Goal: Task Accomplishment & Management: Complete application form

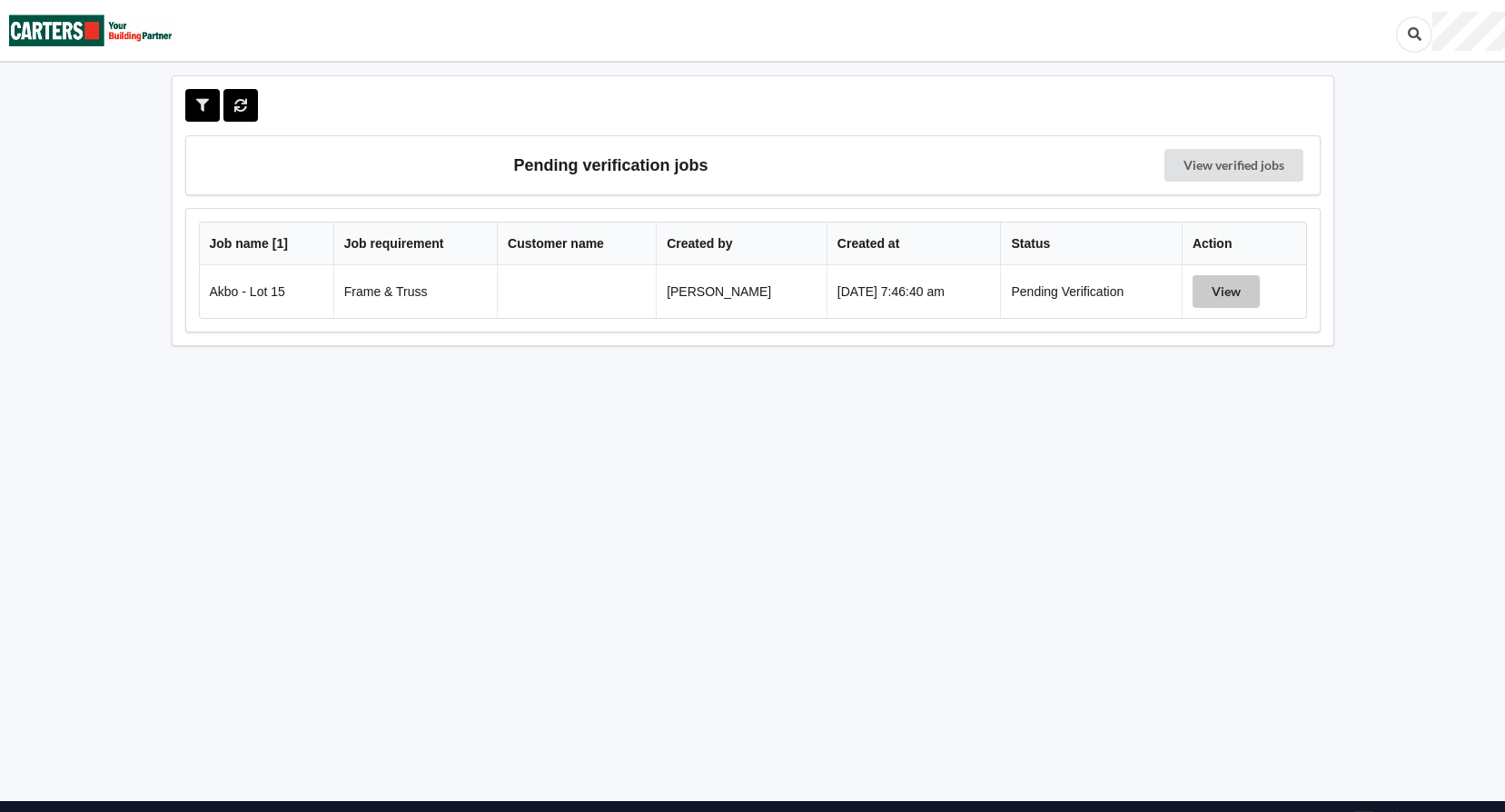
click at [1212, 280] on button "View" at bounding box center [1226, 291] width 67 height 33
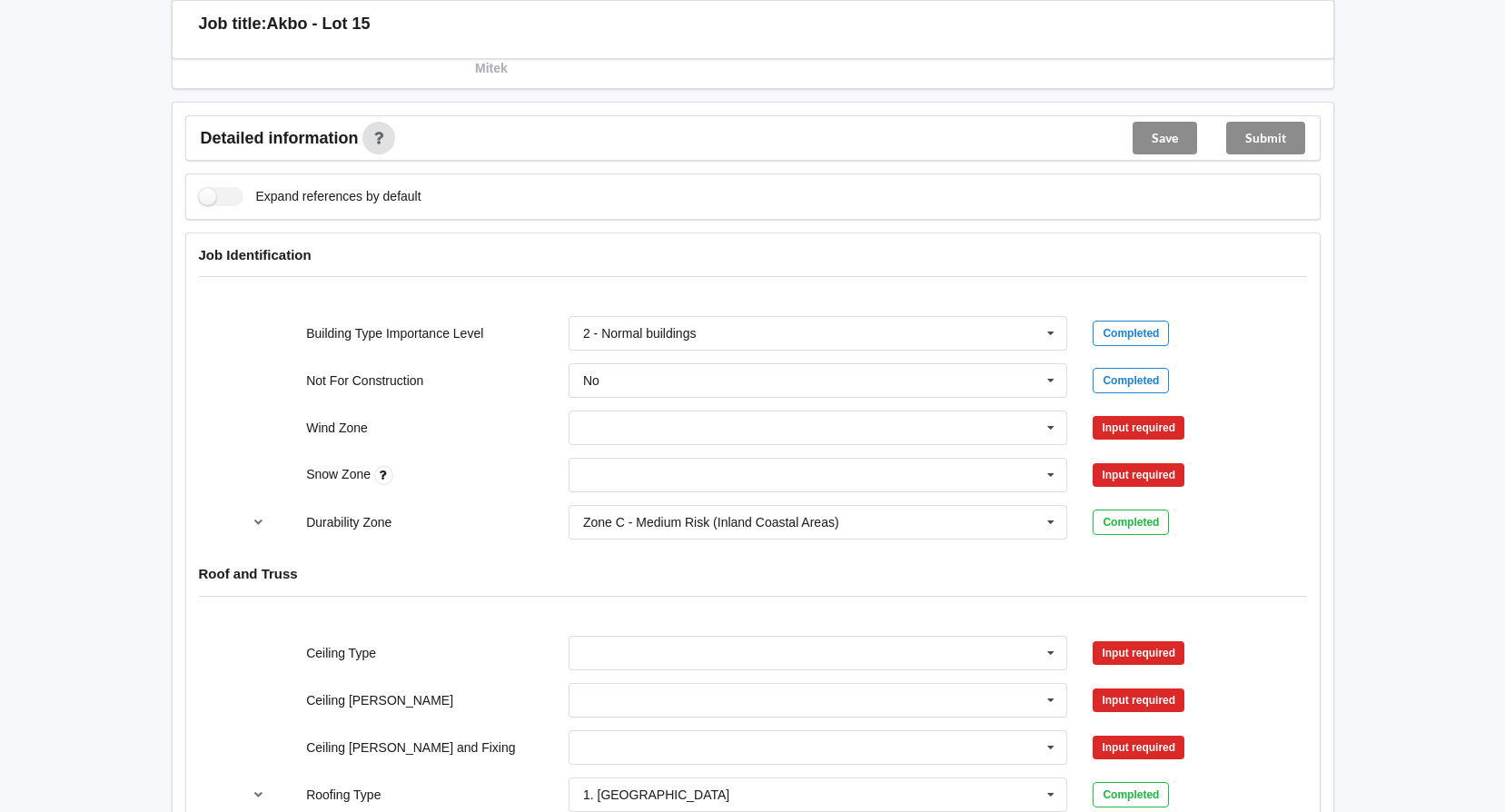
scroll to position [635, 0]
click at [826, 423] on input "text" at bounding box center [819, 425] width 497 height 33
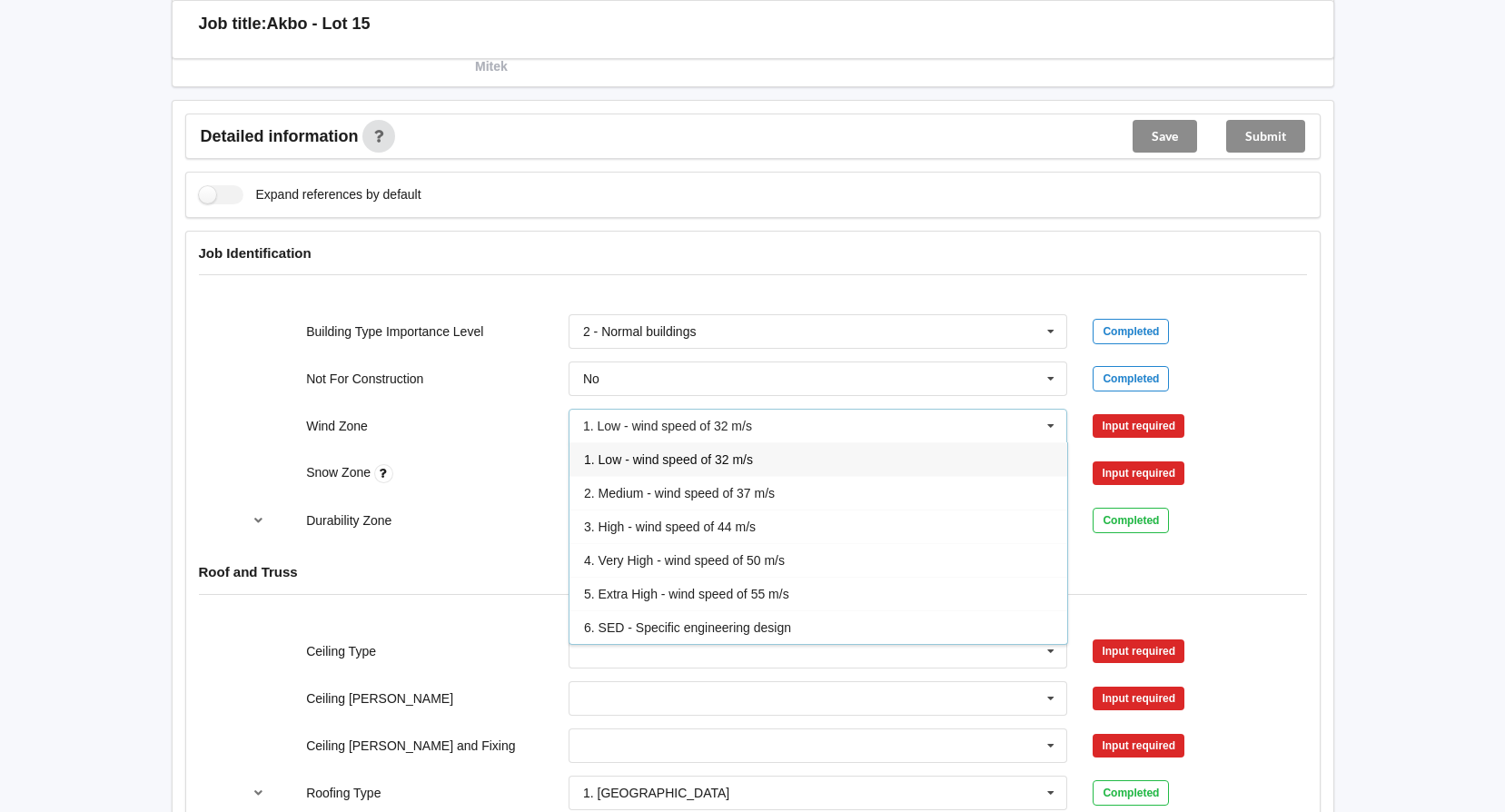
click at [818, 462] on div "1. Low - wind speed of 32 m/s" at bounding box center [818, 459] width 497 height 34
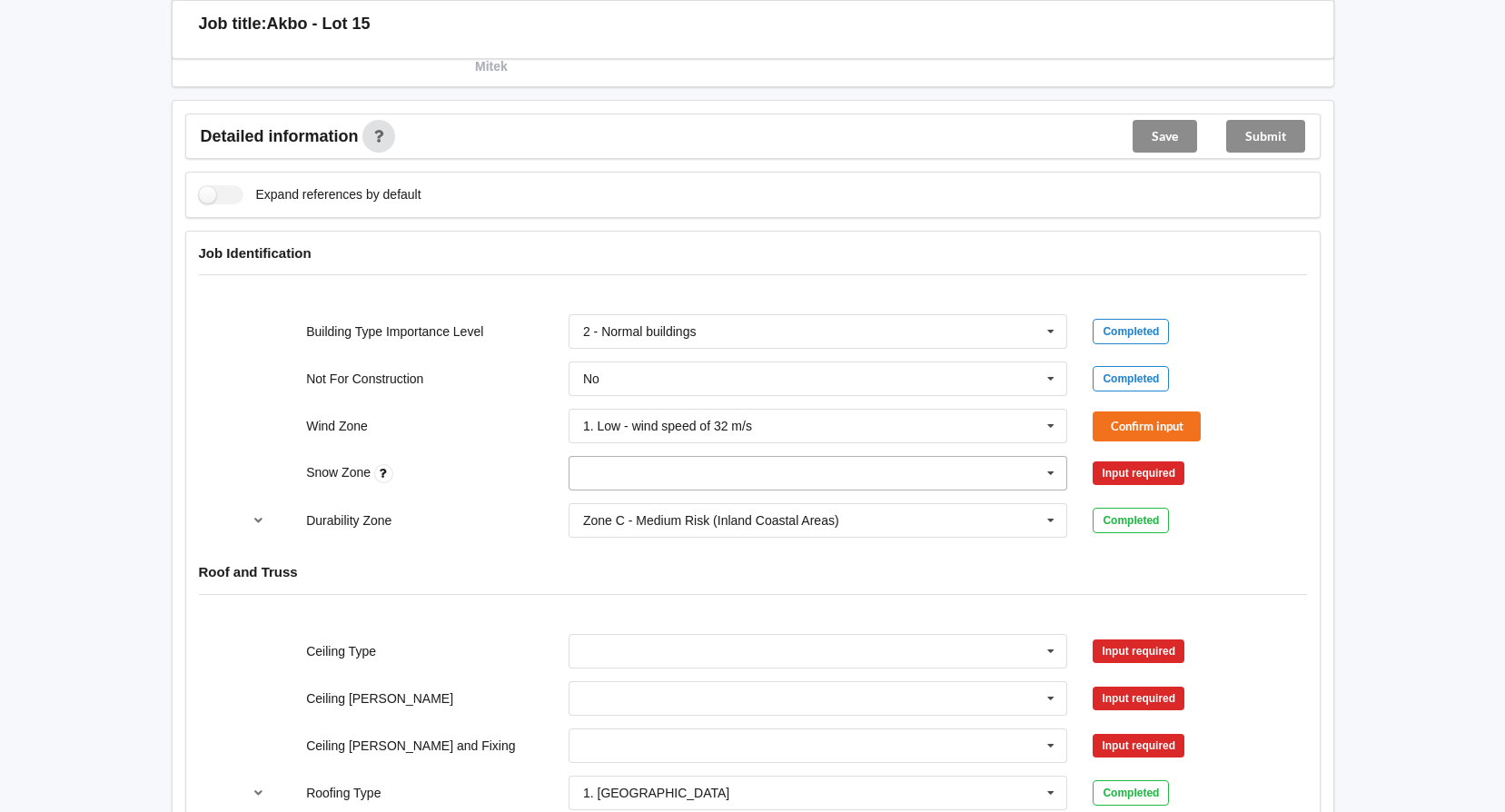
click at [817, 467] on input "text" at bounding box center [819, 473] width 497 height 33
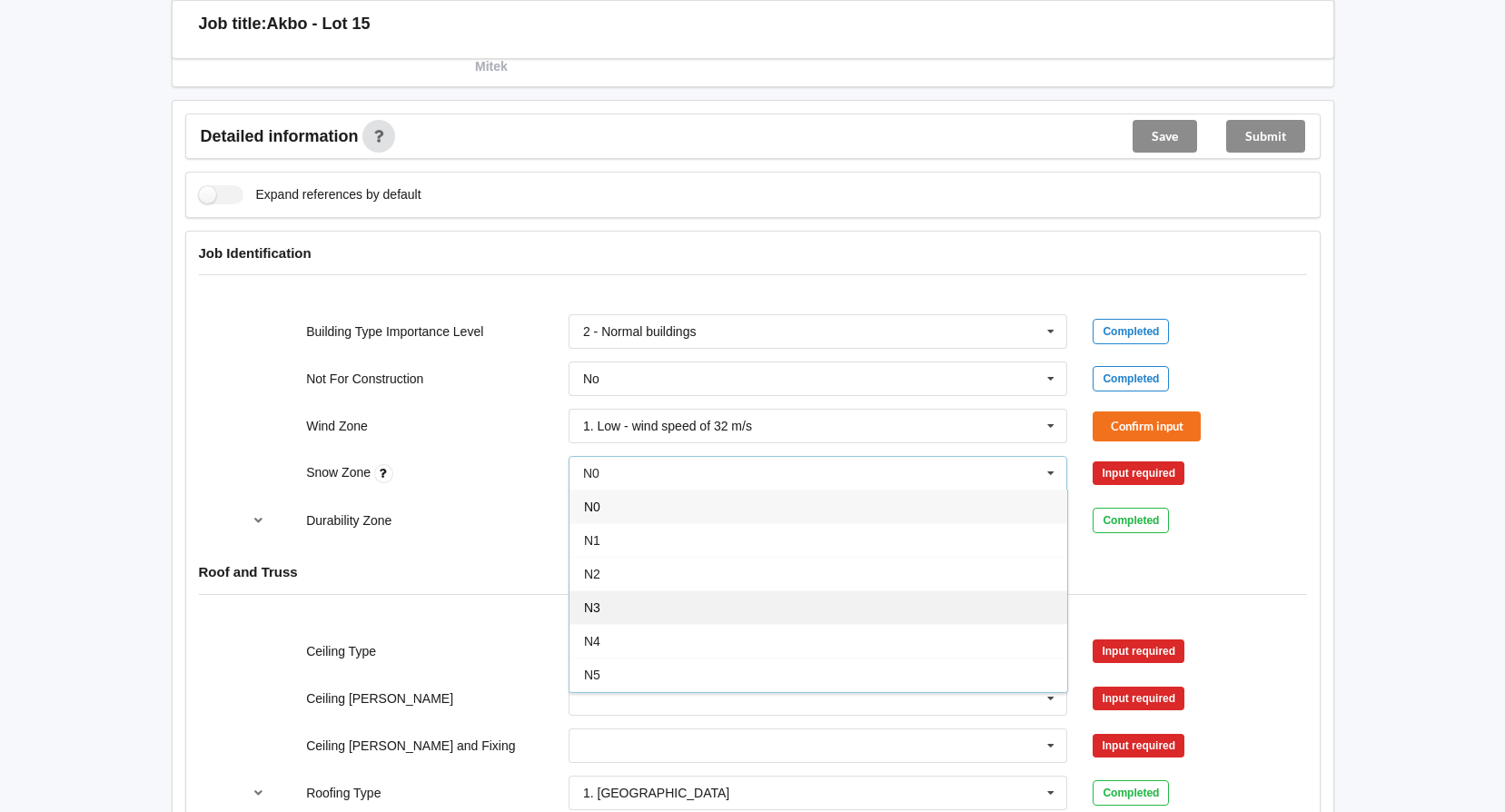
click at [799, 609] on div "N3" at bounding box center [818, 607] width 497 height 34
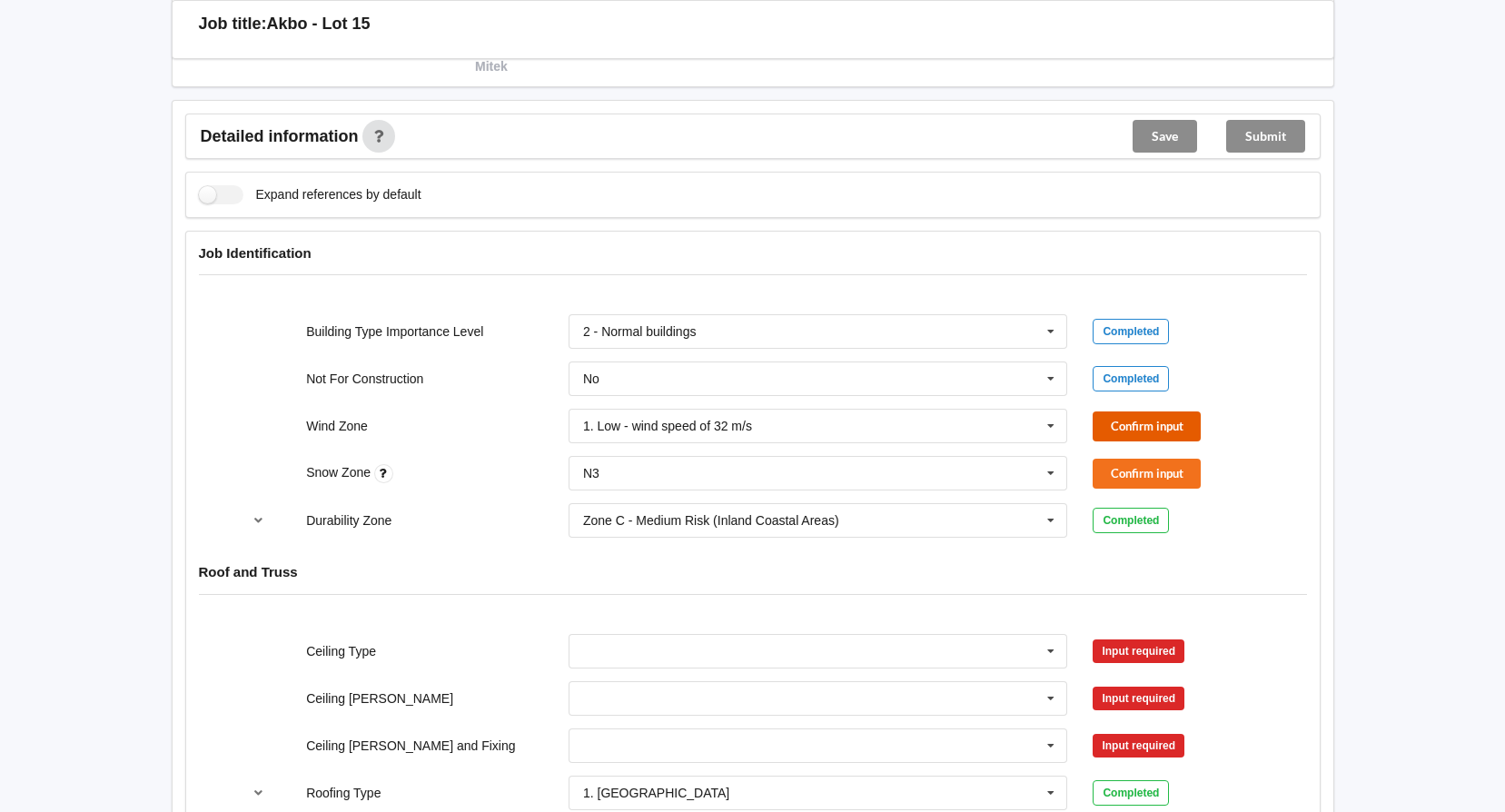
click at [1167, 421] on button "Confirm input" at bounding box center [1147, 426] width 109 height 30
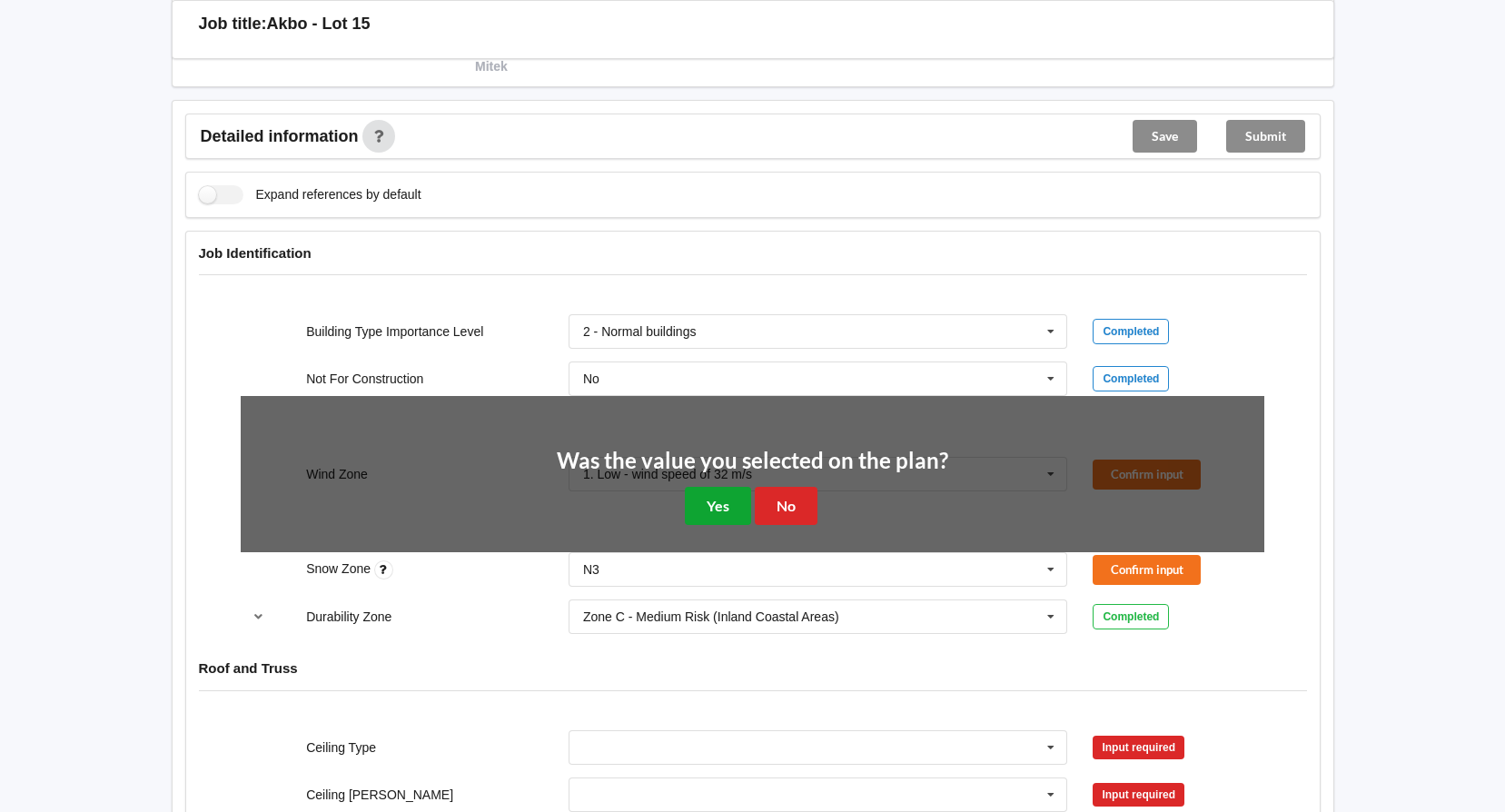
click at [732, 502] on button "Yes" at bounding box center [717, 505] width 66 height 37
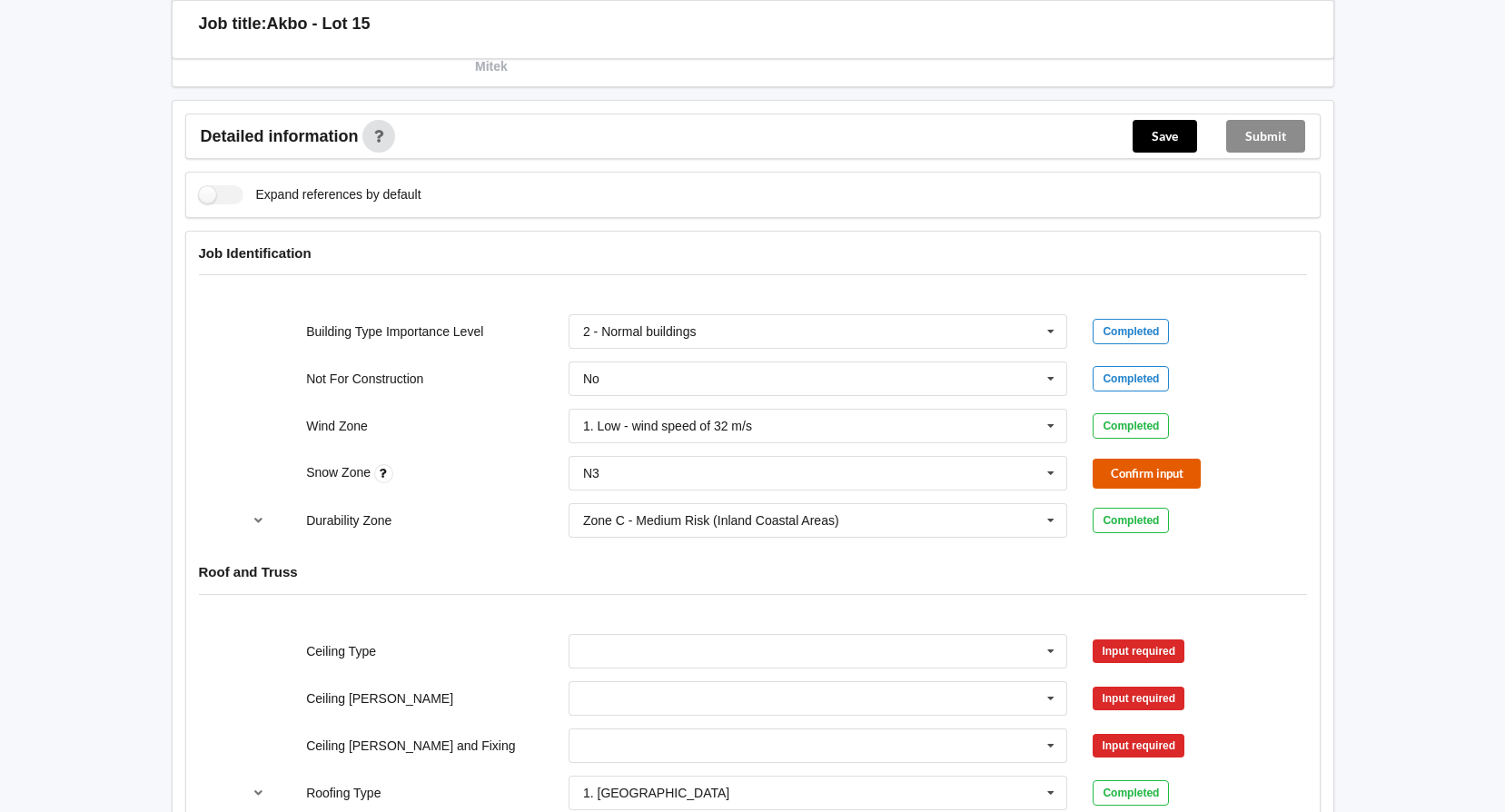
click at [1156, 471] on button "Confirm input" at bounding box center [1147, 474] width 109 height 30
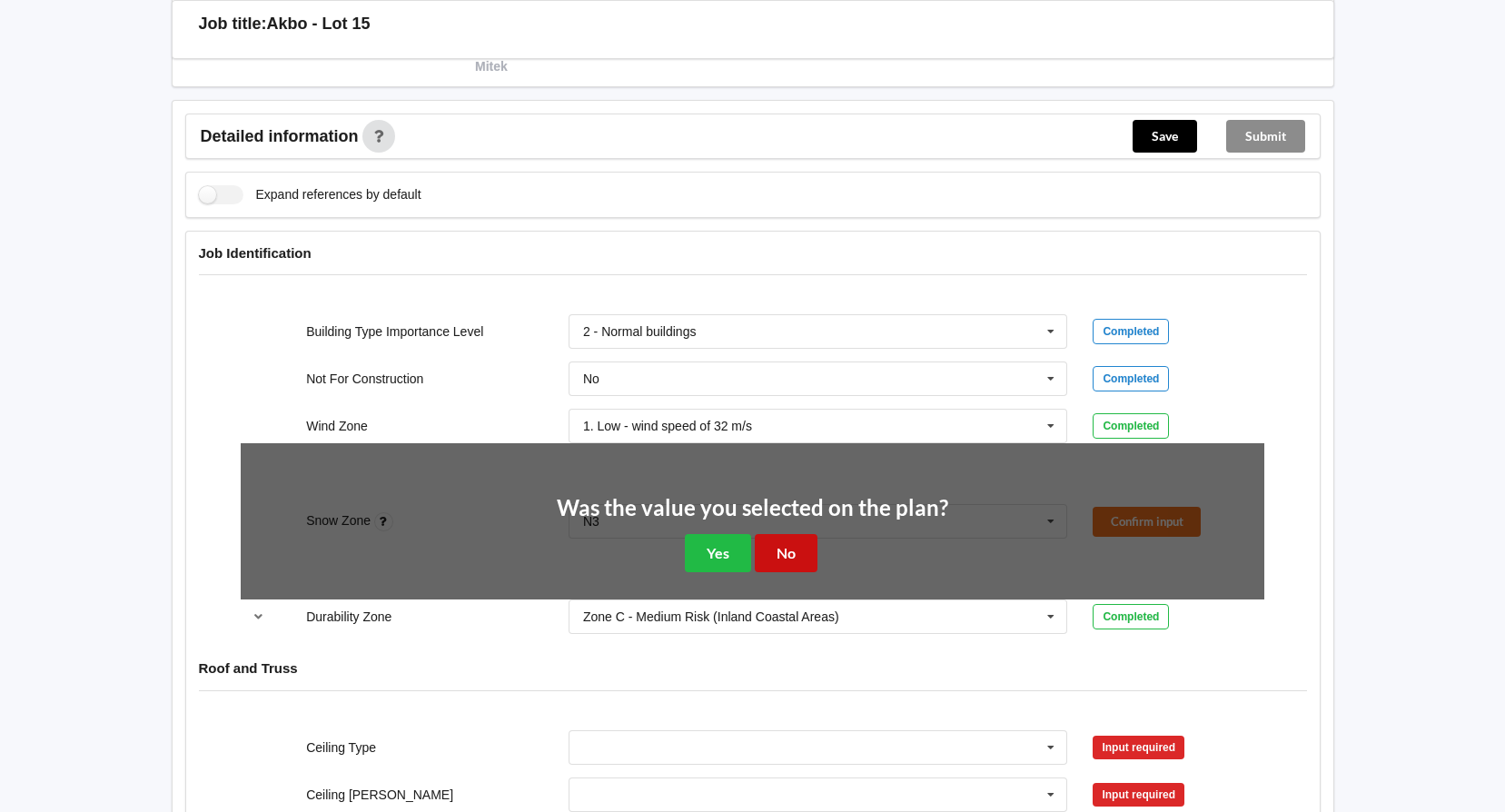
click at [797, 552] on button "No" at bounding box center [786, 553] width 62 height 37
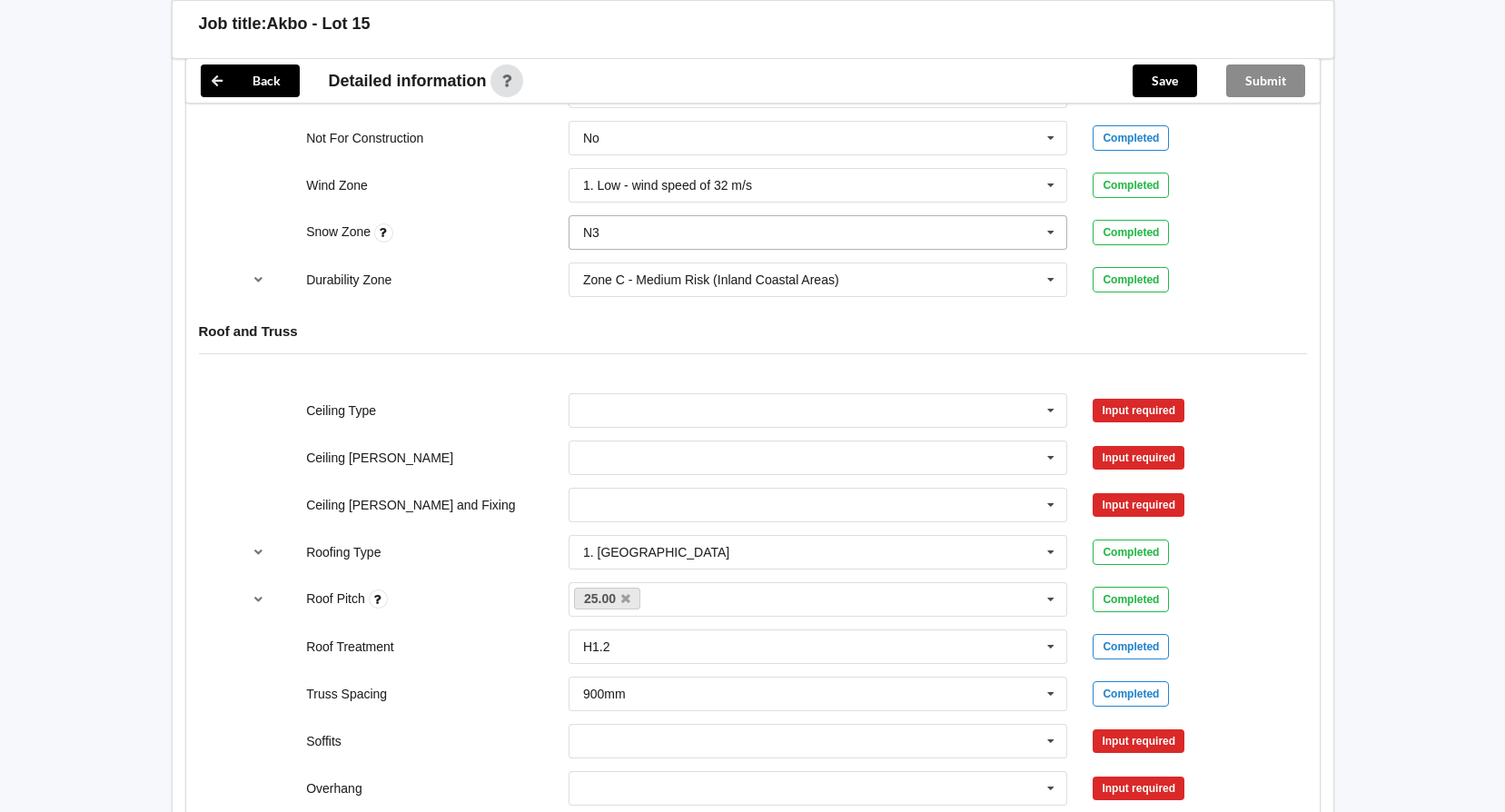
scroll to position [908, 0]
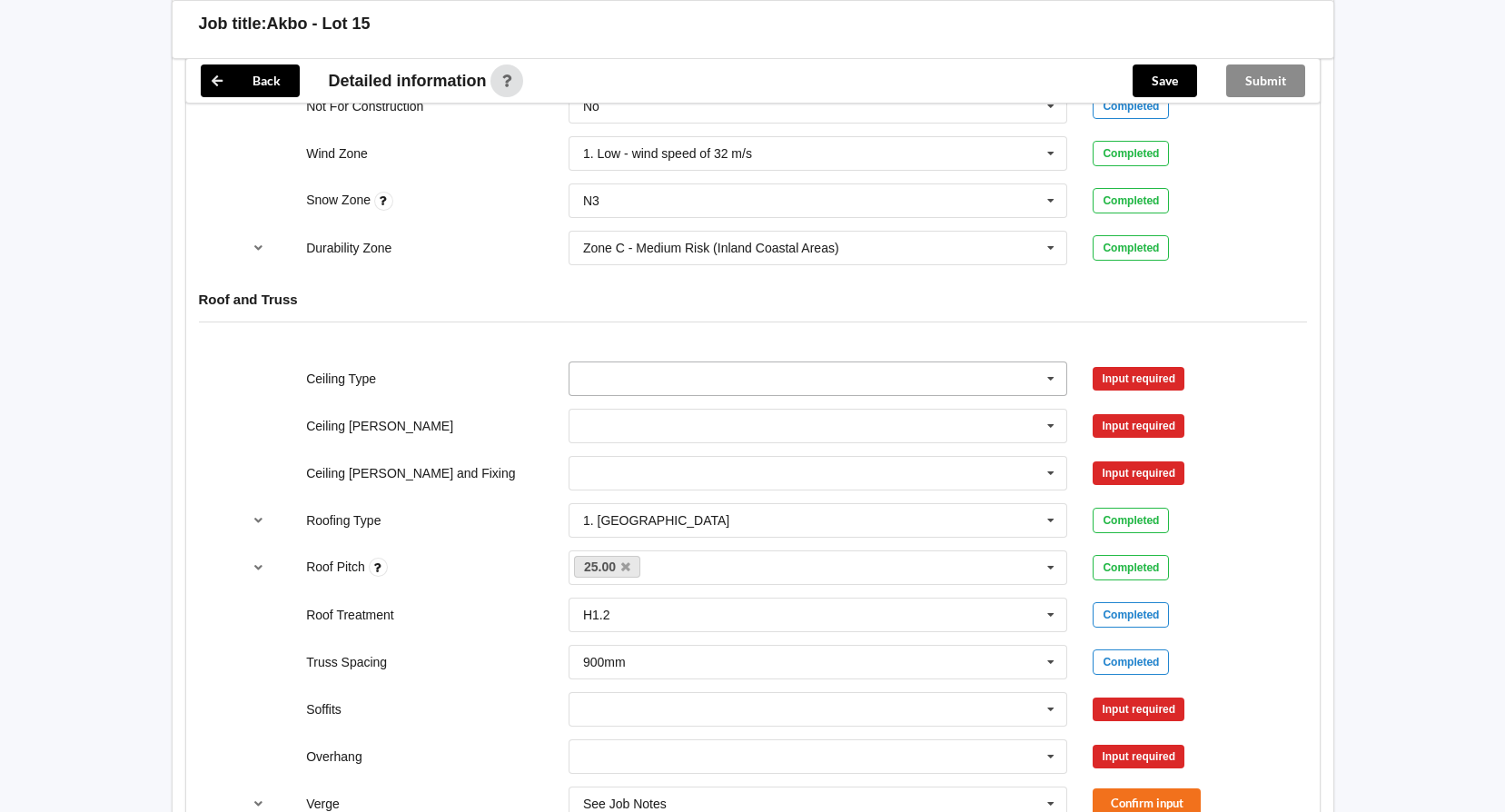
click at [1043, 374] on icon at bounding box center [1051, 379] width 28 height 34
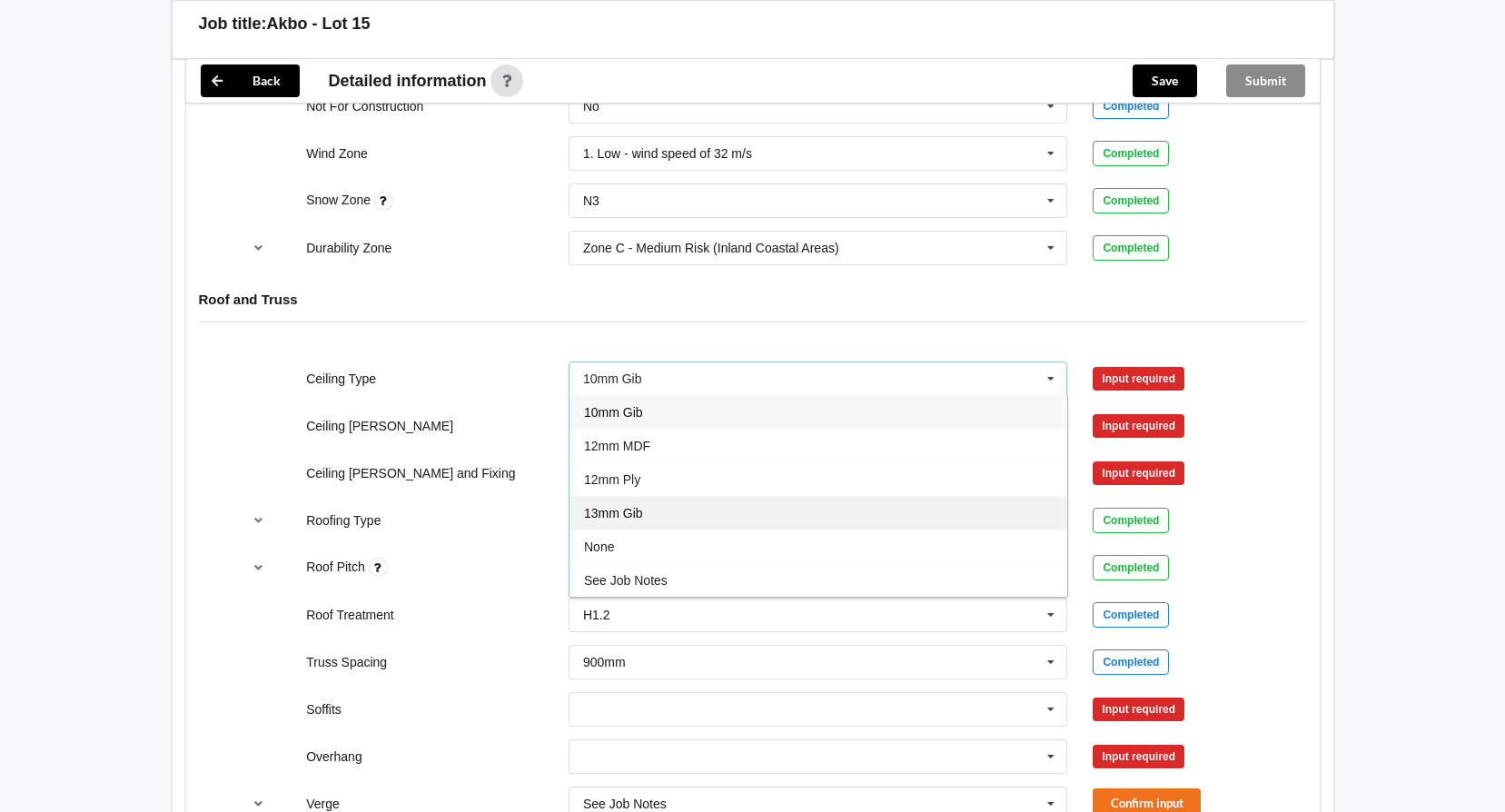
click at [987, 506] on div "13mm Gib" at bounding box center [818, 512] width 497 height 34
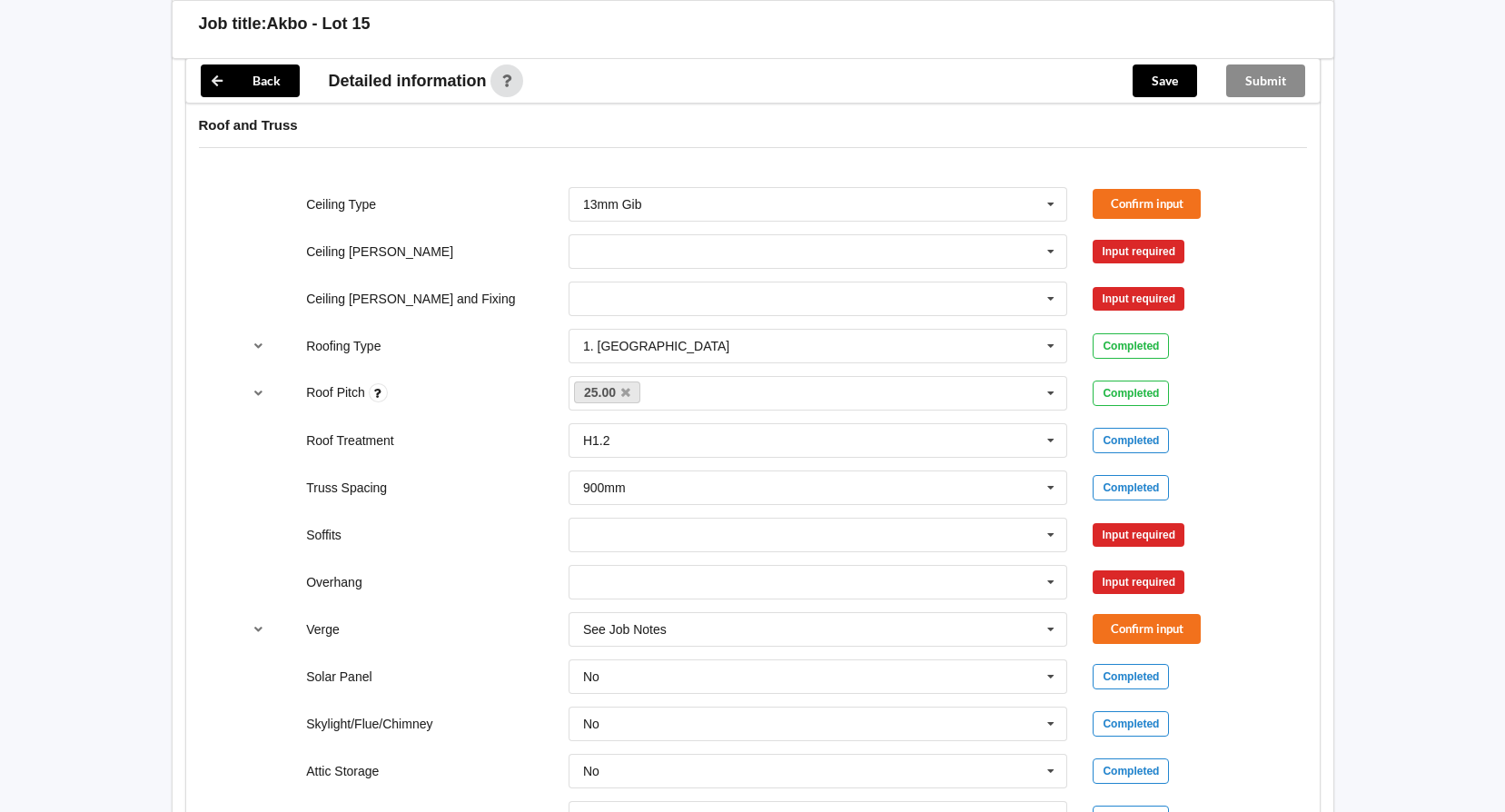
scroll to position [1089, 0]
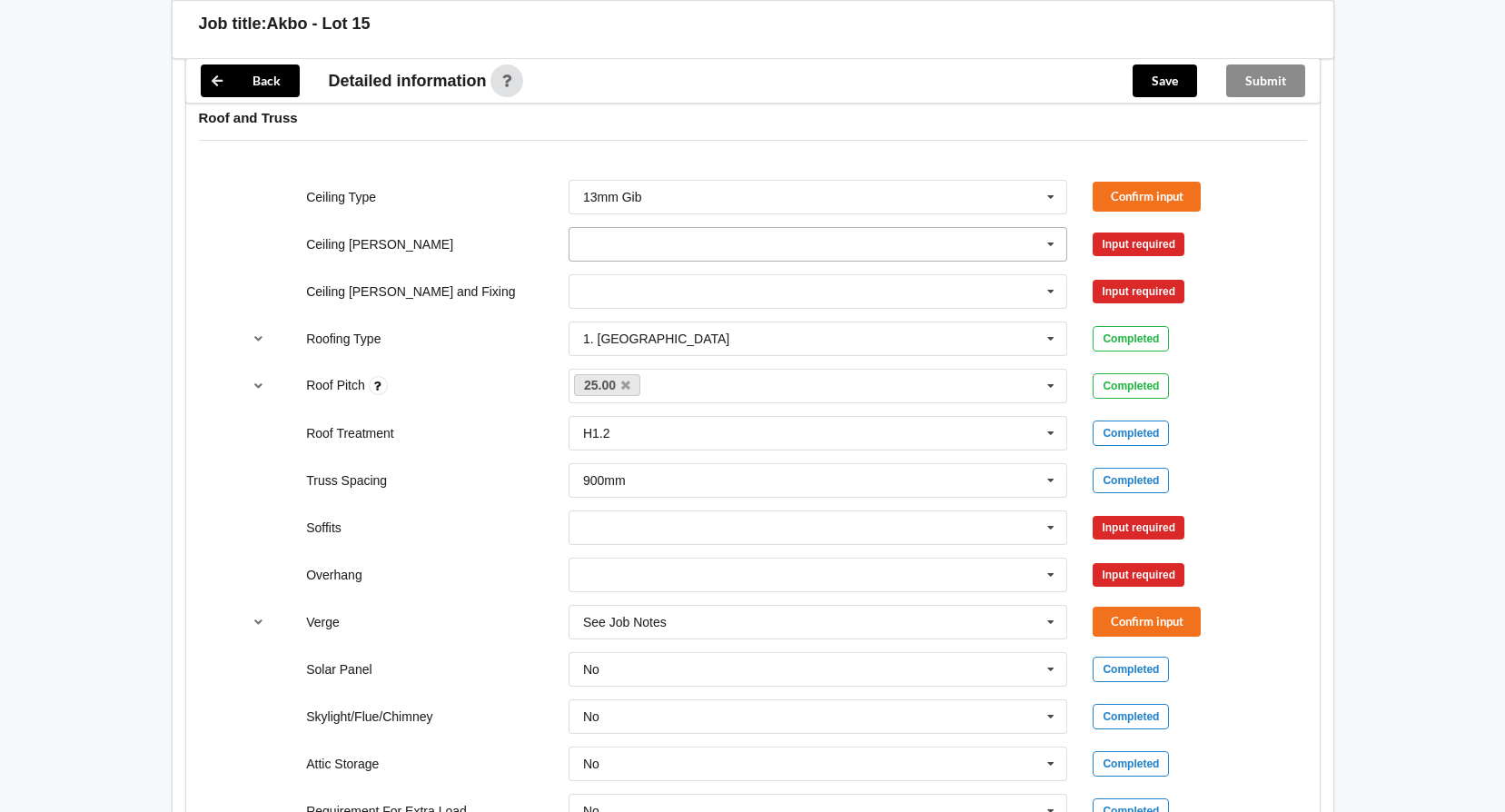
click at [822, 239] on input "text" at bounding box center [819, 244] width 497 height 33
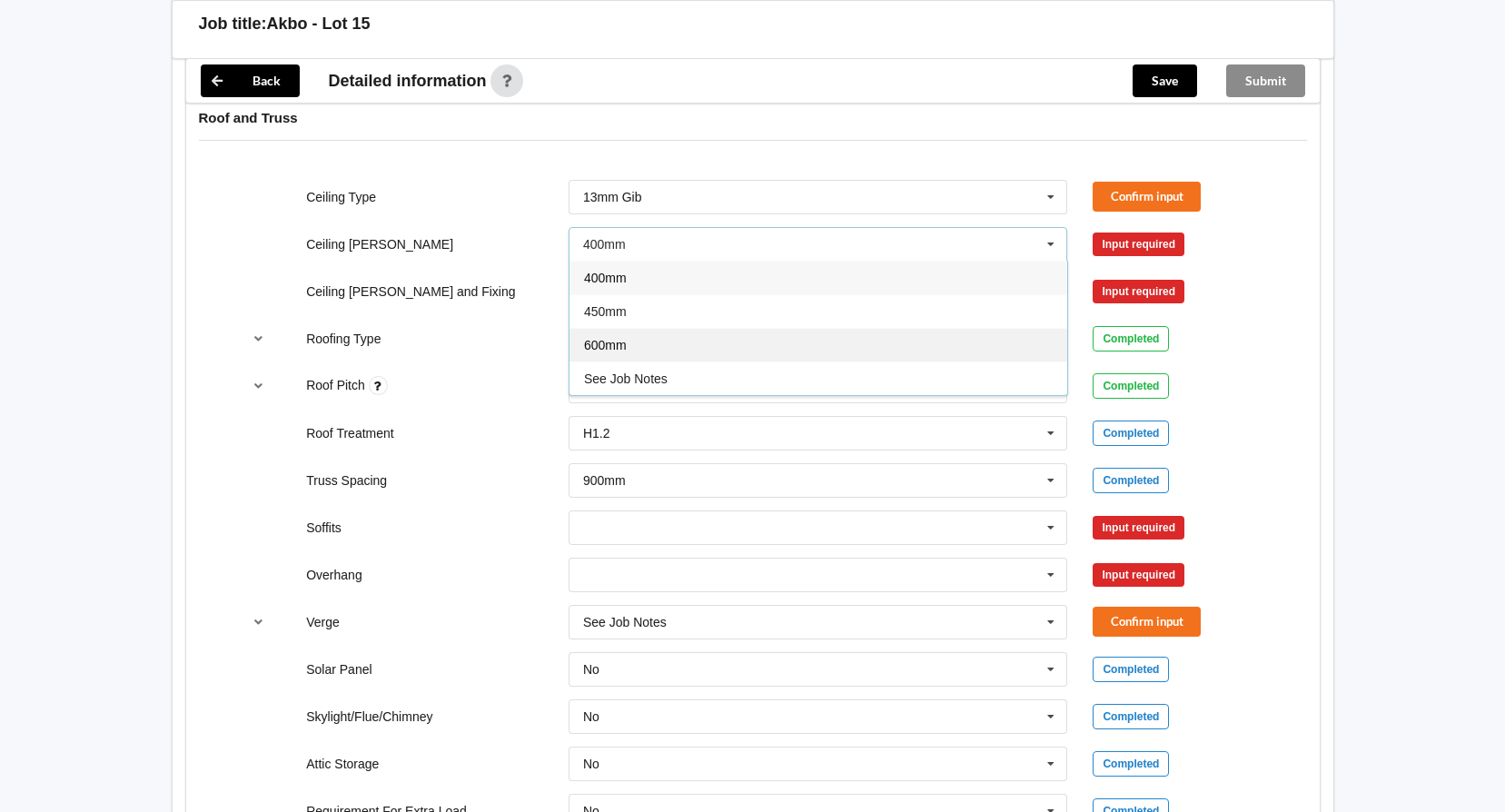
click at [822, 356] on div "600mm" at bounding box center [818, 344] width 497 height 34
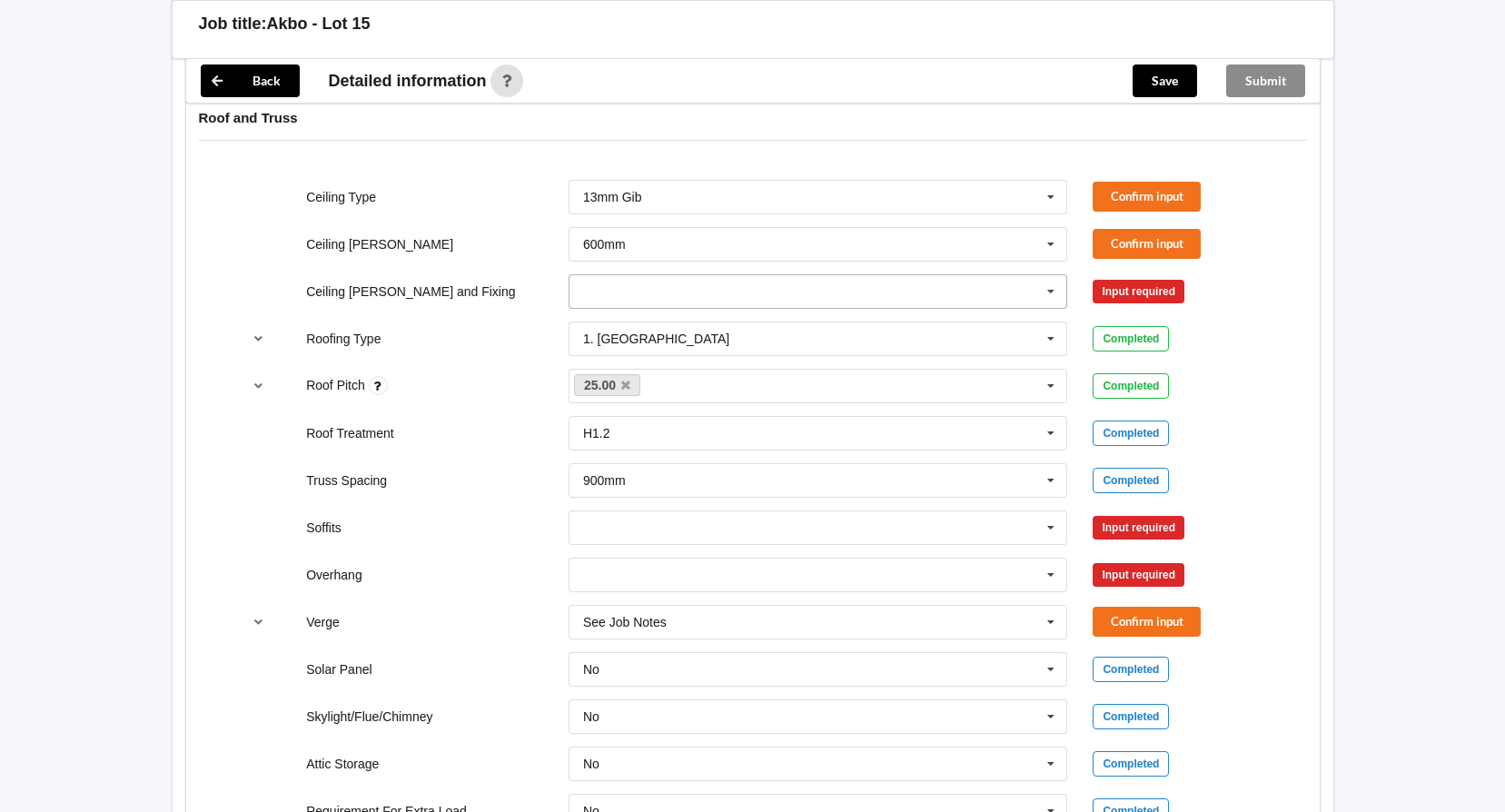
click at [835, 288] on input "text" at bounding box center [819, 291] width 497 height 33
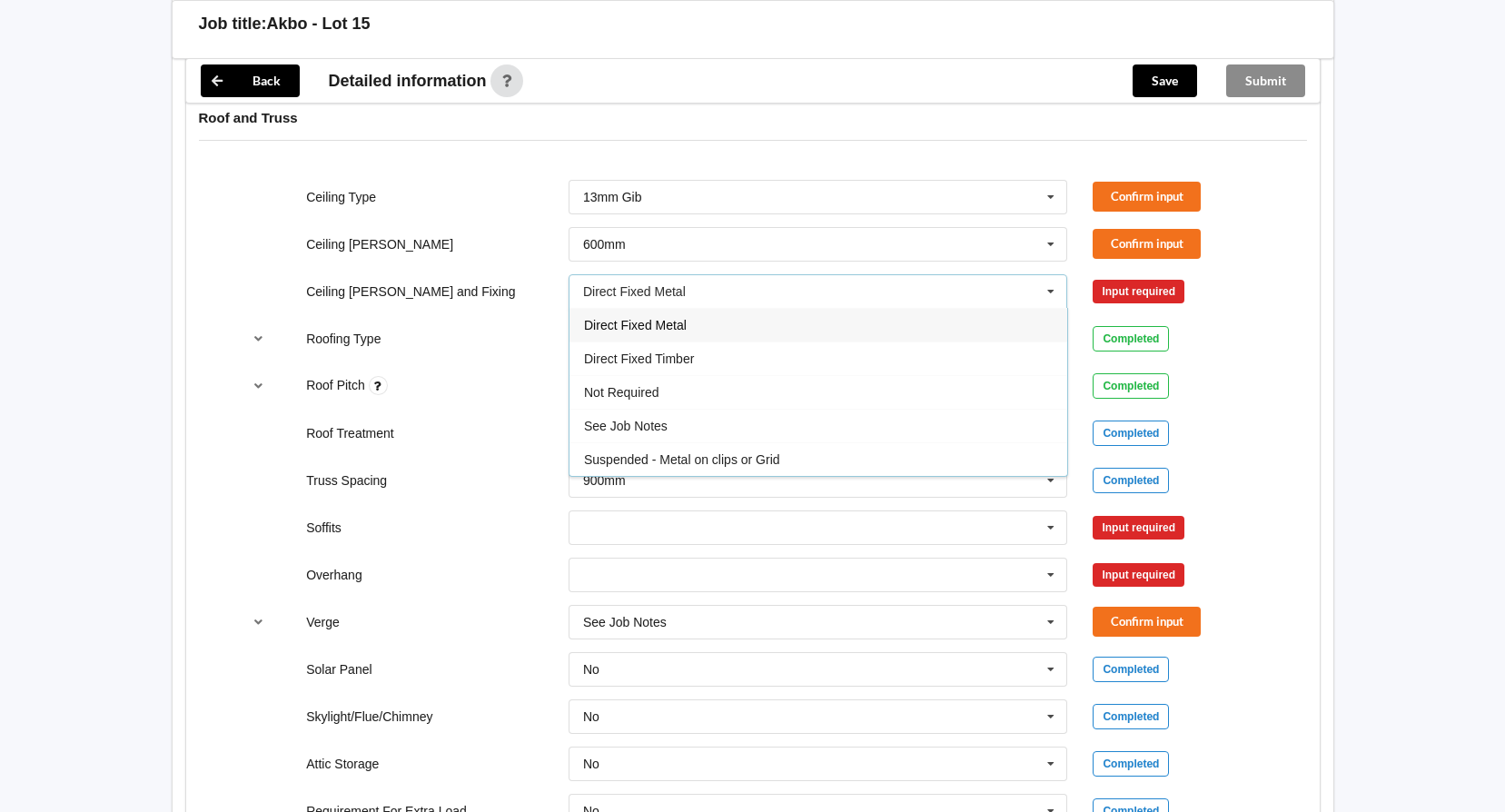
click at [826, 326] on div "Direct Fixed Metal" at bounding box center [818, 325] width 497 height 34
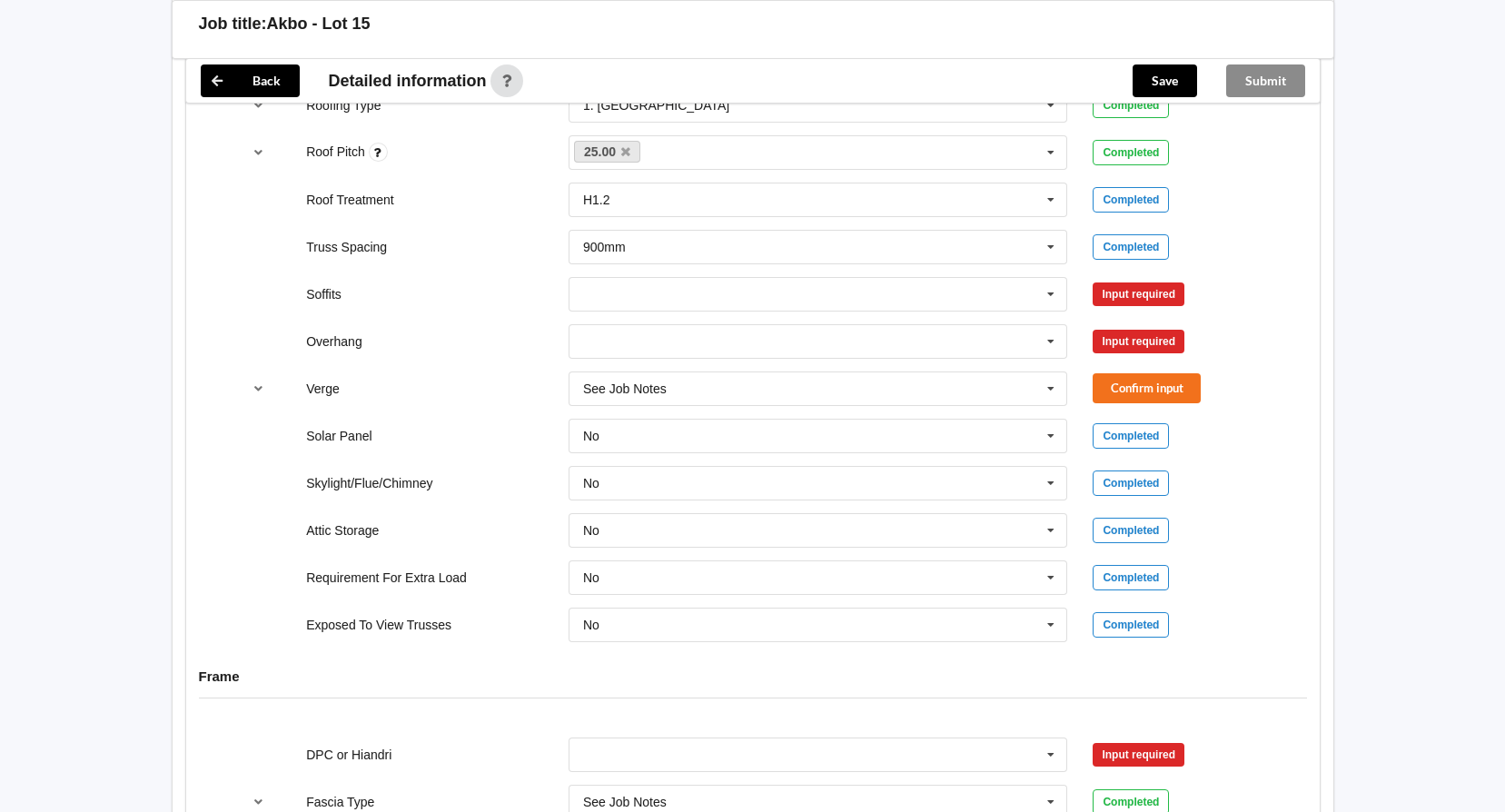
scroll to position [1362, 0]
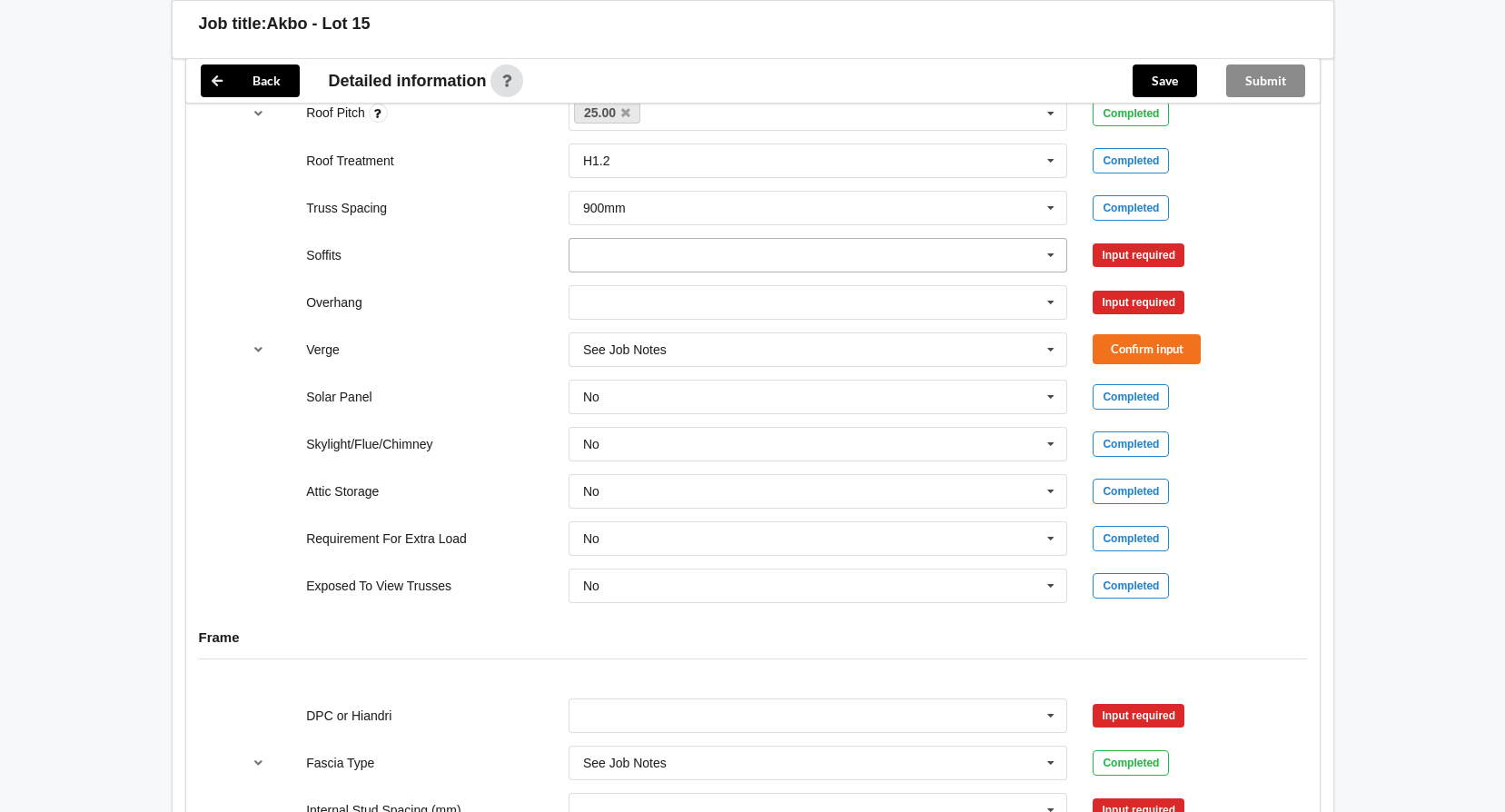
click at [1052, 258] on icon at bounding box center [1051, 256] width 28 height 34
click at [1056, 257] on icon at bounding box center [1051, 256] width 28 height 34
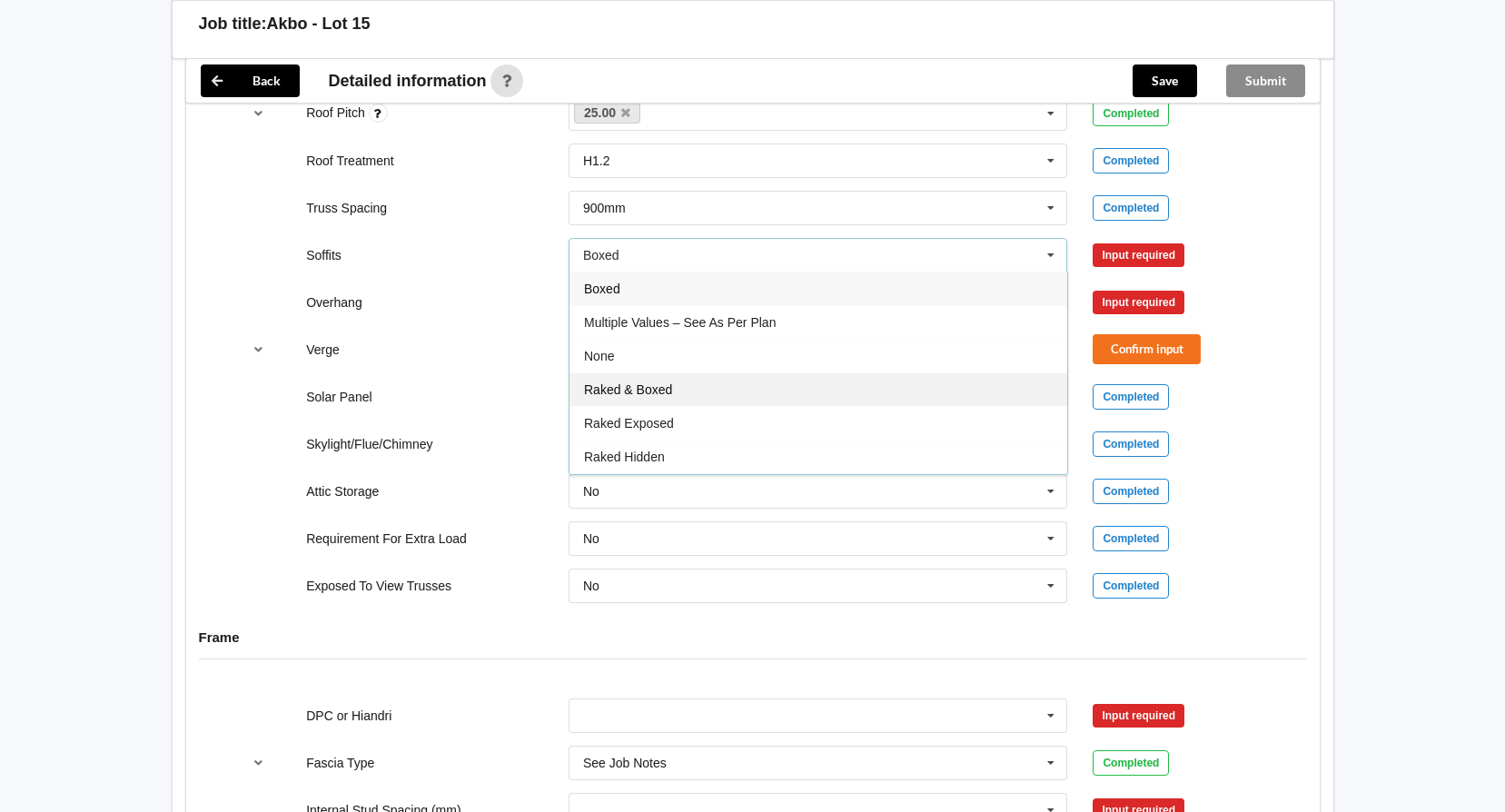
click at [943, 383] on div "Raked & Boxed" at bounding box center [818, 389] width 497 height 34
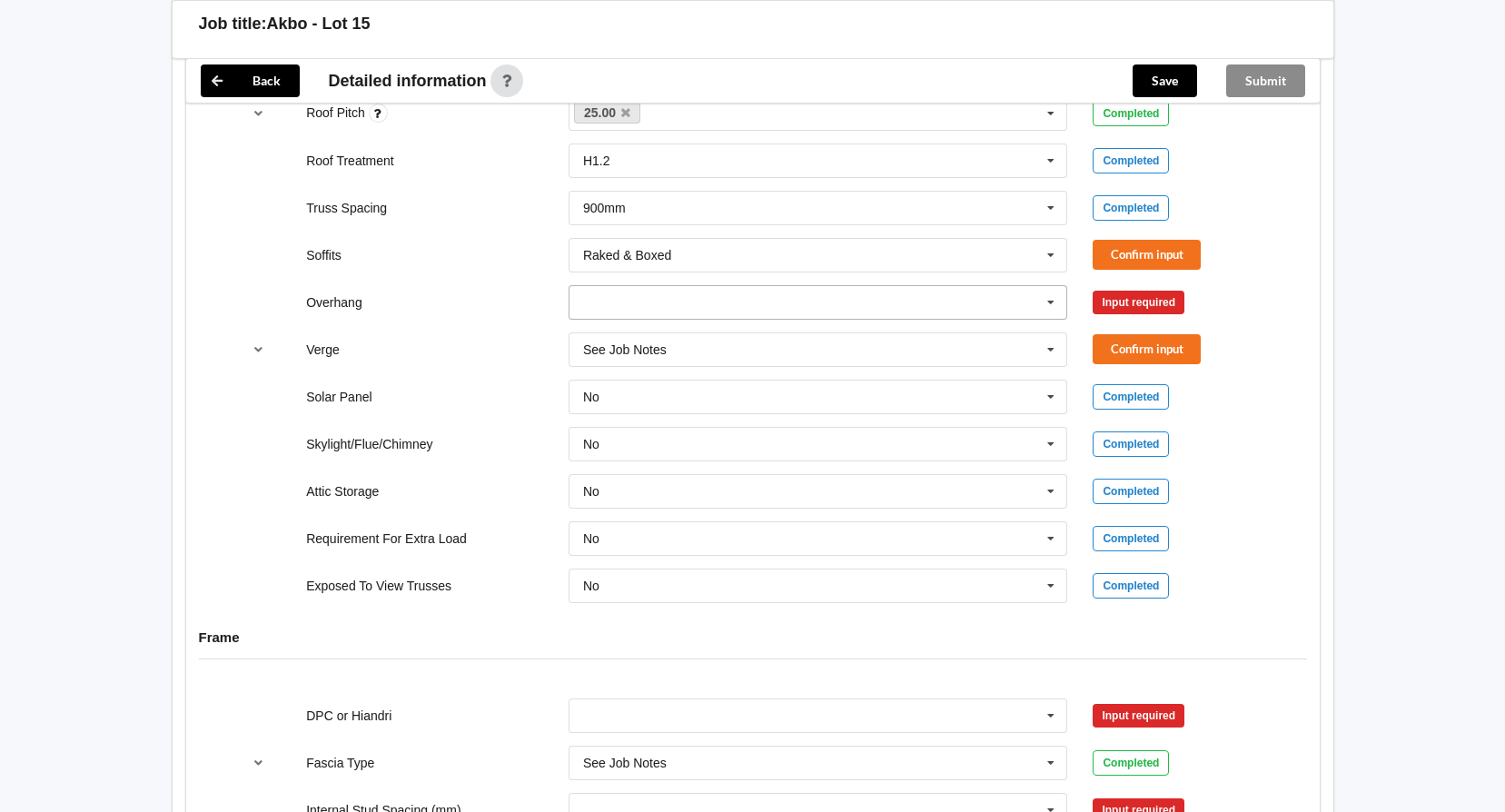
click at [1046, 299] on icon at bounding box center [1051, 303] width 28 height 34
click at [954, 308] on input "text" at bounding box center [819, 302] width 497 height 33
click at [912, 302] on input "text" at bounding box center [819, 302] width 497 height 33
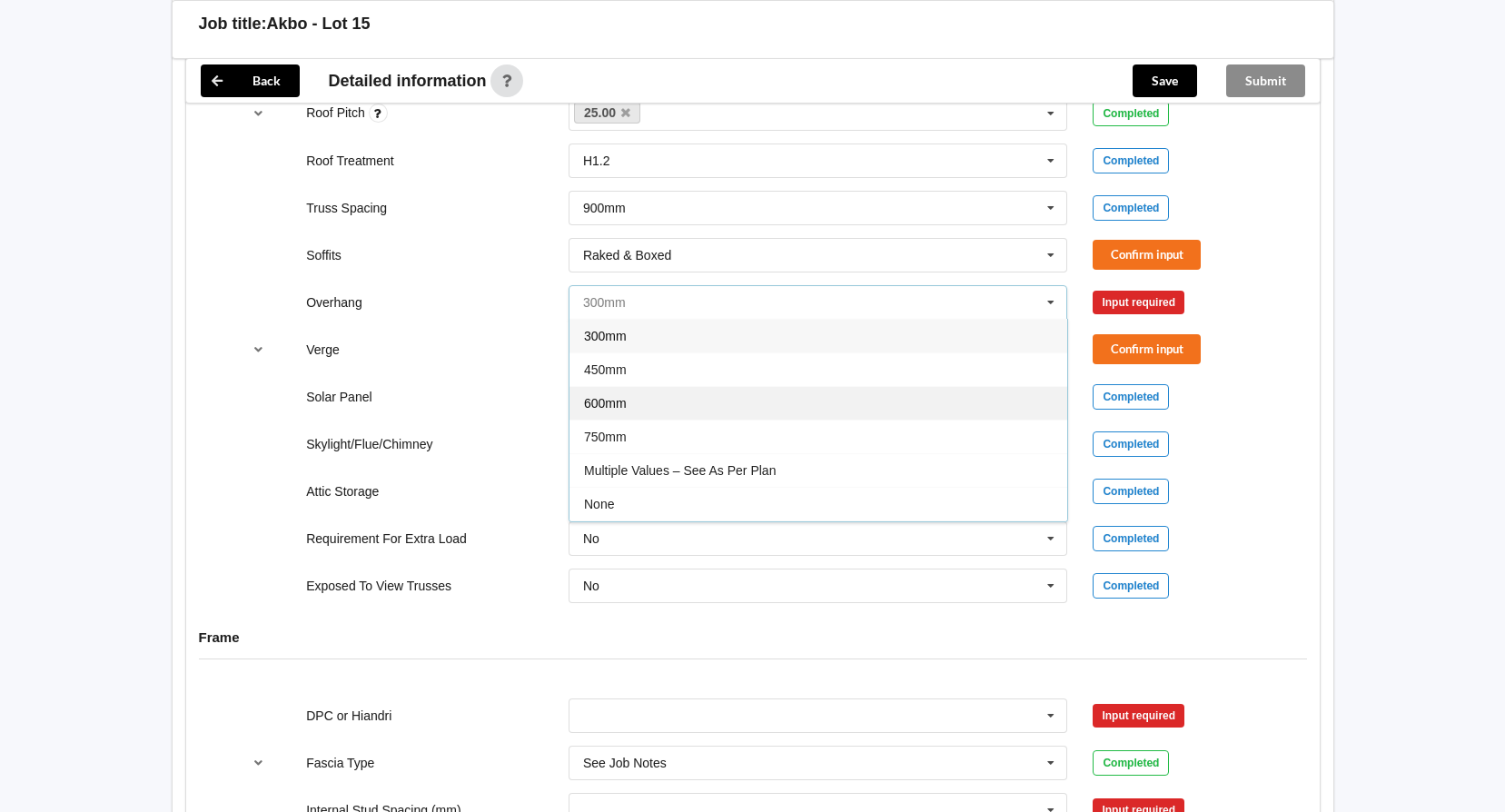
scroll to position [33, 0]
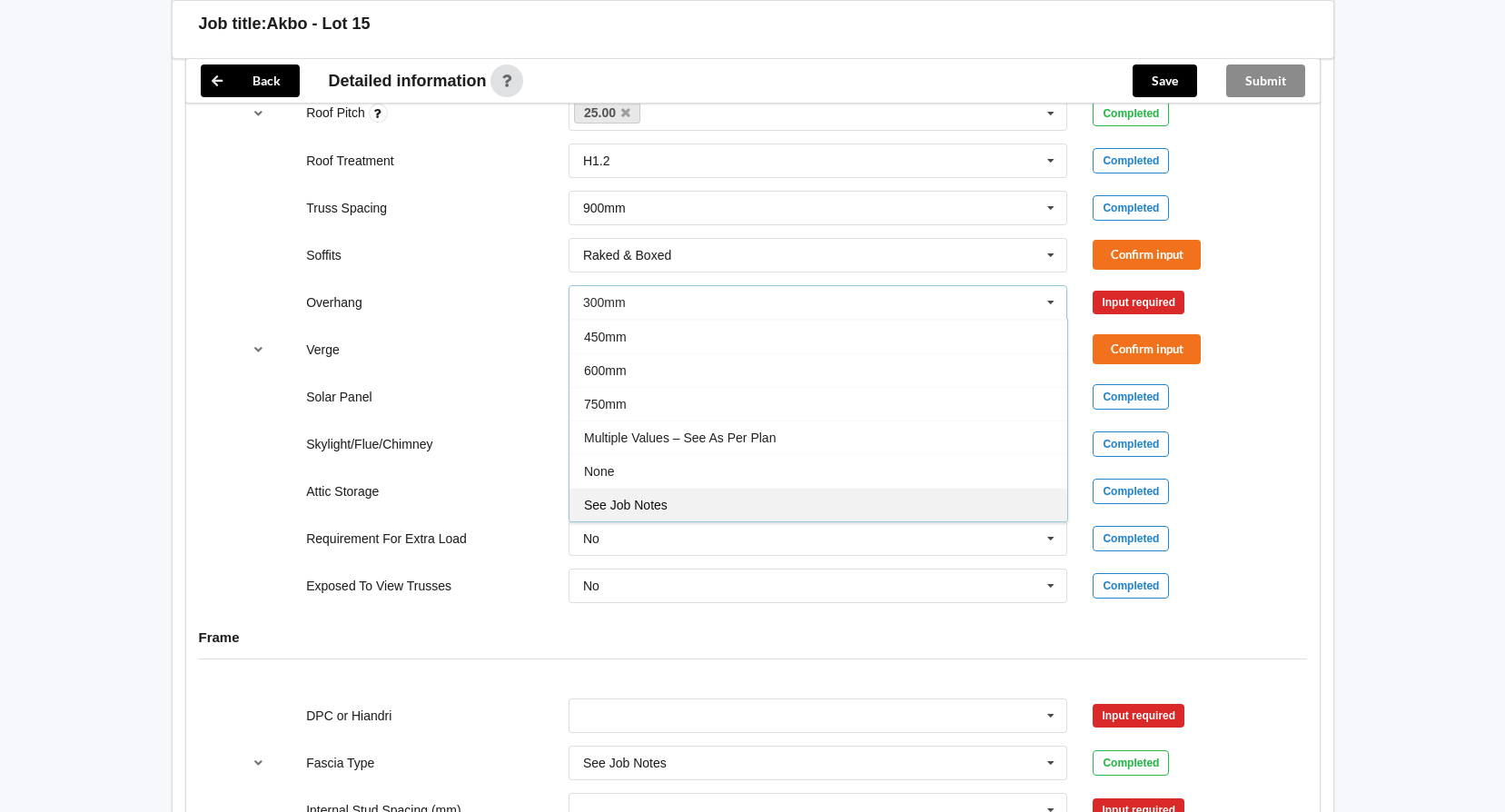
click at [864, 499] on div "See Job Notes" at bounding box center [818, 504] width 497 height 34
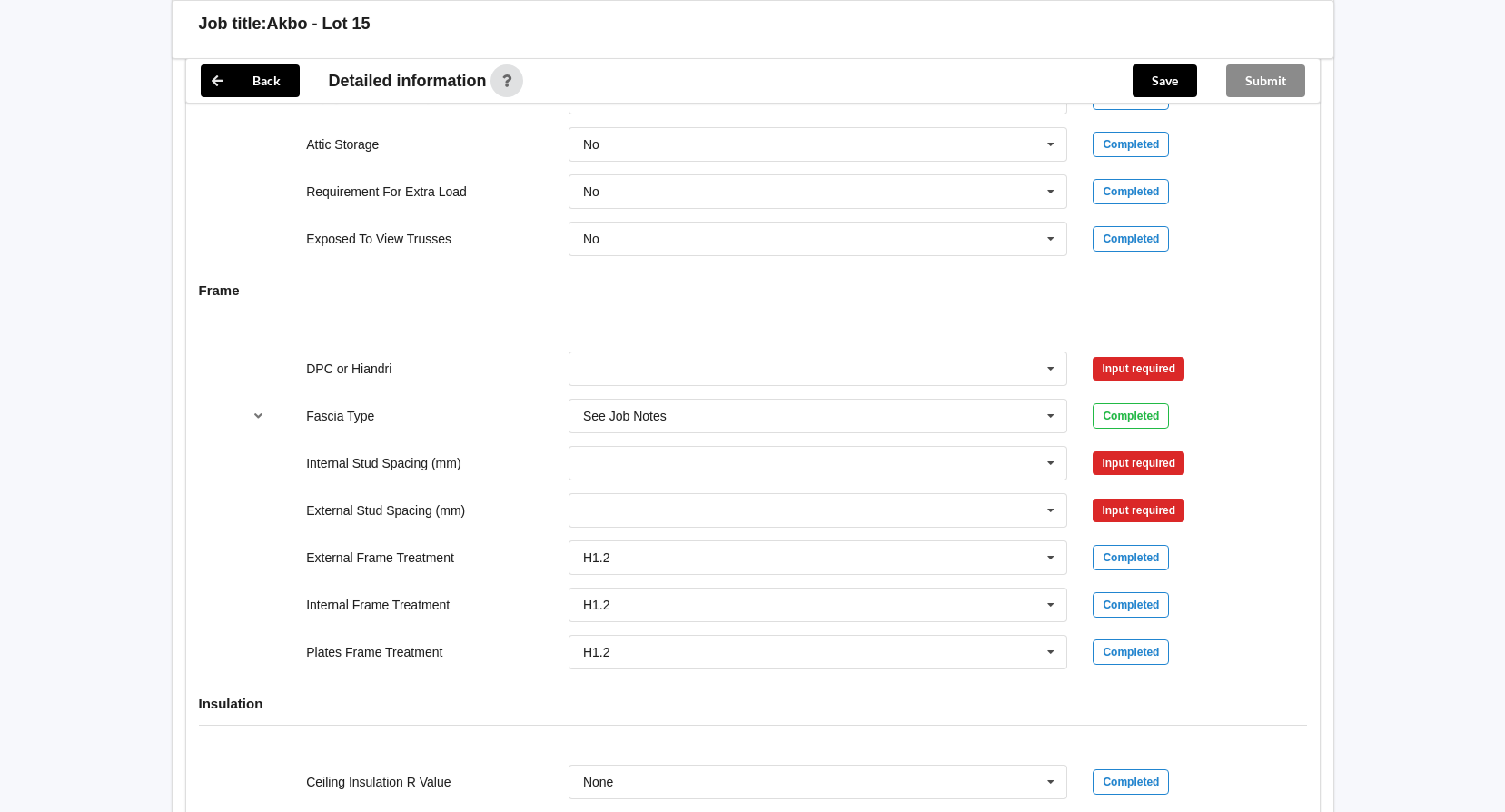
scroll to position [1725, 0]
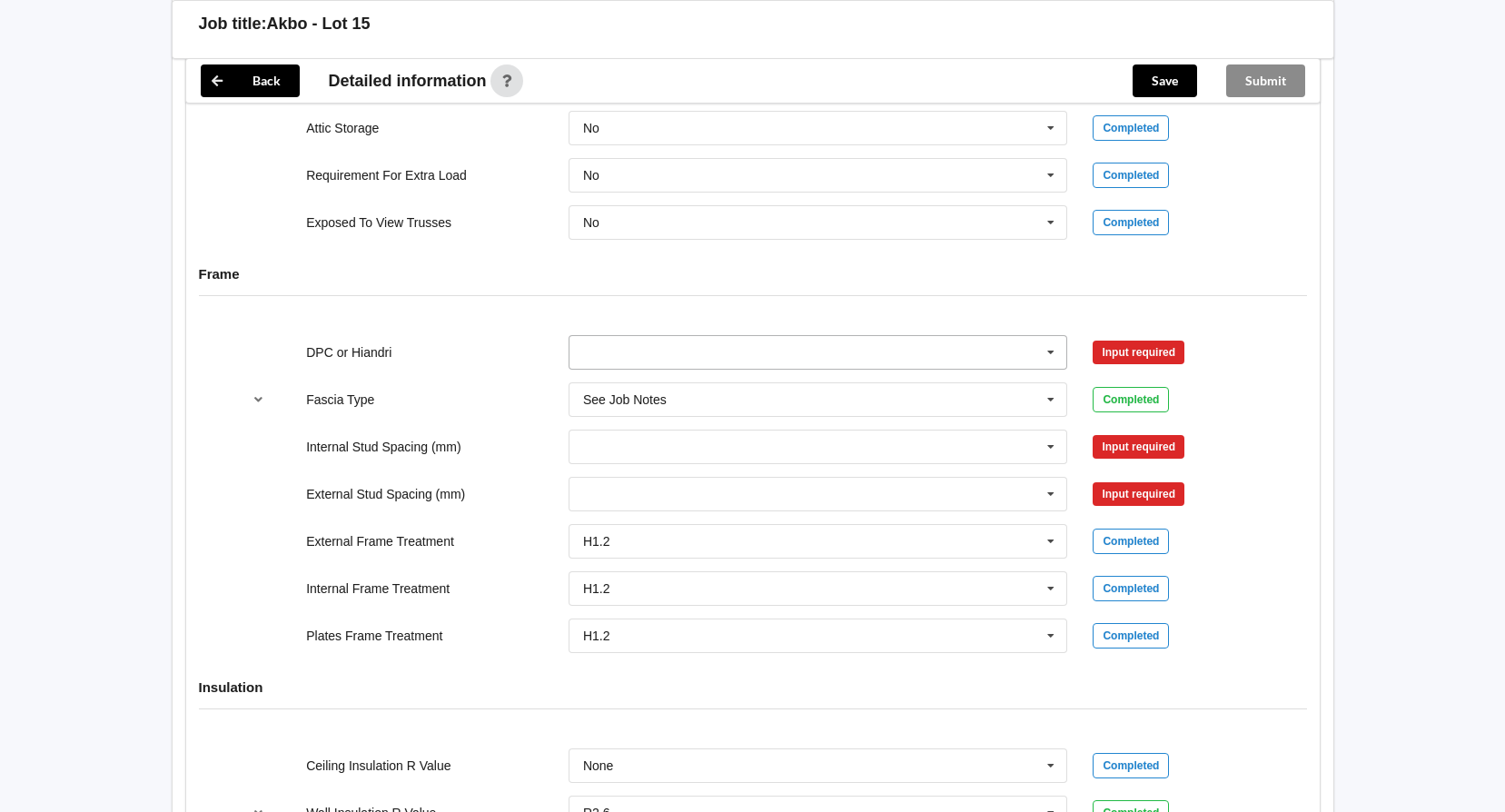
click at [1046, 352] on icon at bounding box center [1051, 352] width 28 height 34
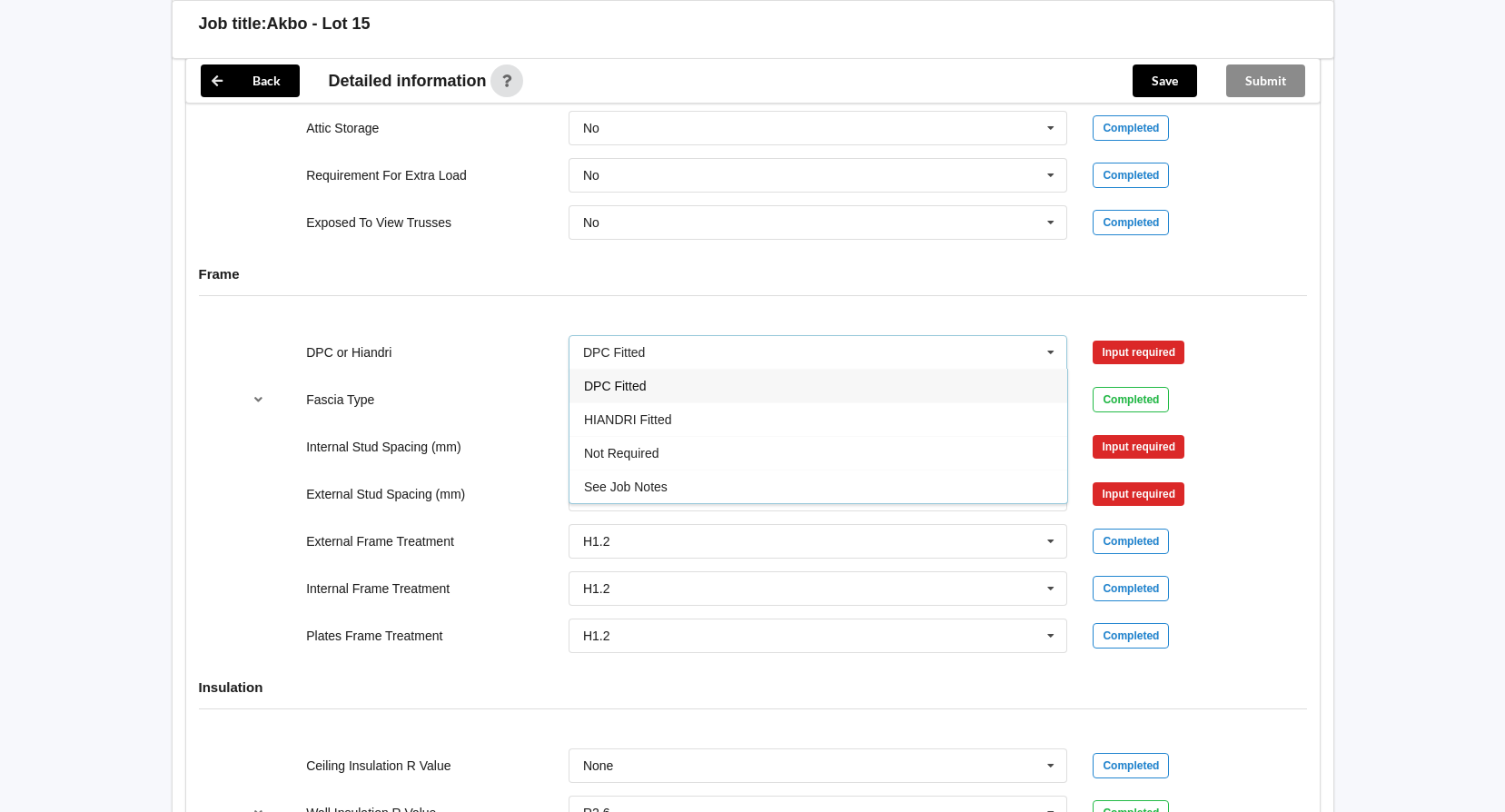
click at [1003, 388] on div "DPC Fitted" at bounding box center [818, 386] width 497 height 34
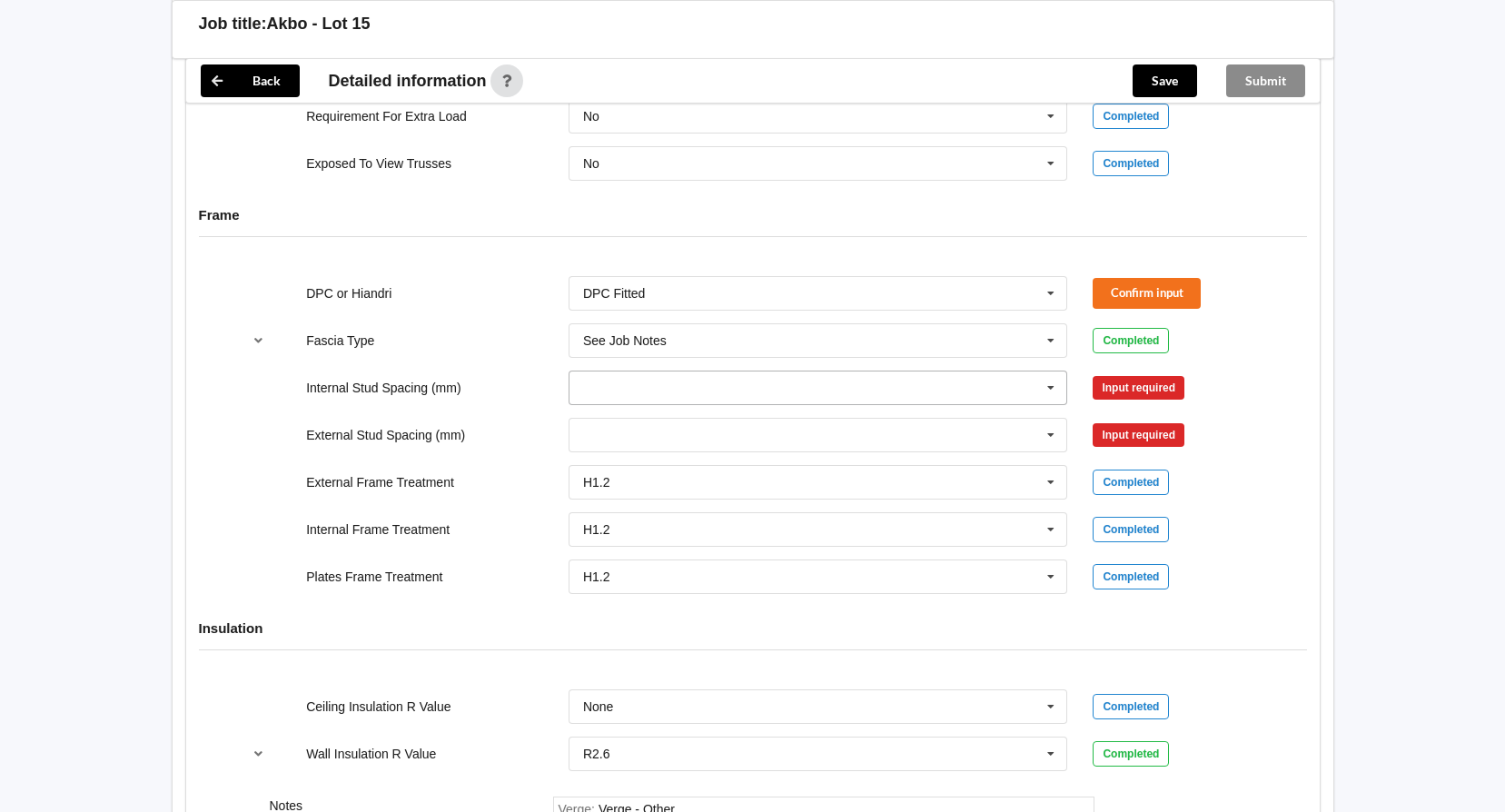
scroll to position [1815, 0]
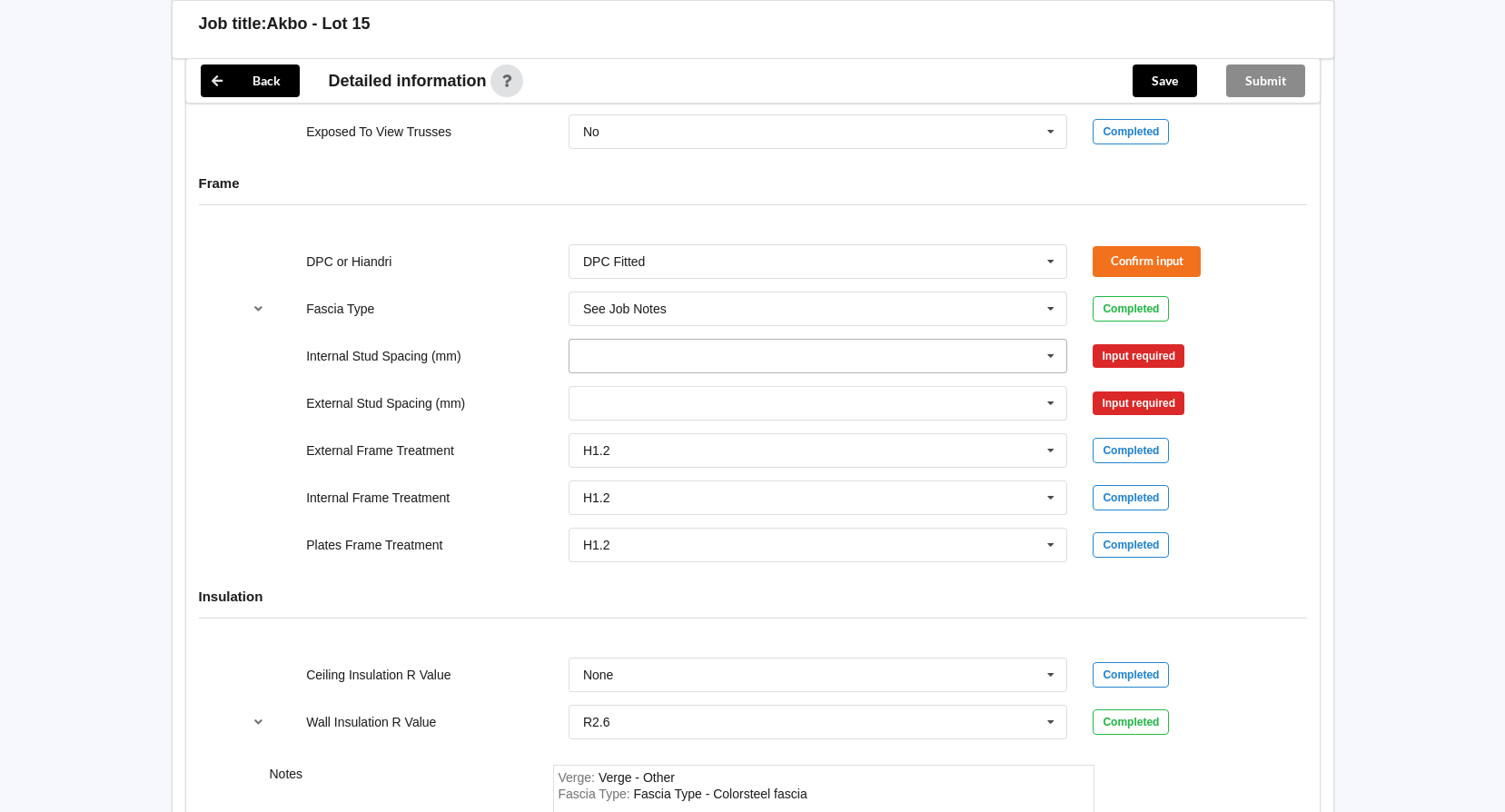
click at [1015, 359] on input "text" at bounding box center [819, 355] width 497 height 33
click at [1049, 350] on icon at bounding box center [1051, 356] width 28 height 34
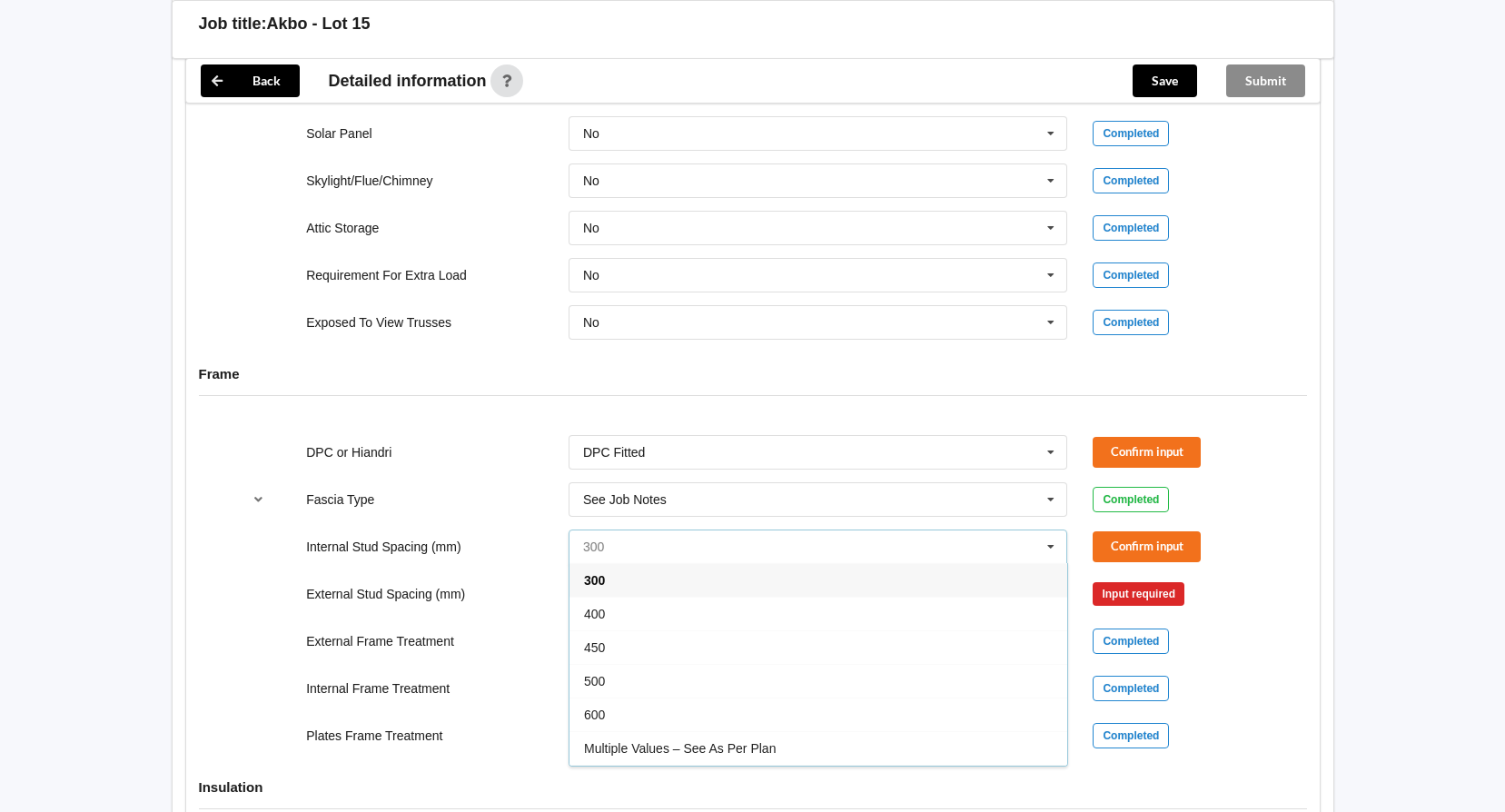
scroll to position [1543, 0]
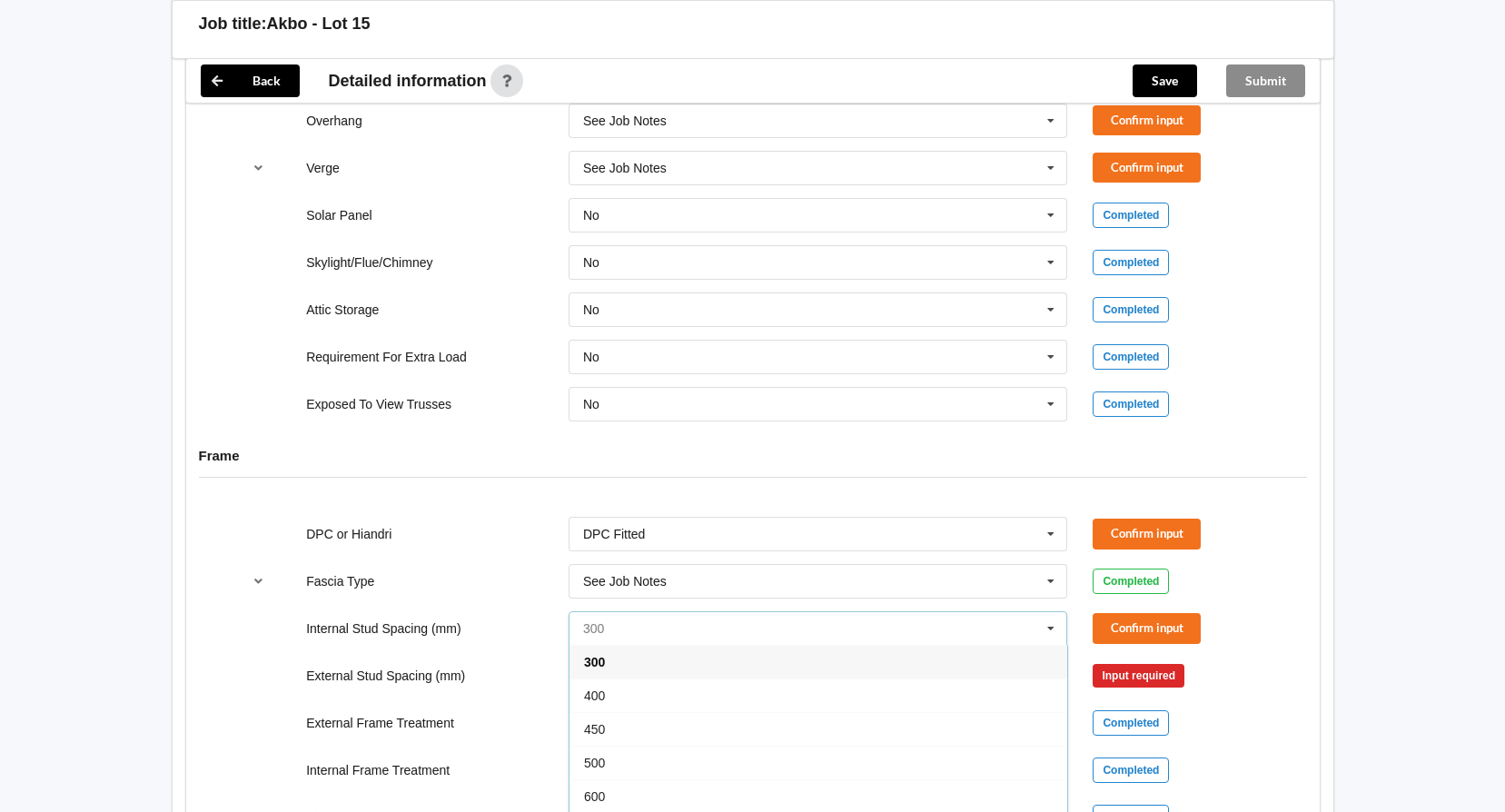
click at [588, 627] on input "text" at bounding box center [819, 627] width 497 height 33
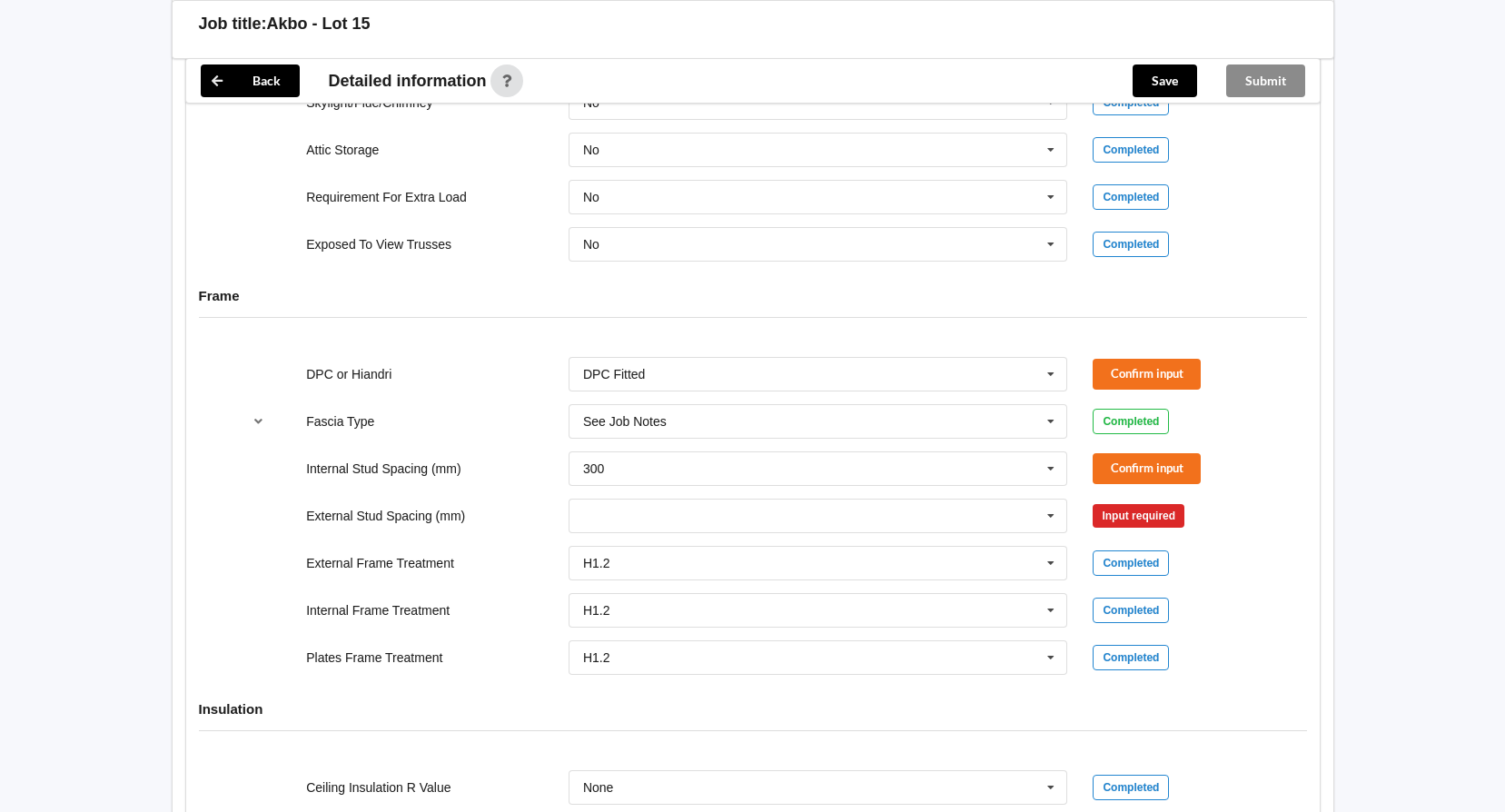
scroll to position [1719, 0]
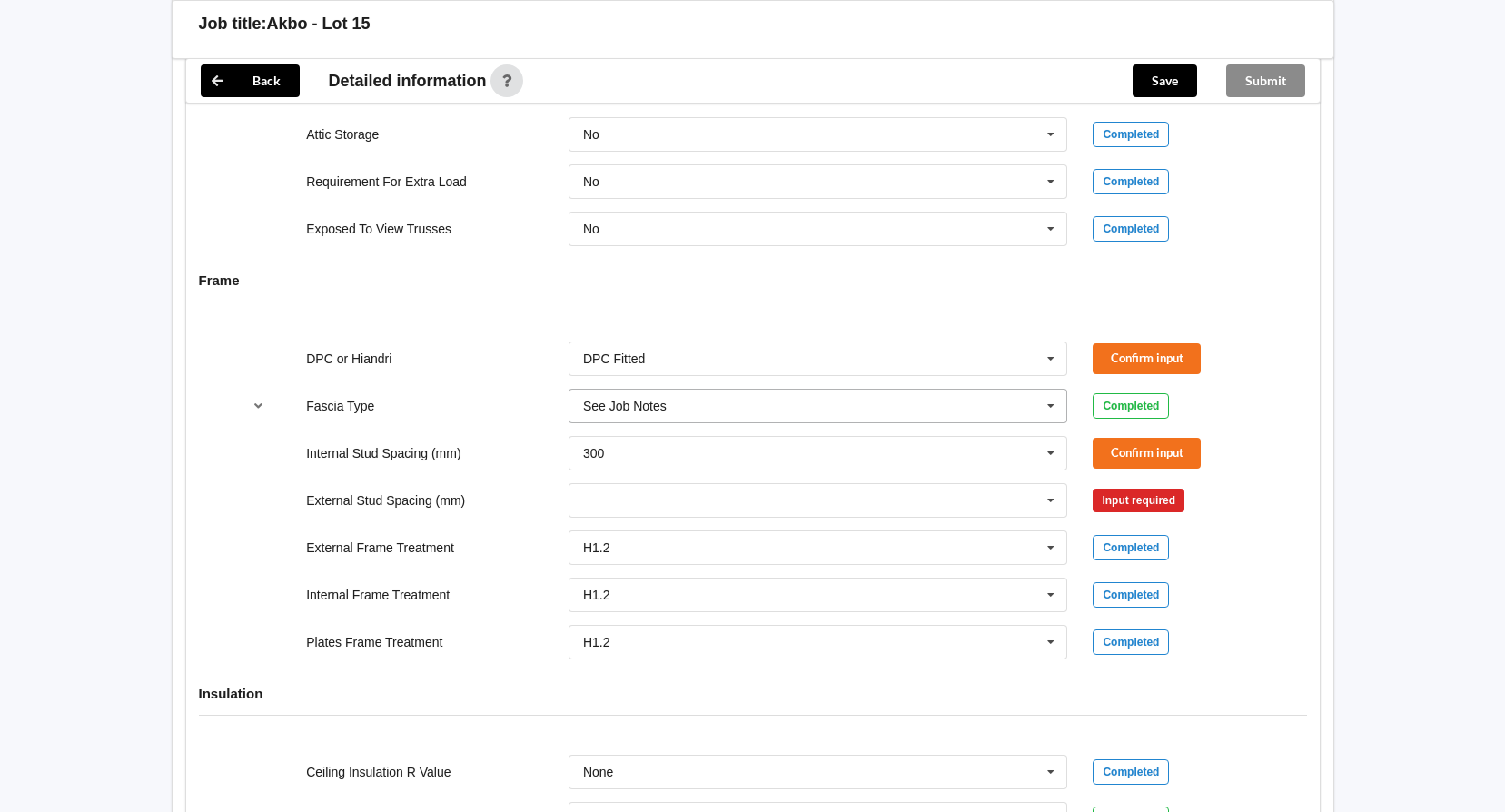
click at [858, 412] on input "text" at bounding box center [819, 406] width 497 height 33
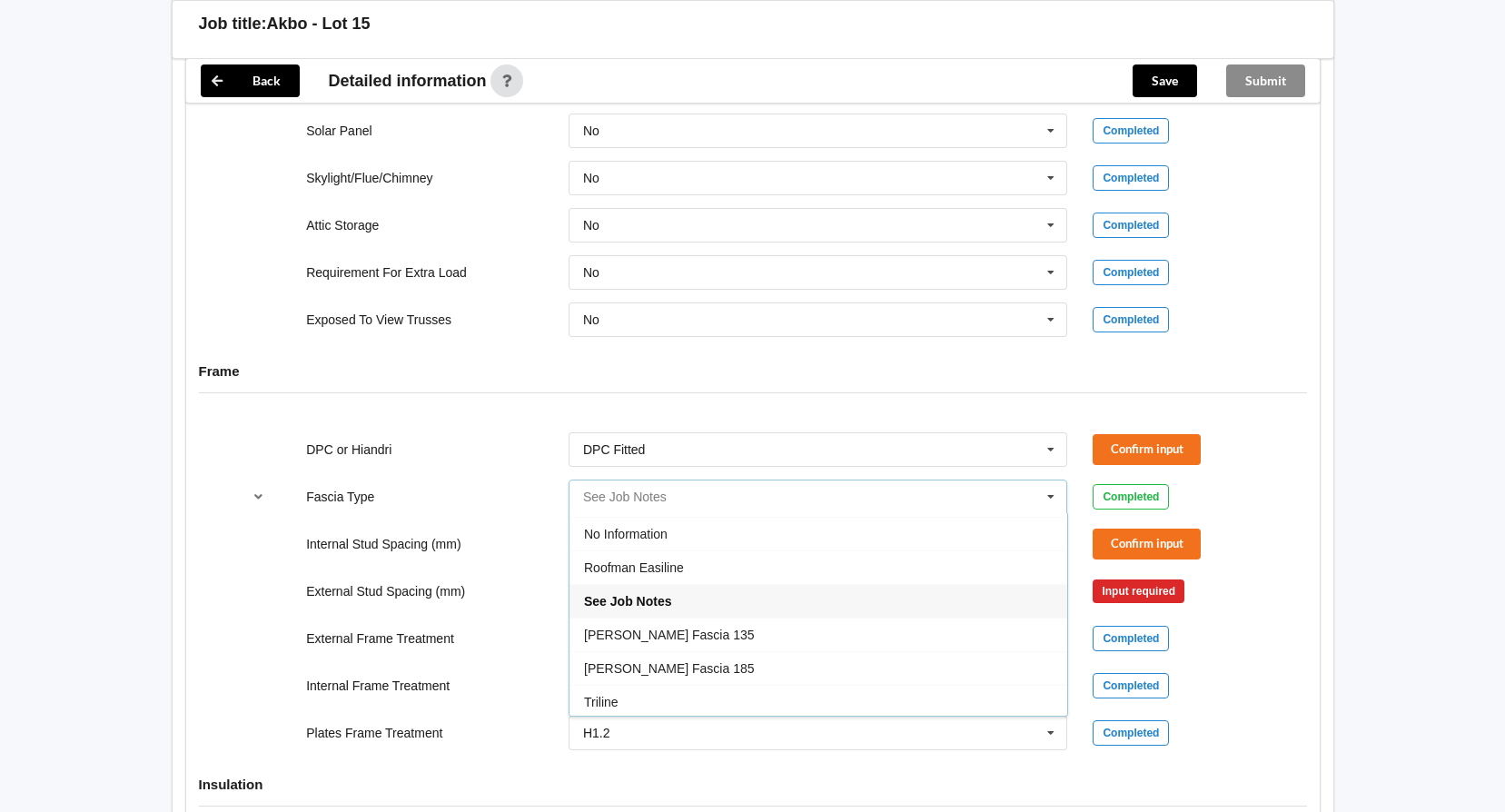
scroll to position [604, 0]
click at [824, 498] on input "text" at bounding box center [819, 496] width 497 height 33
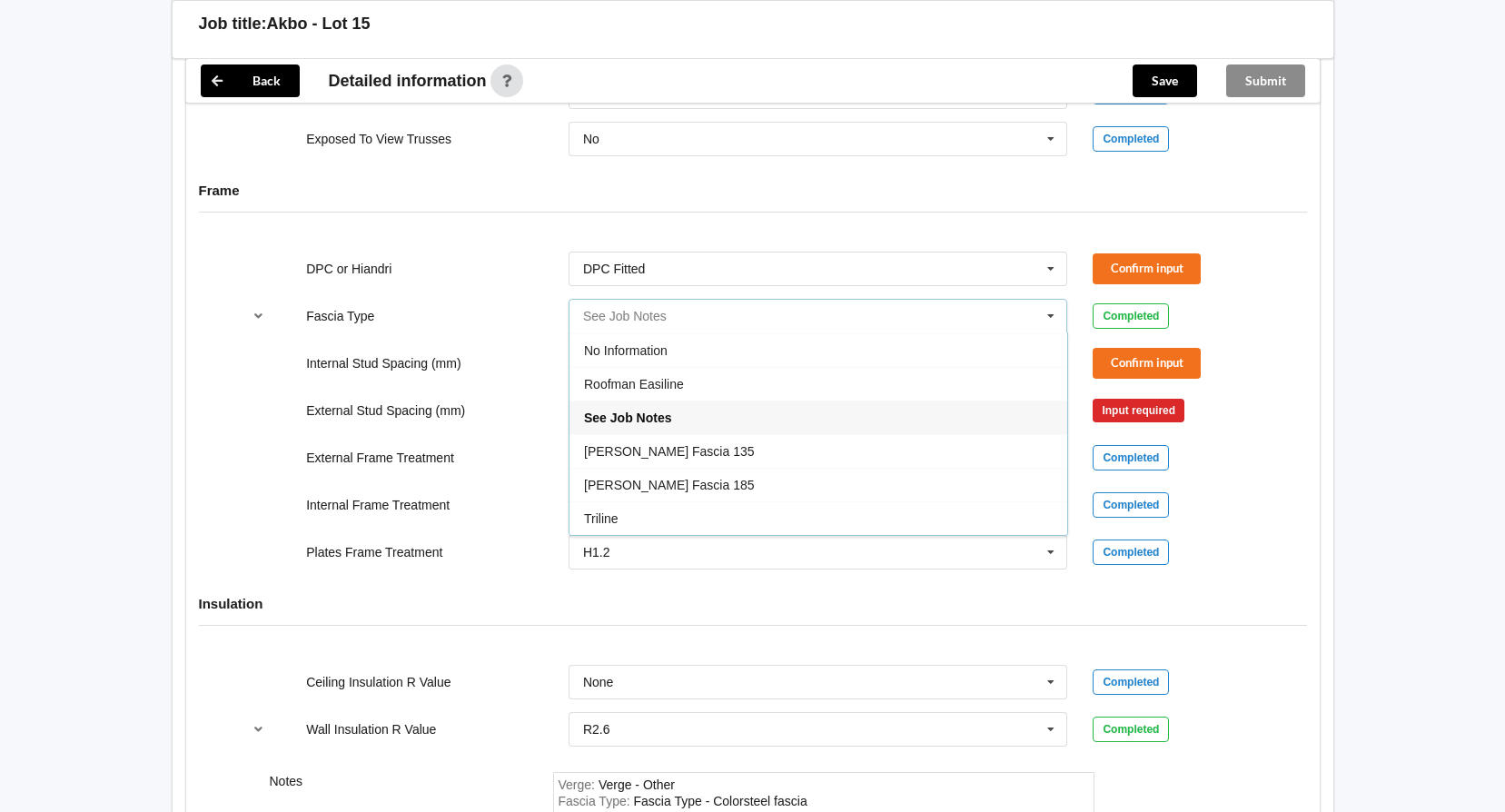
scroll to position [1809, 0]
click at [810, 418] on div "See Job Notes" at bounding box center [818, 416] width 497 height 34
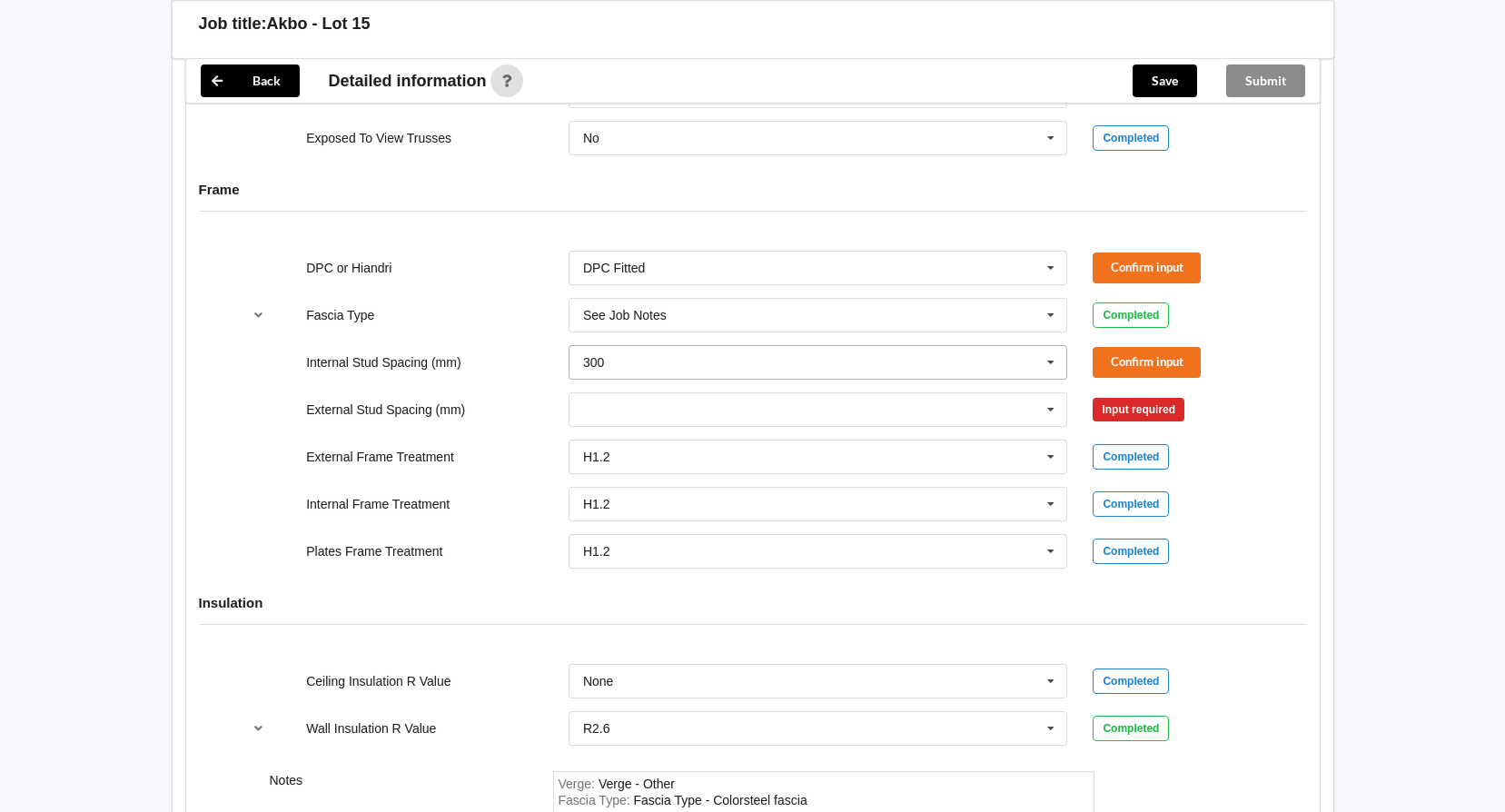
click at [1055, 359] on icon at bounding box center [1051, 363] width 28 height 34
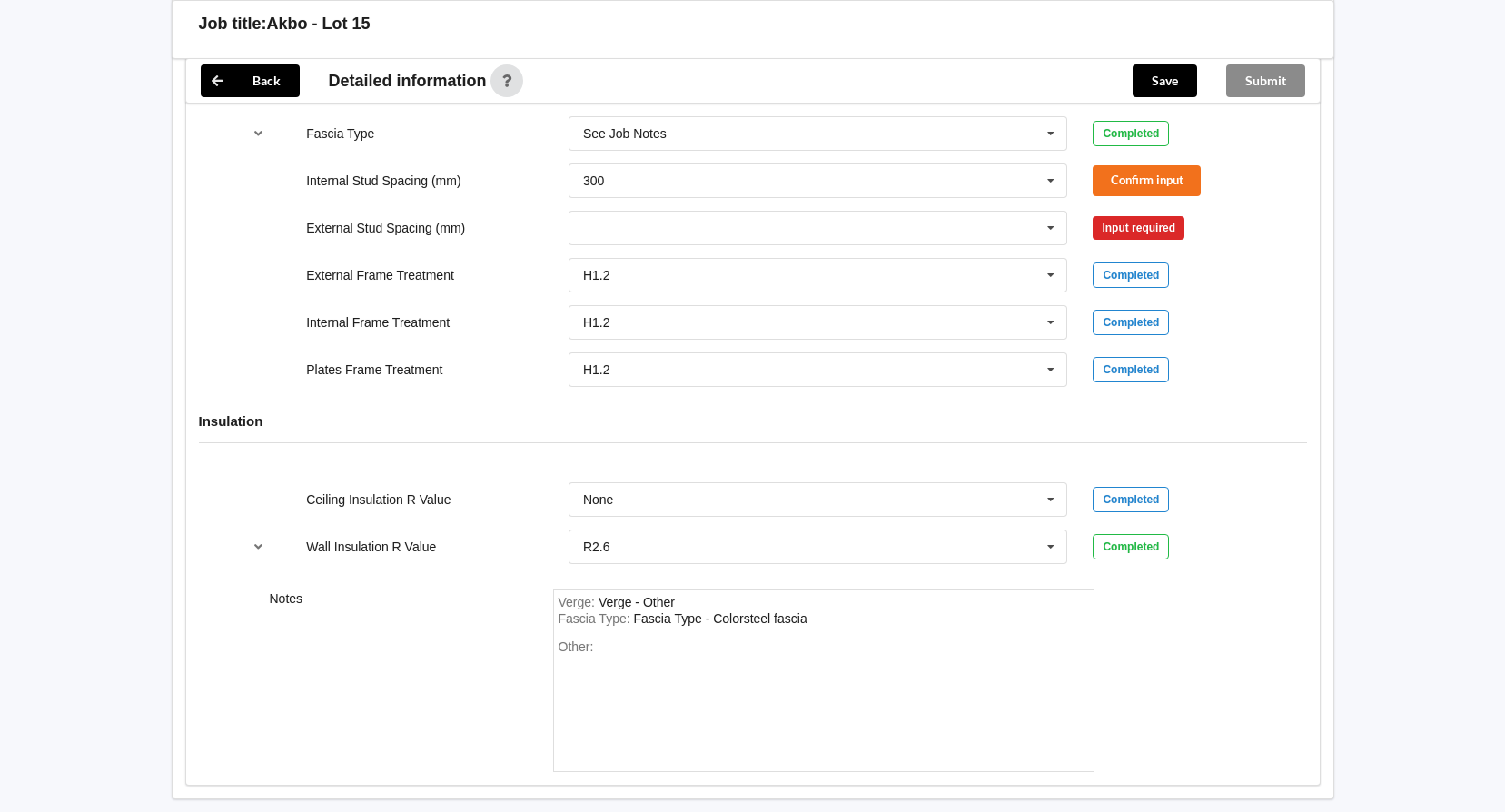
scroll to position [2082, 0]
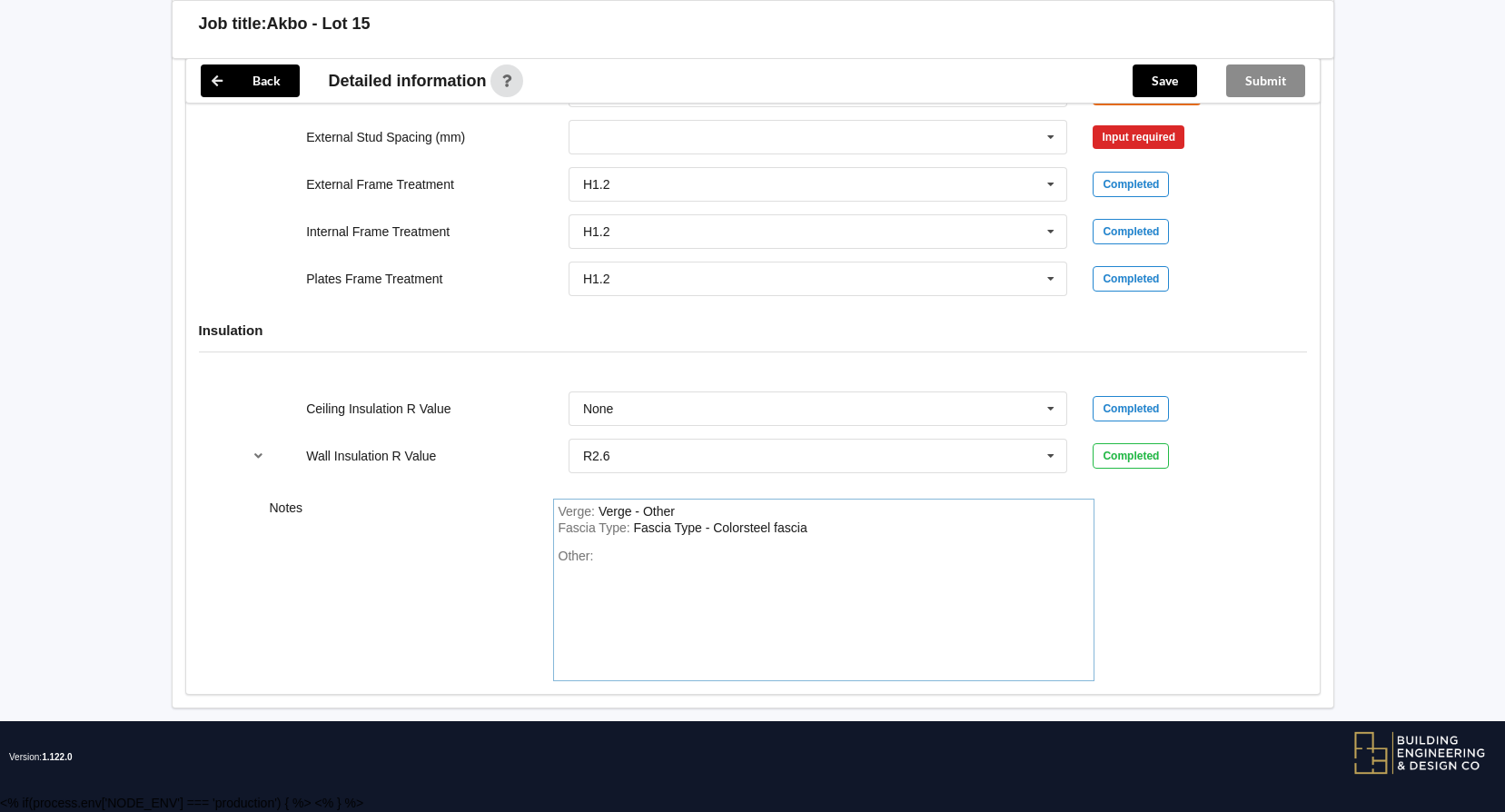
click at [799, 567] on div "Other:" at bounding box center [823, 612] width 530 height 127
paste div "Other"
click at [851, 641] on div "Other: 2400mm high ceiling throughout" at bounding box center [823, 612] width 530 height 127
click at [852, 623] on div "Other: 2400mm high ceiling throughout" at bounding box center [823, 612] width 530 height 127
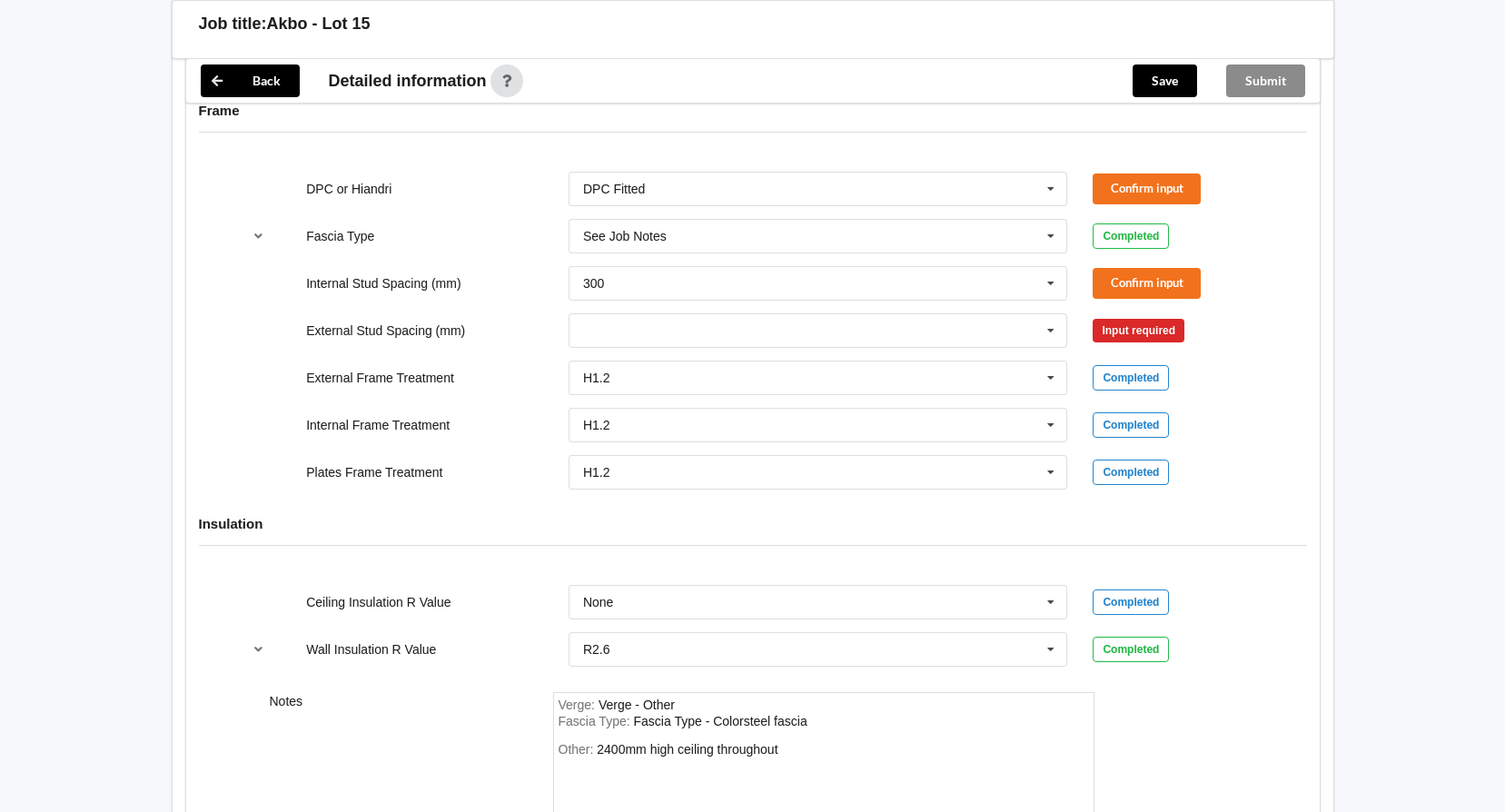
scroll to position [1991, 0]
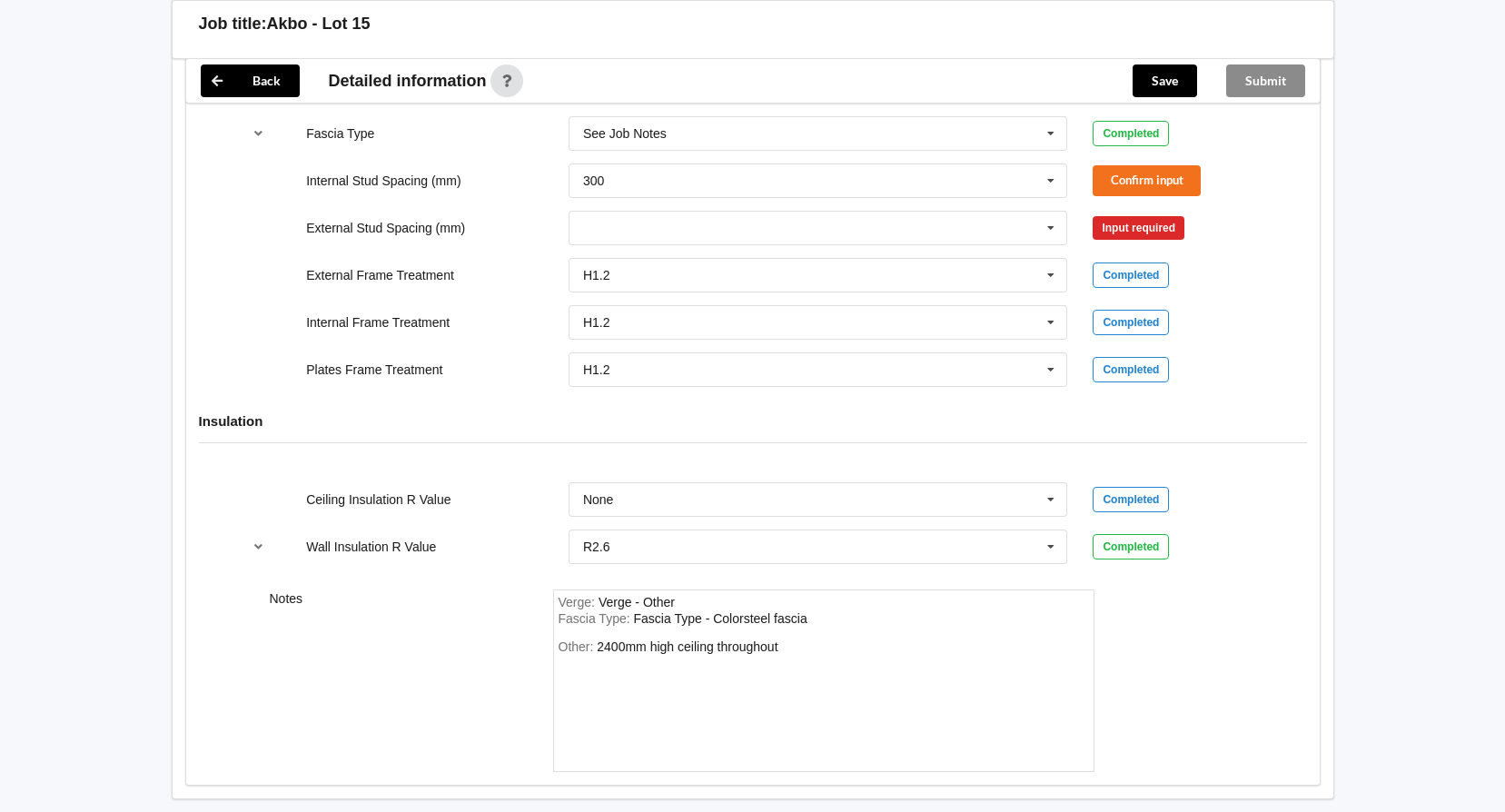
click at [938, 641] on div "Other: 2400mm high ceiling throughout" at bounding box center [823, 702] width 530 height 127
click at [921, 664] on div "Other: 2400mm high ceiling throughout" at bounding box center [823, 702] width 530 height 127
click at [827, 653] on div "Other: 2400mm high ceiling throughout" at bounding box center [823, 702] width 530 height 127
click at [802, 646] on div "Other: 2400mm high ceiling throughout" at bounding box center [823, 702] width 530 height 127
click at [788, 646] on div "Other: 2400mm high ceiling throughout" at bounding box center [823, 702] width 530 height 127
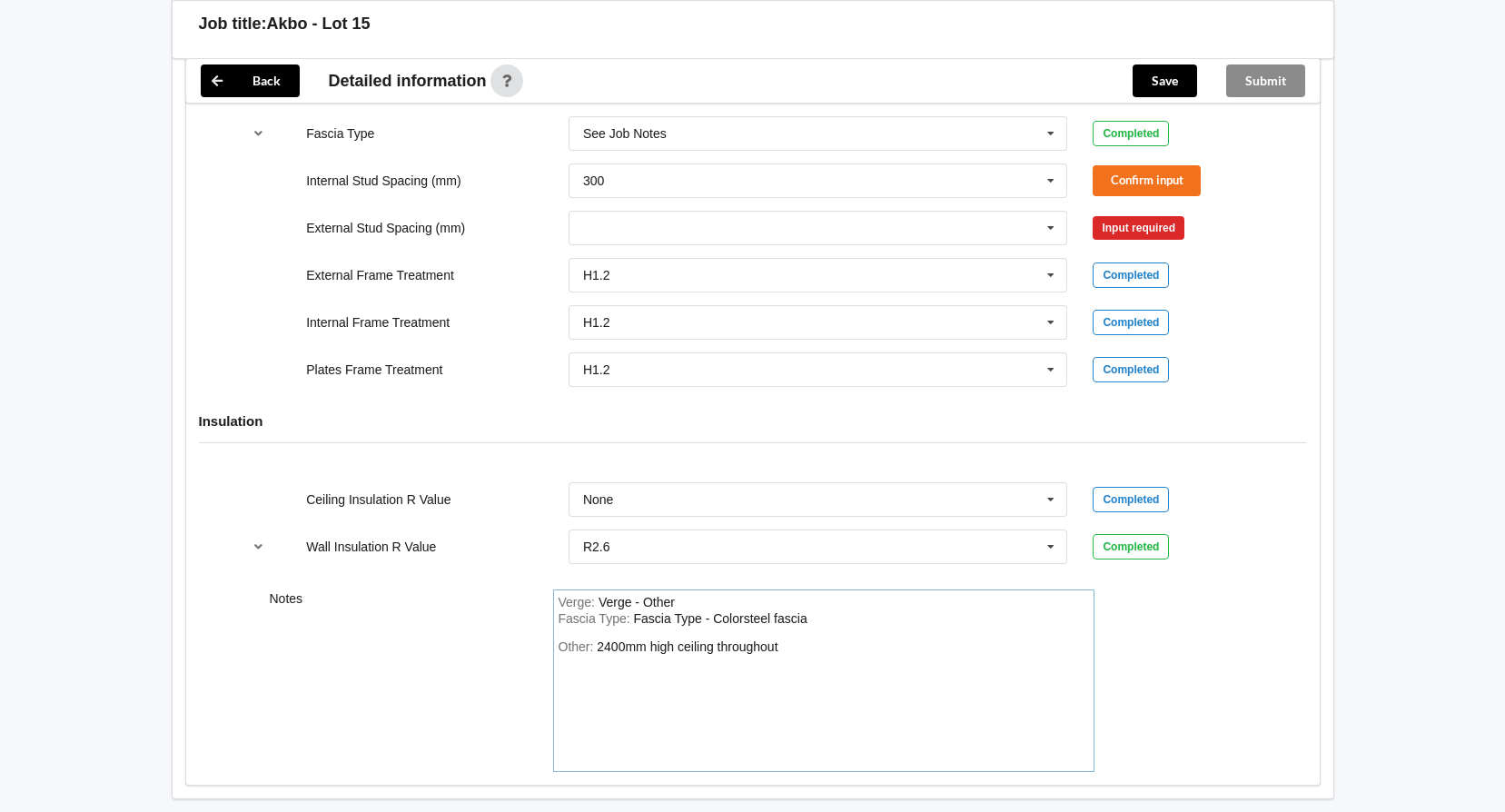
click at [778, 646] on div "2400mm high ceiling throughout" at bounding box center [687, 646] width 181 height 15
click at [942, 677] on div "Other: As per plans, 2400mm high ceiling throughout" at bounding box center [823, 702] width 530 height 127
click at [679, 649] on div "As per plans, 2400mm high ceiling throughout" at bounding box center [726, 646] width 259 height 15
click at [869, 691] on div "Other: As per plans 2400mm high ceiling throughout" at bounding box center [823, 702] width 530 height 127
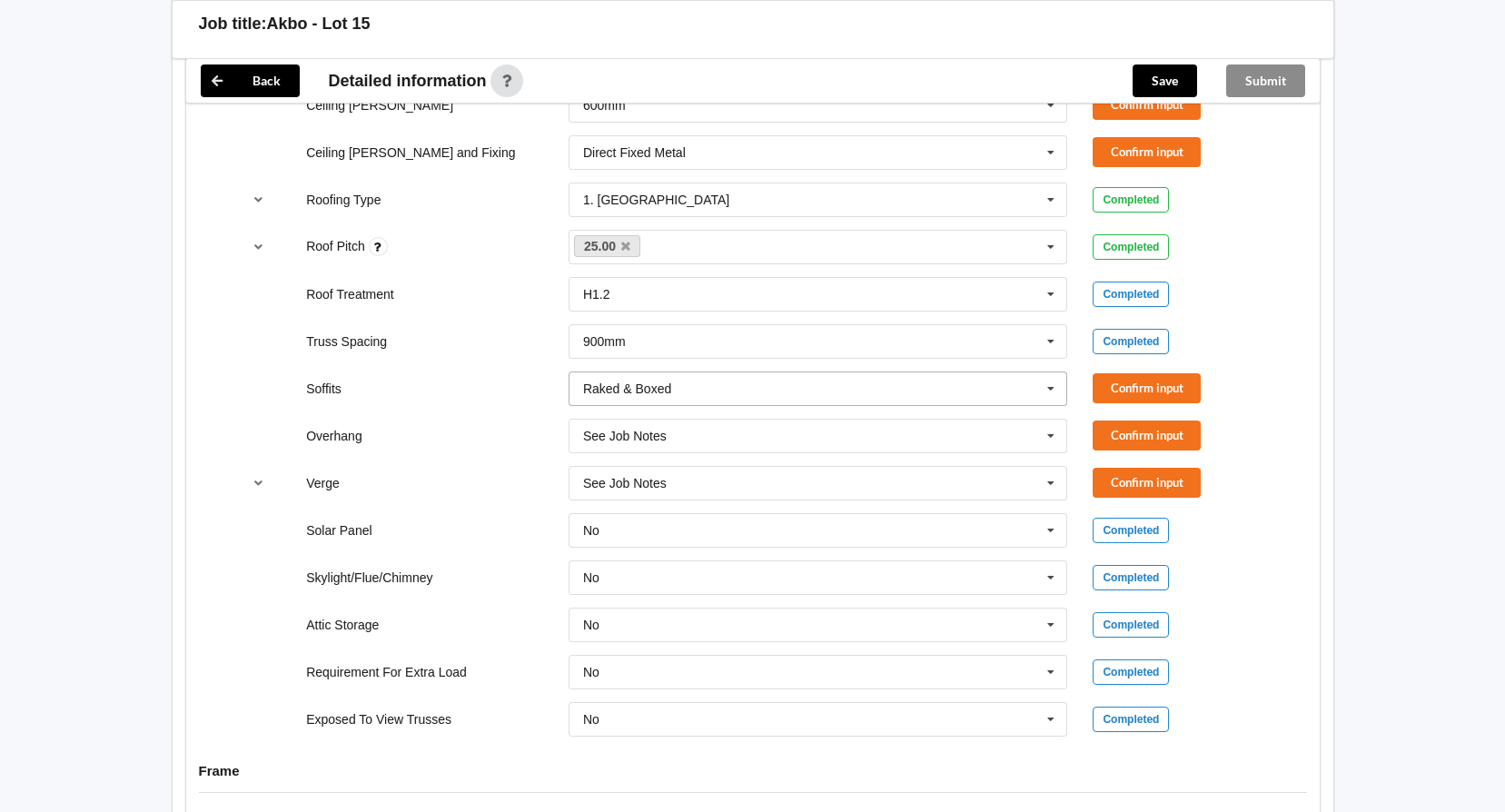
scroll to position [1265, 0]
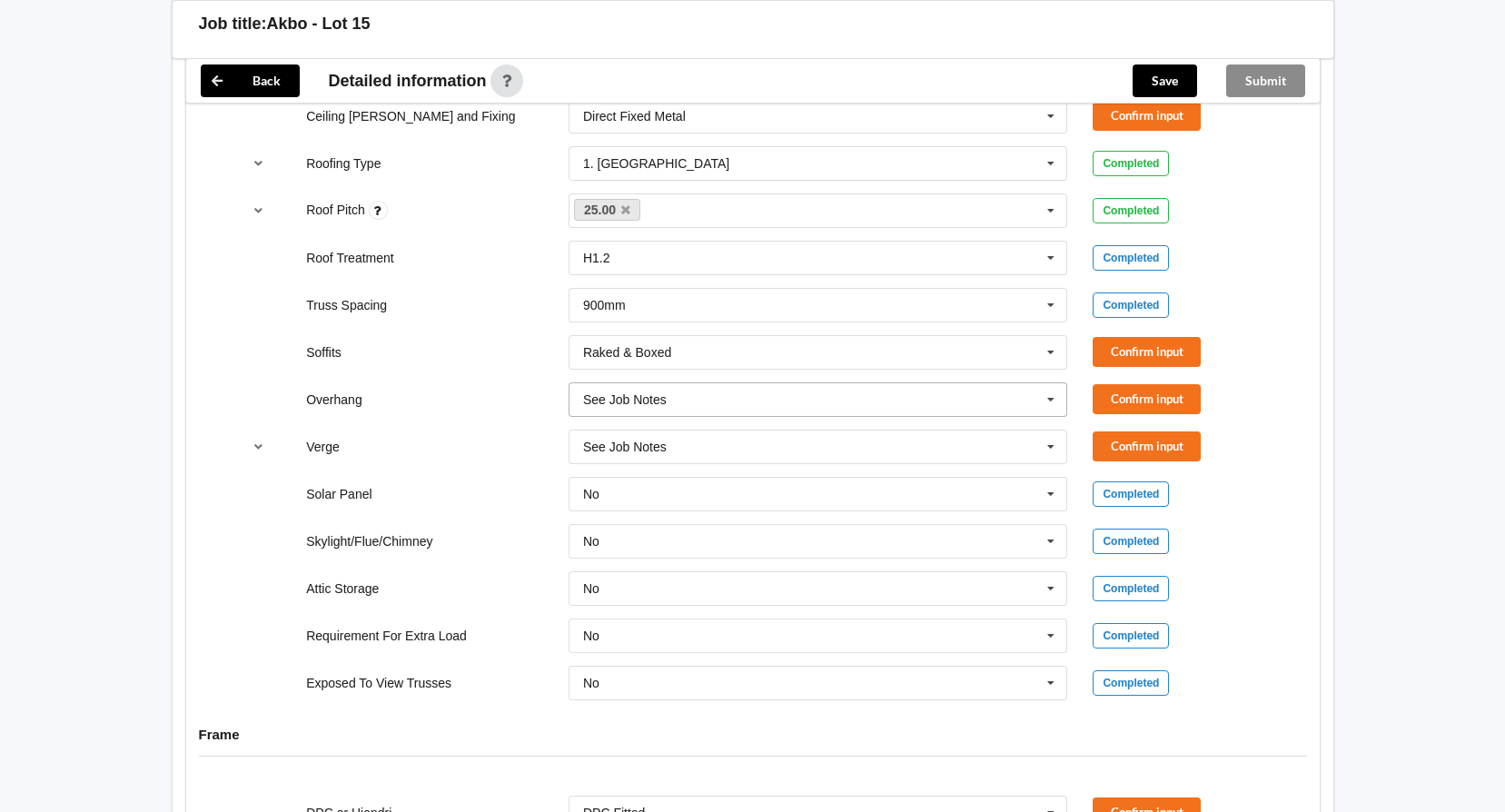
click at [865, 407] on input "text" at bounding box center [819, 399] width 497 height 33
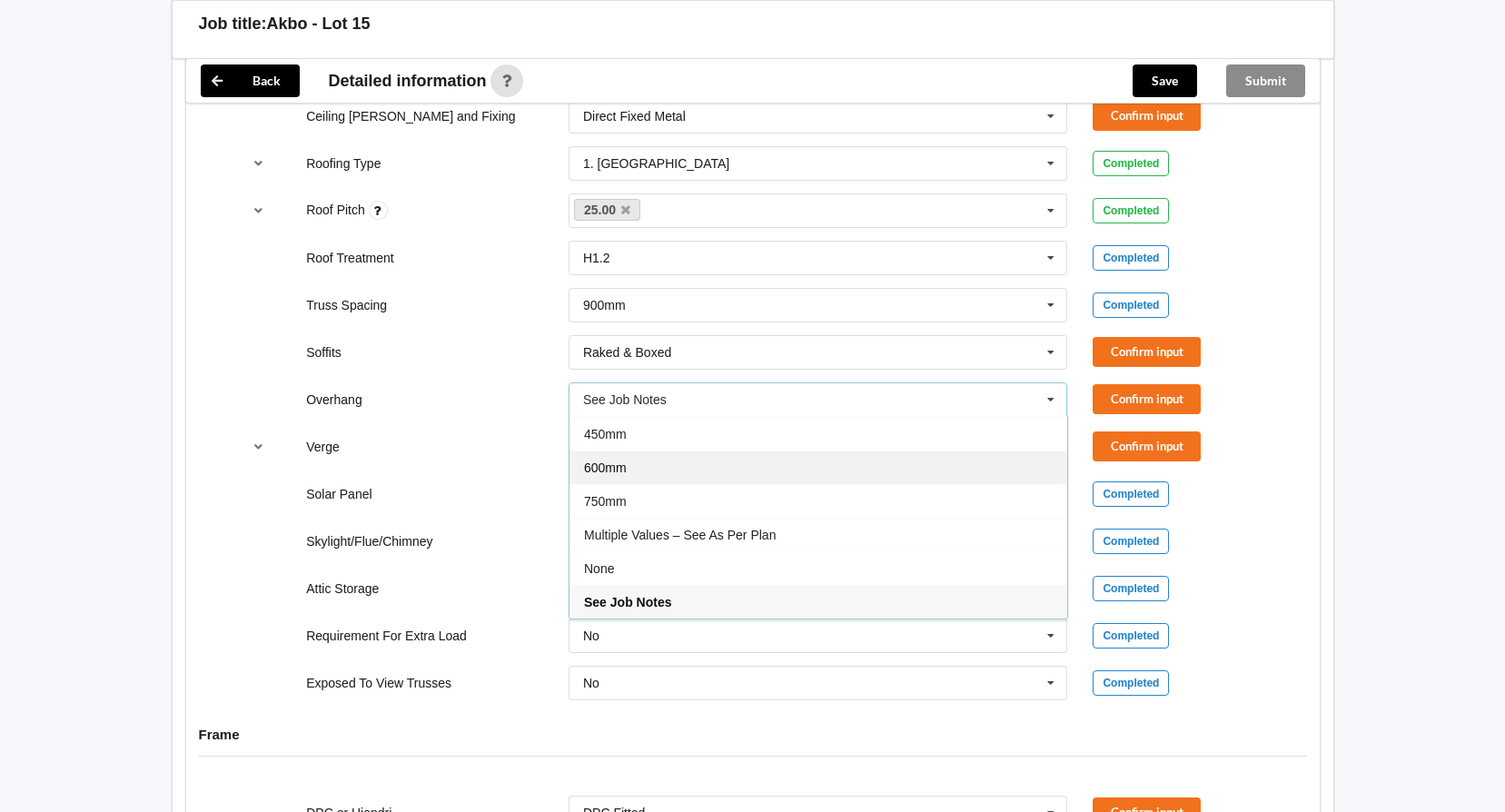
click at [850, 483] on div "600mm" at bounding box center [818, 467] width 497 height 34
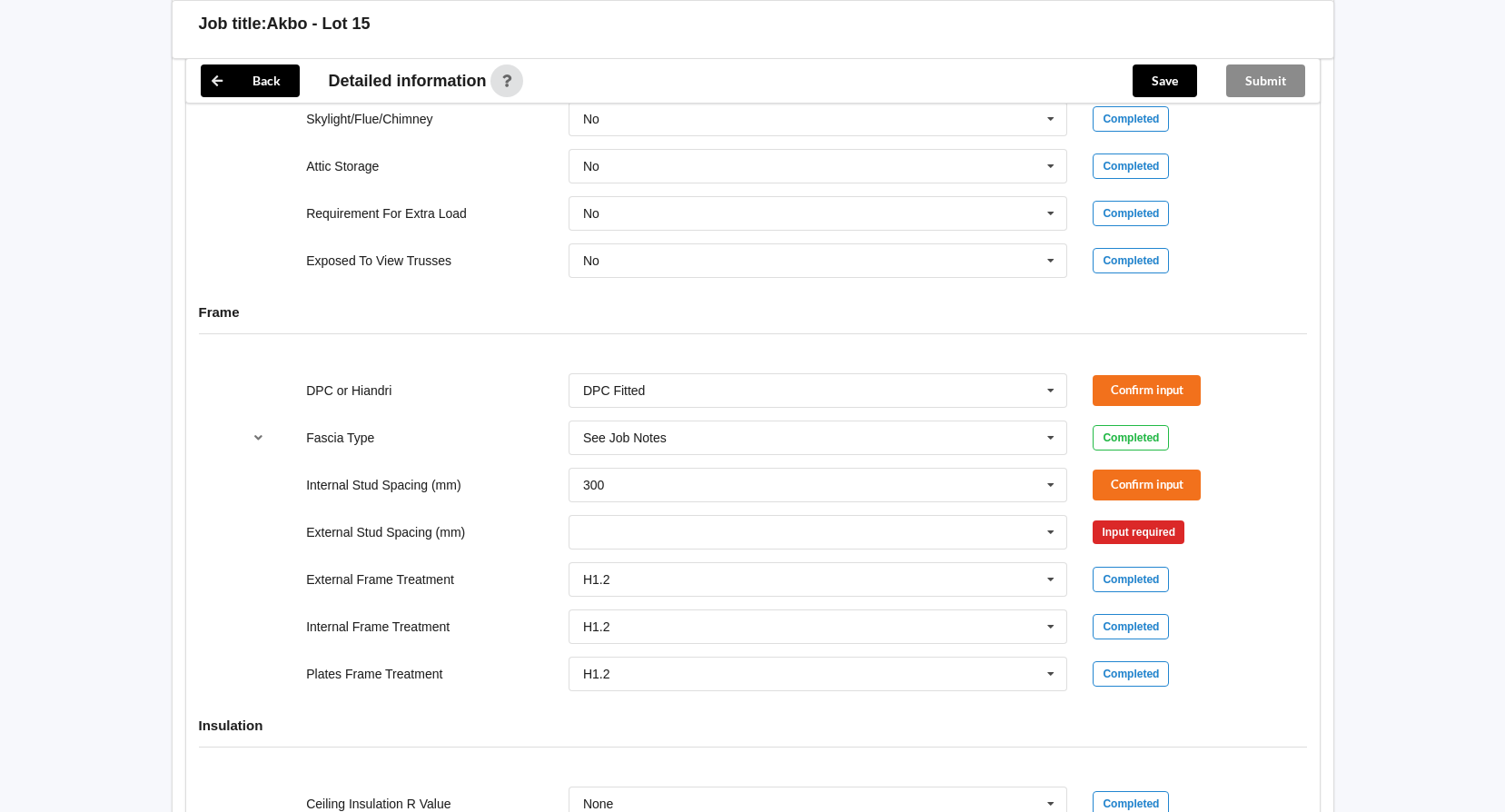
scroll to position [1719, 0]
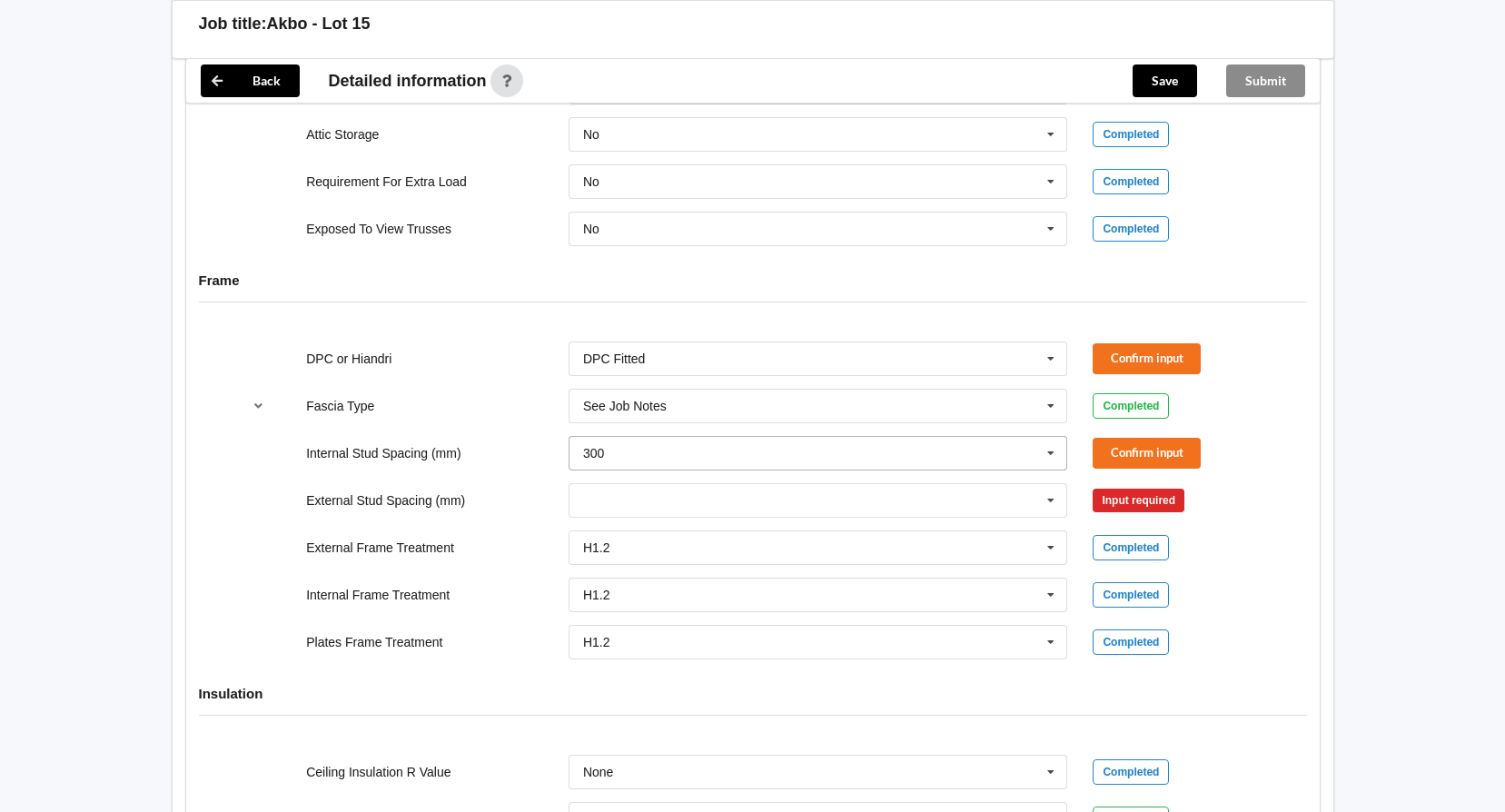
click at [882, 455] on input "text" at bounding box center [819, 453] width 497 height 33
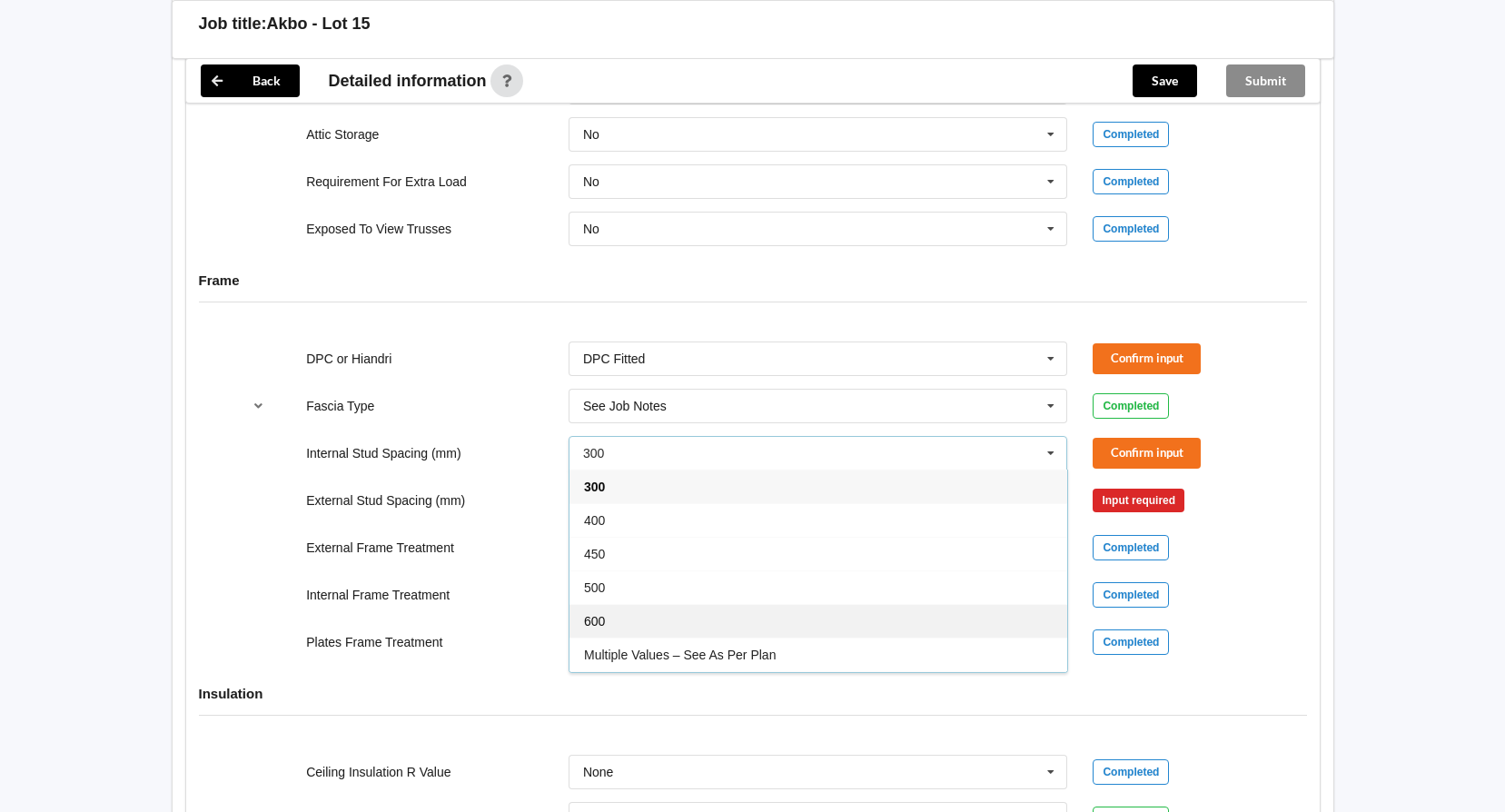
click at [869, 621] on div "600" at bounding box center [818, 621] width 497 height 34
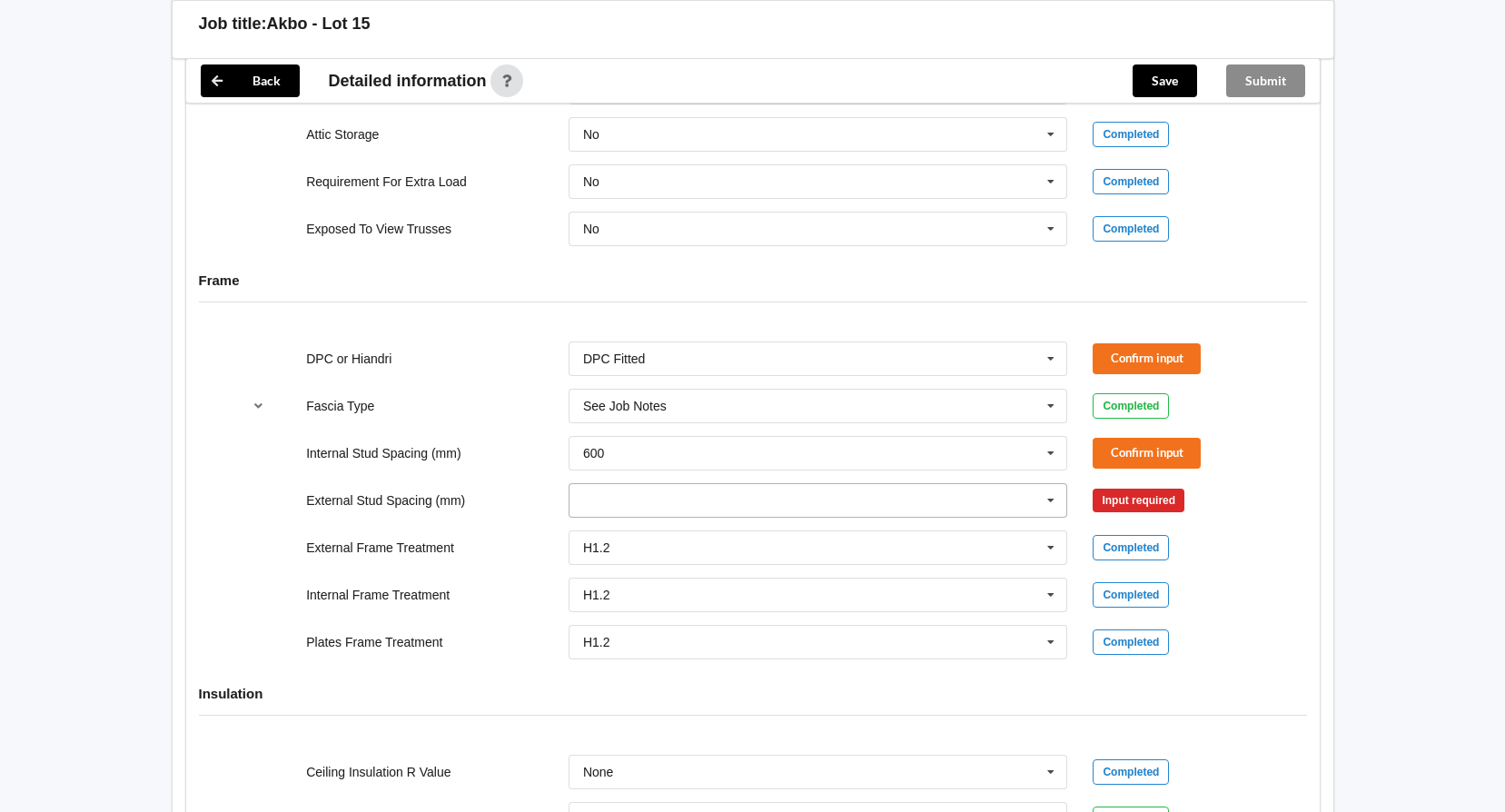
click at [892, 502] on input "text" at bounding box center [819, 499] width 497 height 33
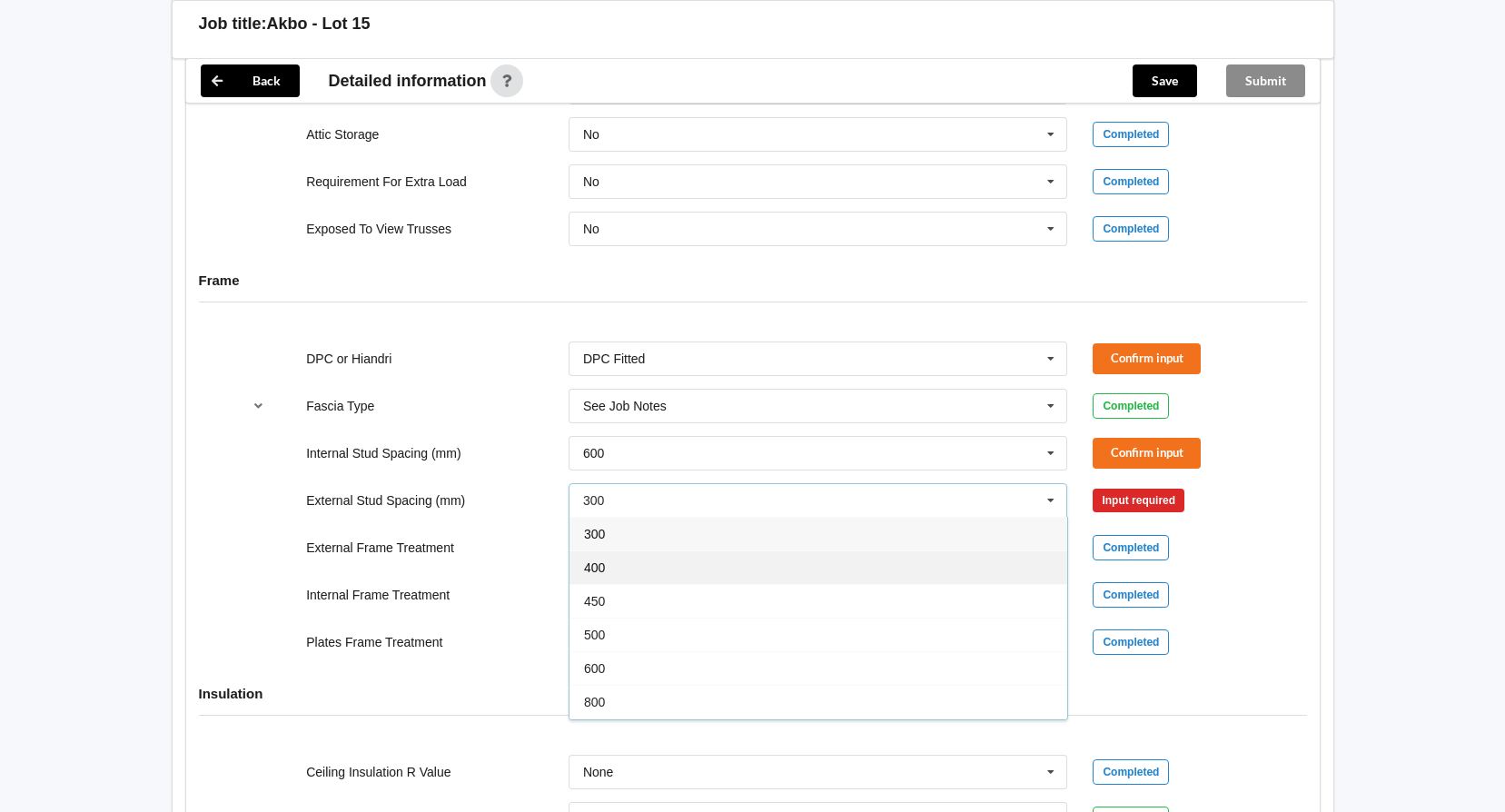
click at [881, 566] on div "400" at bounding box center [818, 567] width 497 height 34
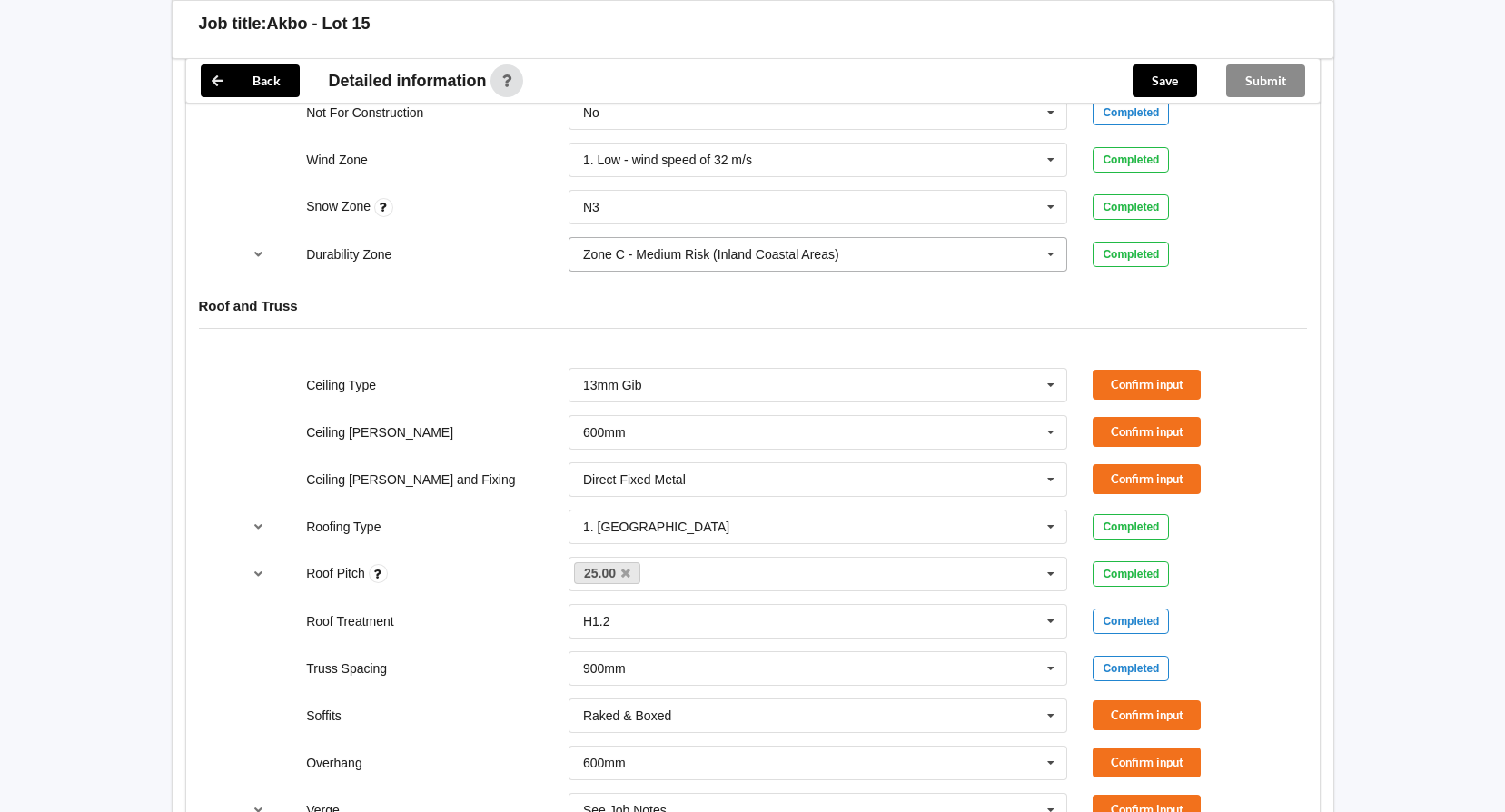
scroll to position [993, 0]
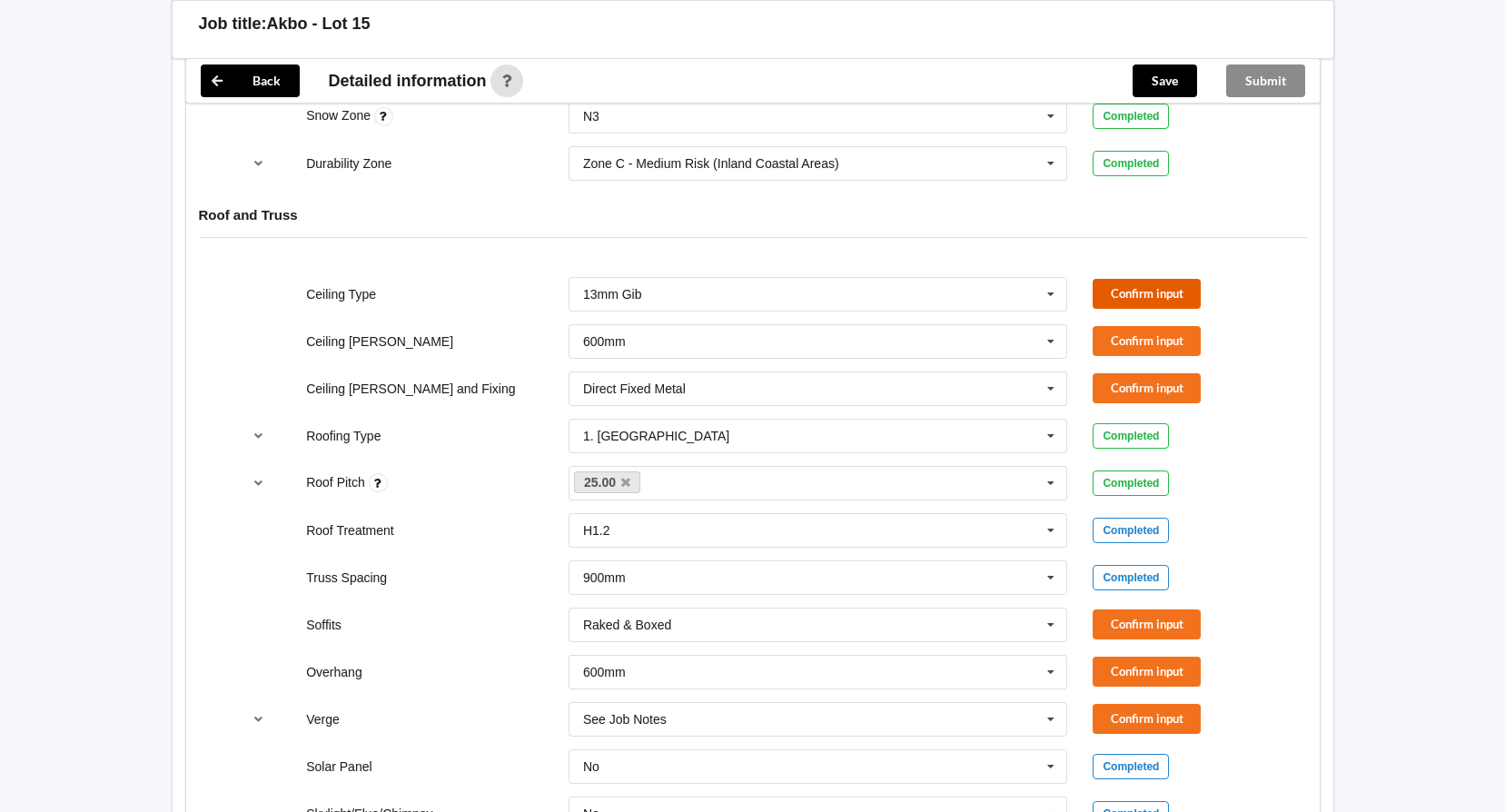
click at [1145, 296] on button "Confirm input" at bounding box center [1147, 294] width 109 height 30
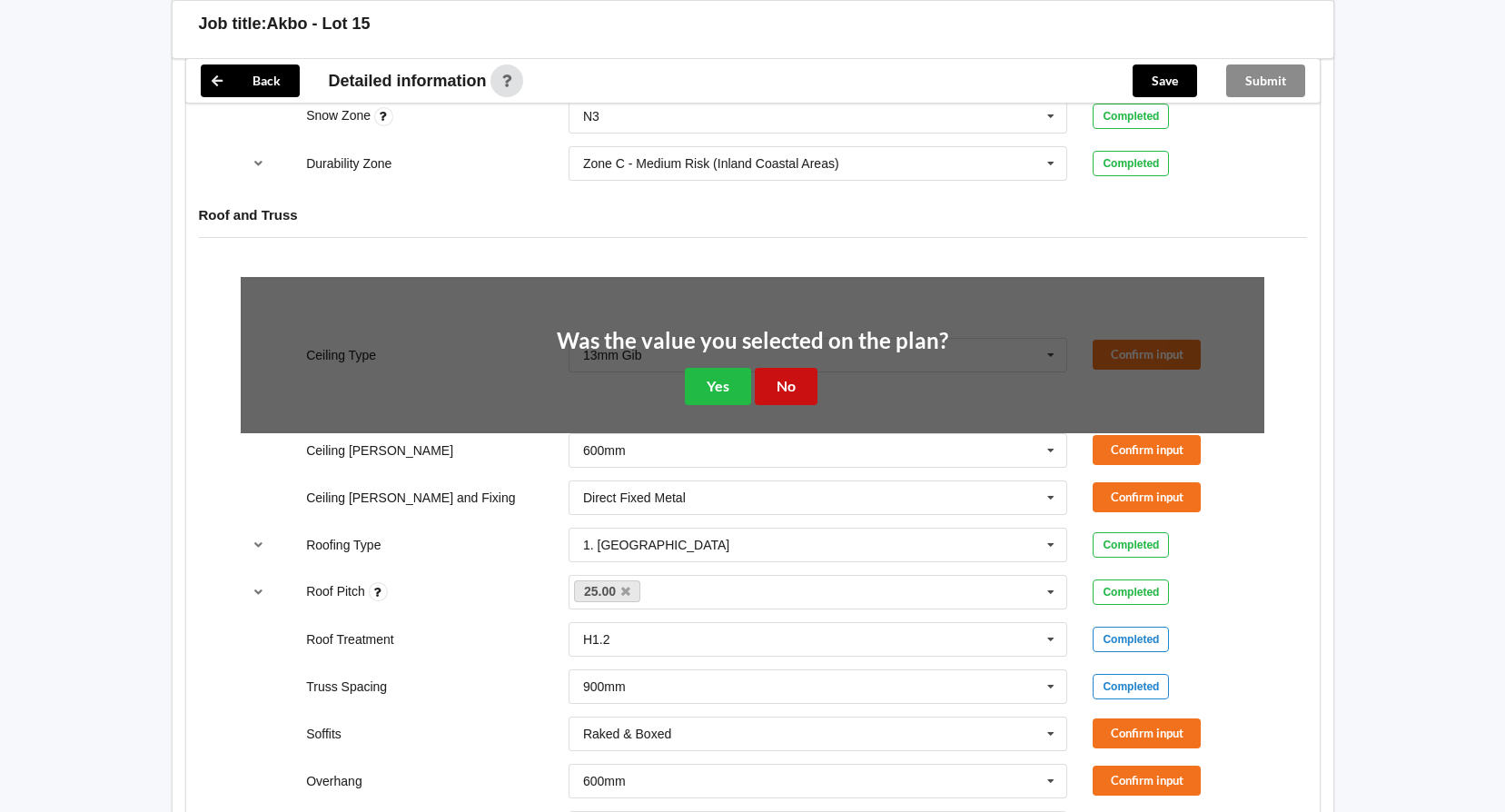
click at [800, 379] on button "No" at bounding box center [786, 387] width 62 height 37
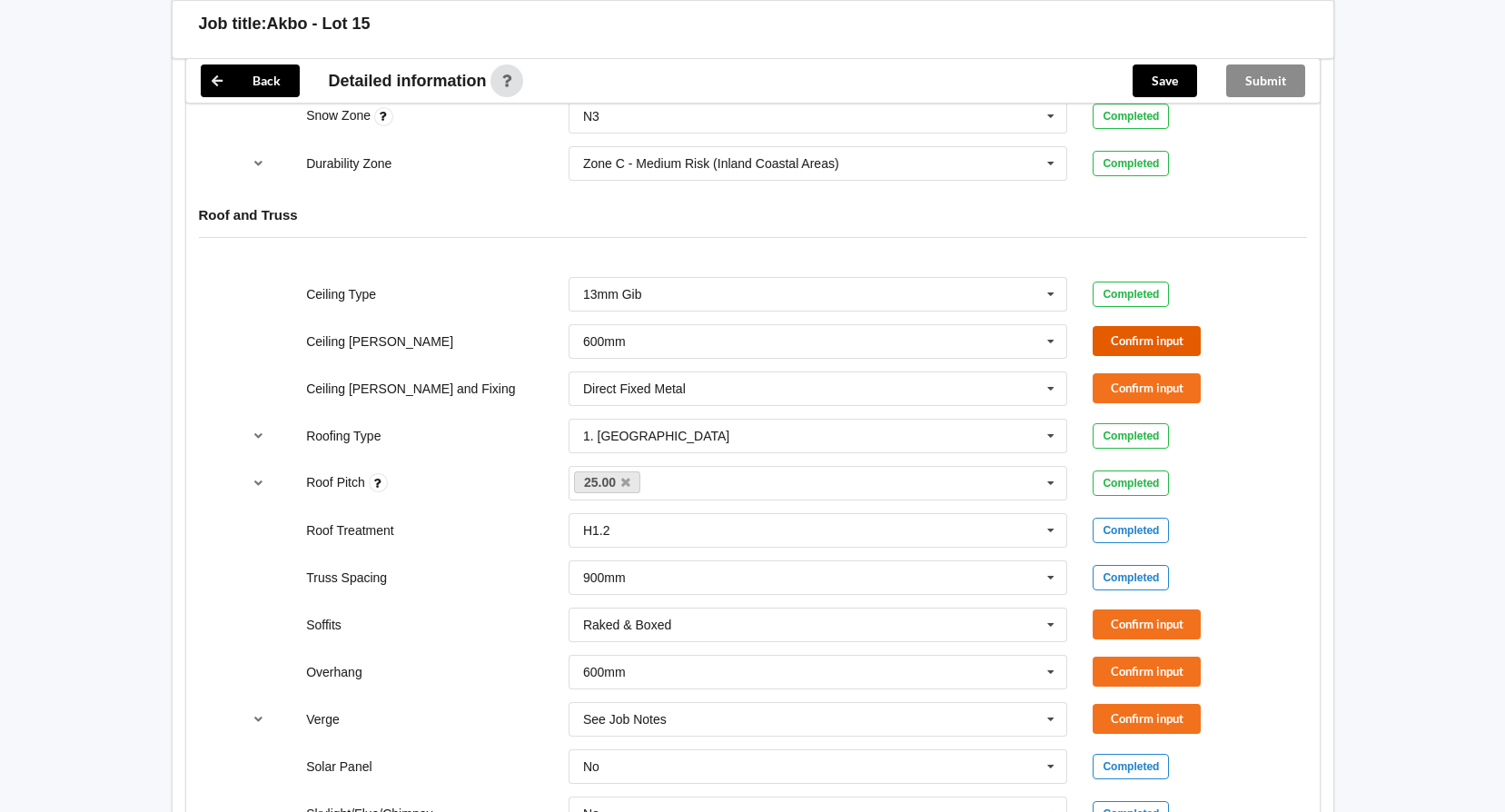
click at [1129, 343] on button "Confirm input" at bounding box center [1147, 340] width 109 height 30
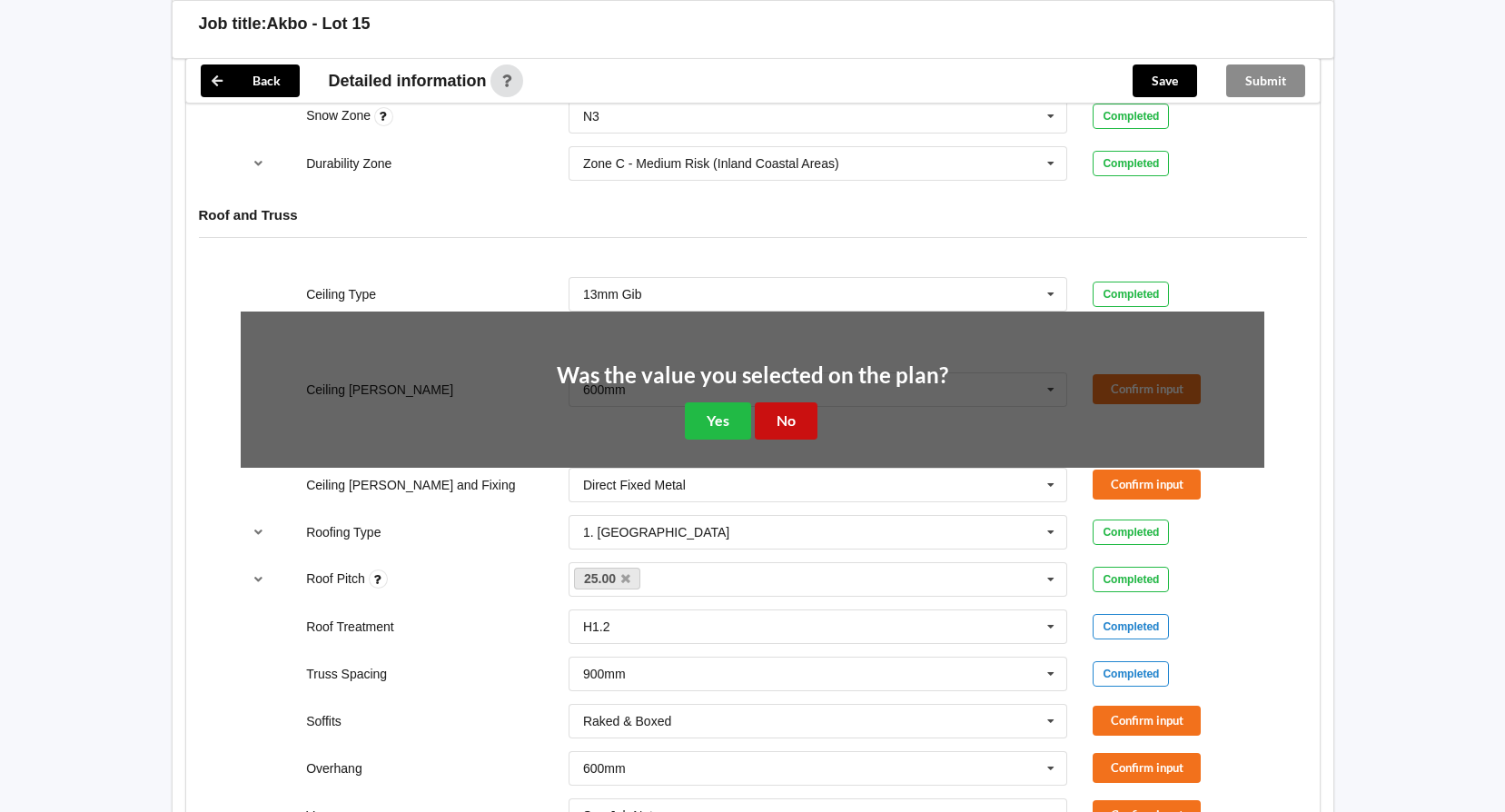
click at [784, 422] on button "No" at bounding box center [786, 421] width 62 height 37
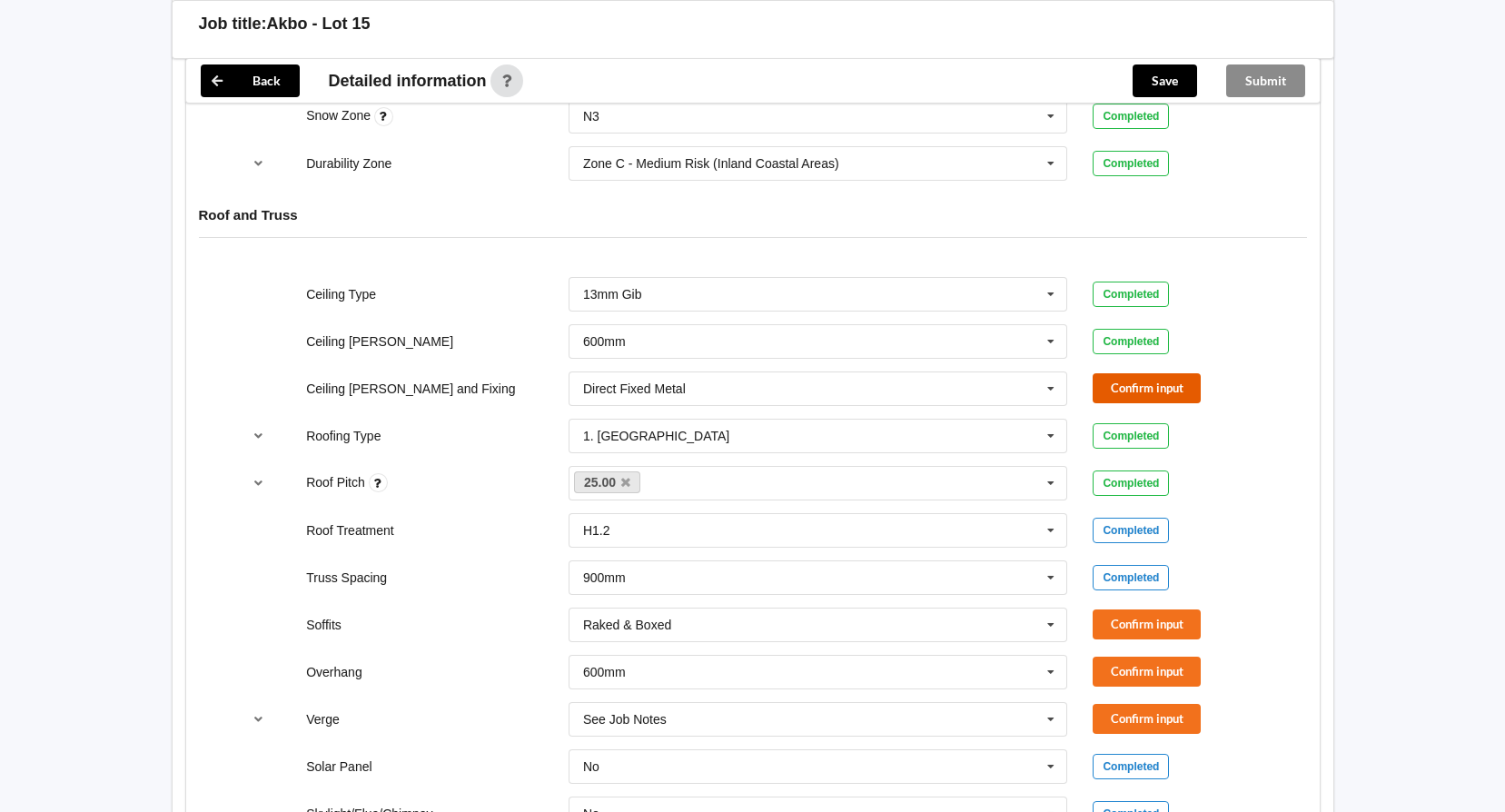
click at [1136, 390] on button "Confirm input" at bounding box center [1147, 388] width 109 height 30
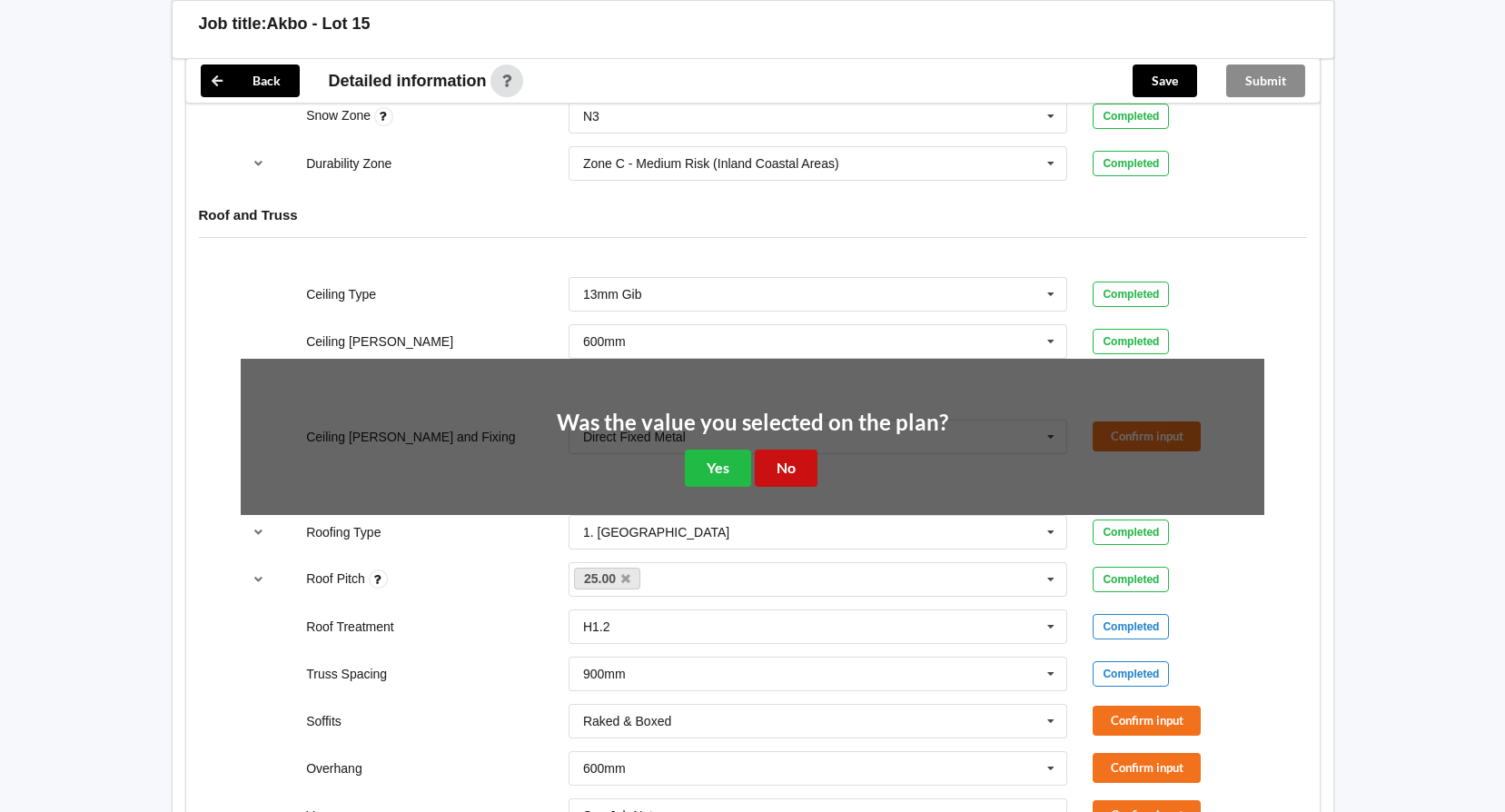
click at [798, 464] on button "No" at bounding box center [786, 469] width 62 height 37
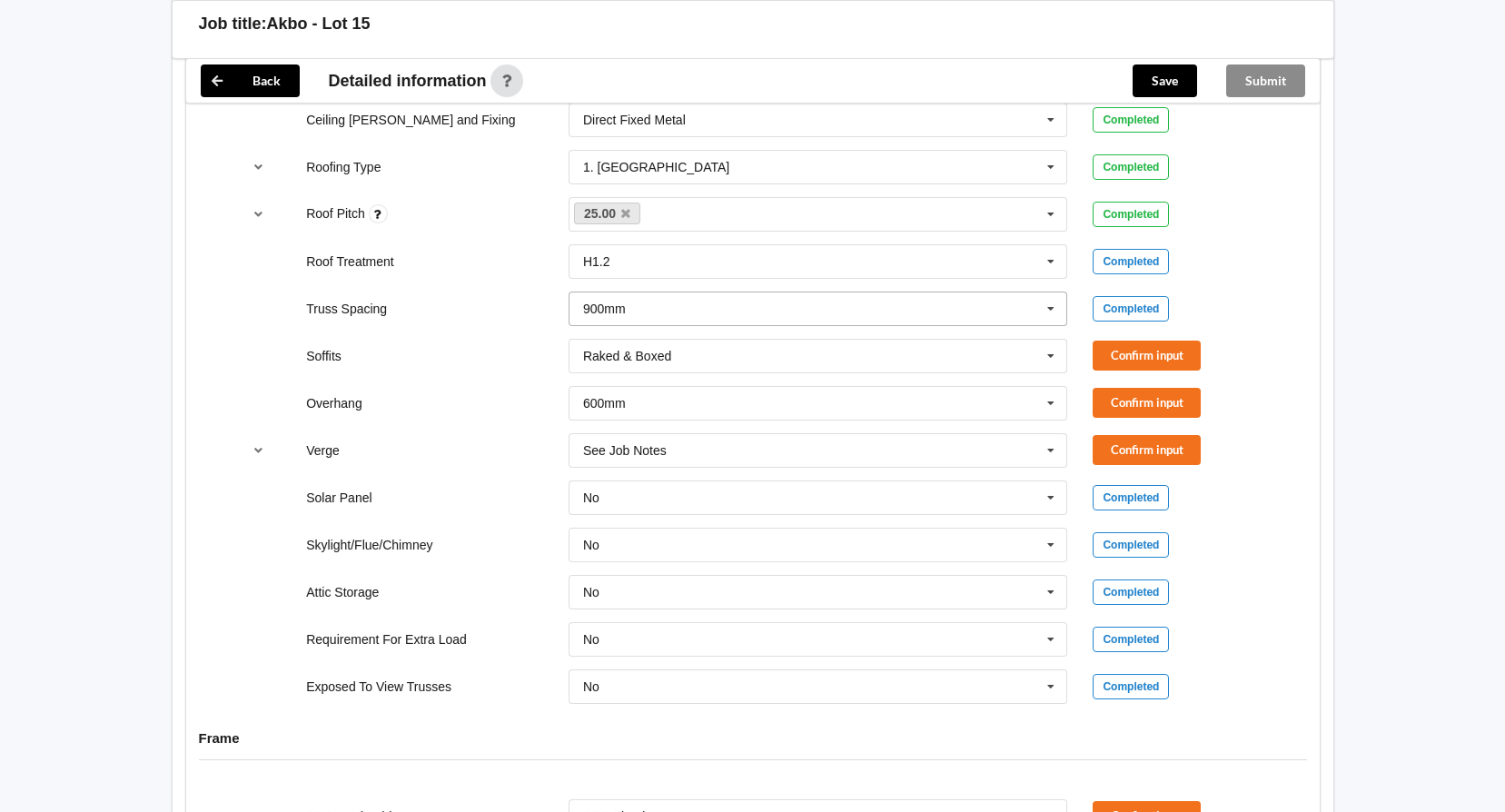
scroll to position [1265, 0]
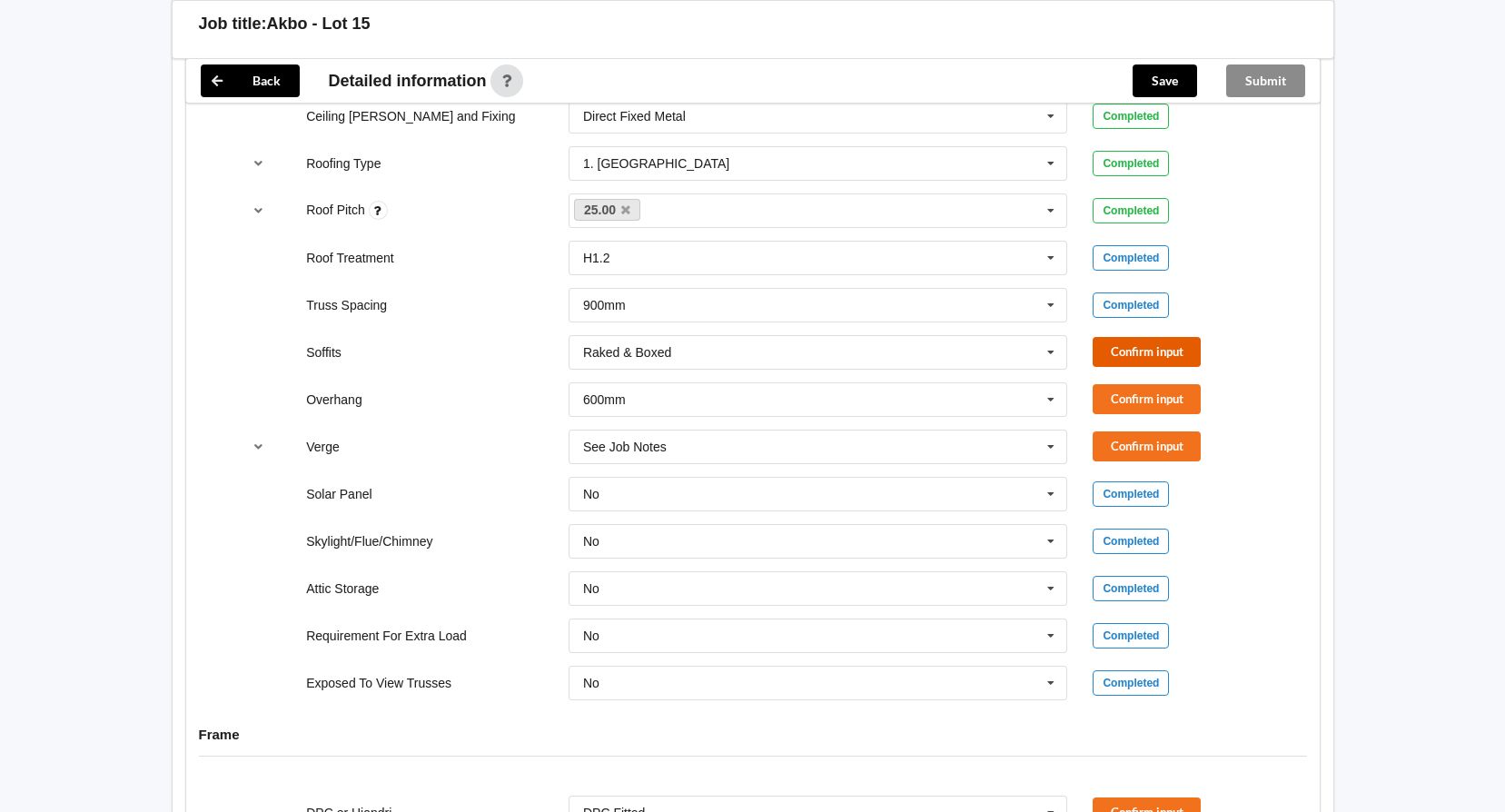
click at [1149, 354] on button "Confirm input" at bounding box center [1147, 351] width 109 height 30
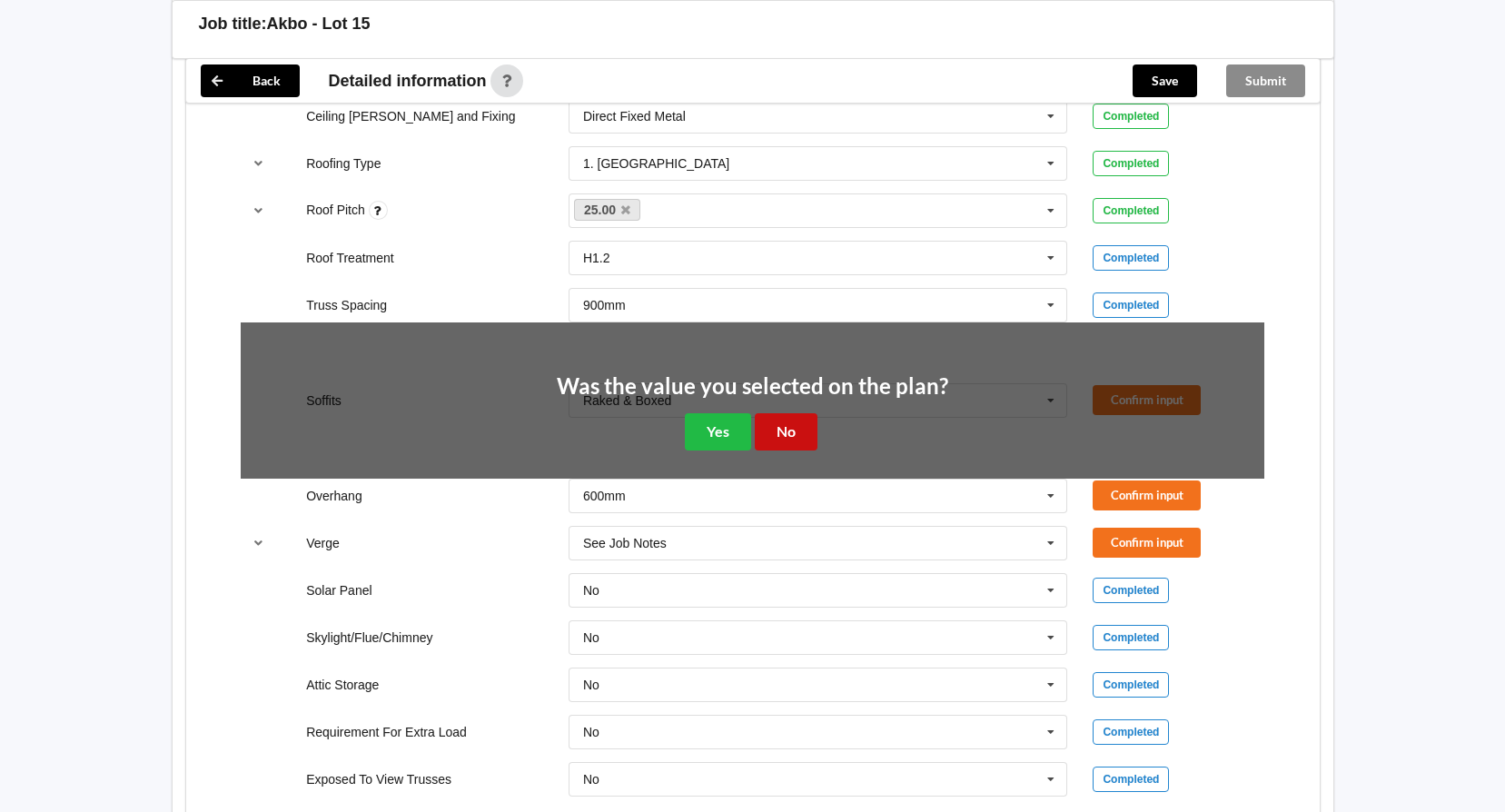
click at [779, 428] on button "No" at bounding box center [786, 432] width 62 height 37
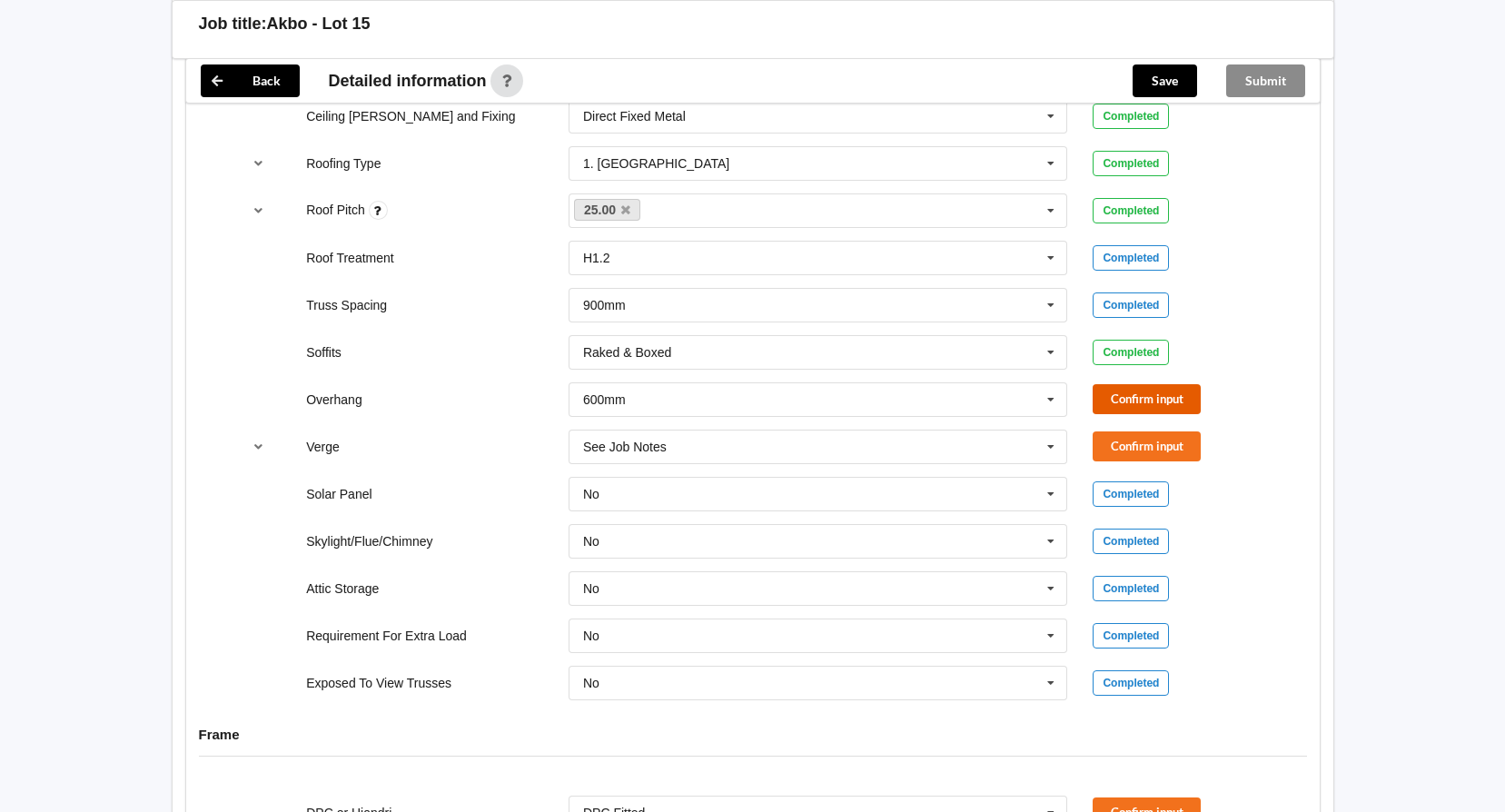
click at [1167, 399] on button "Confirm input" at bounding box center [1147, 399] width 109 height 30
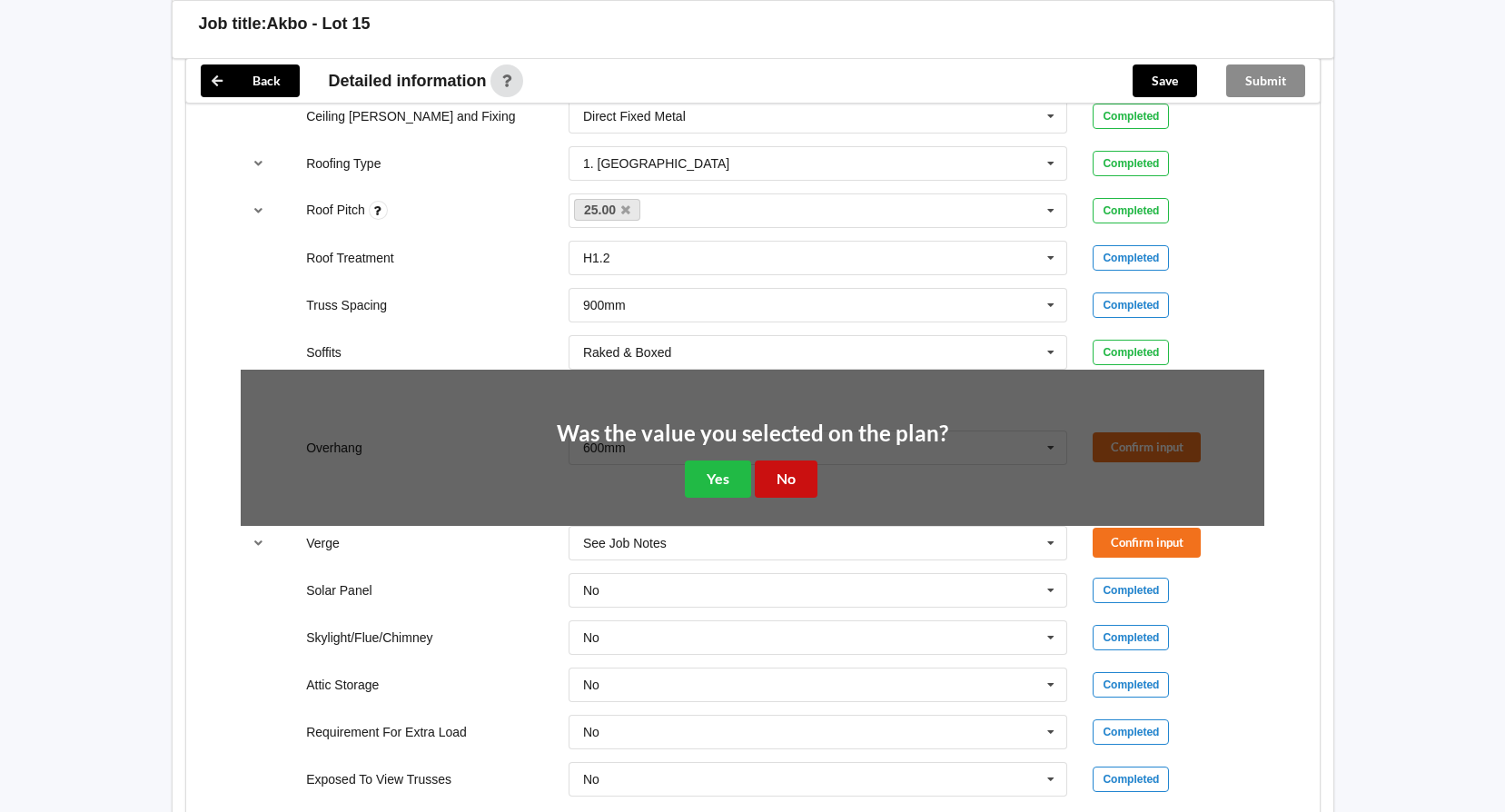
click at [797, 480] on button "No" at bounding box center [786, 480] width 62 height 37
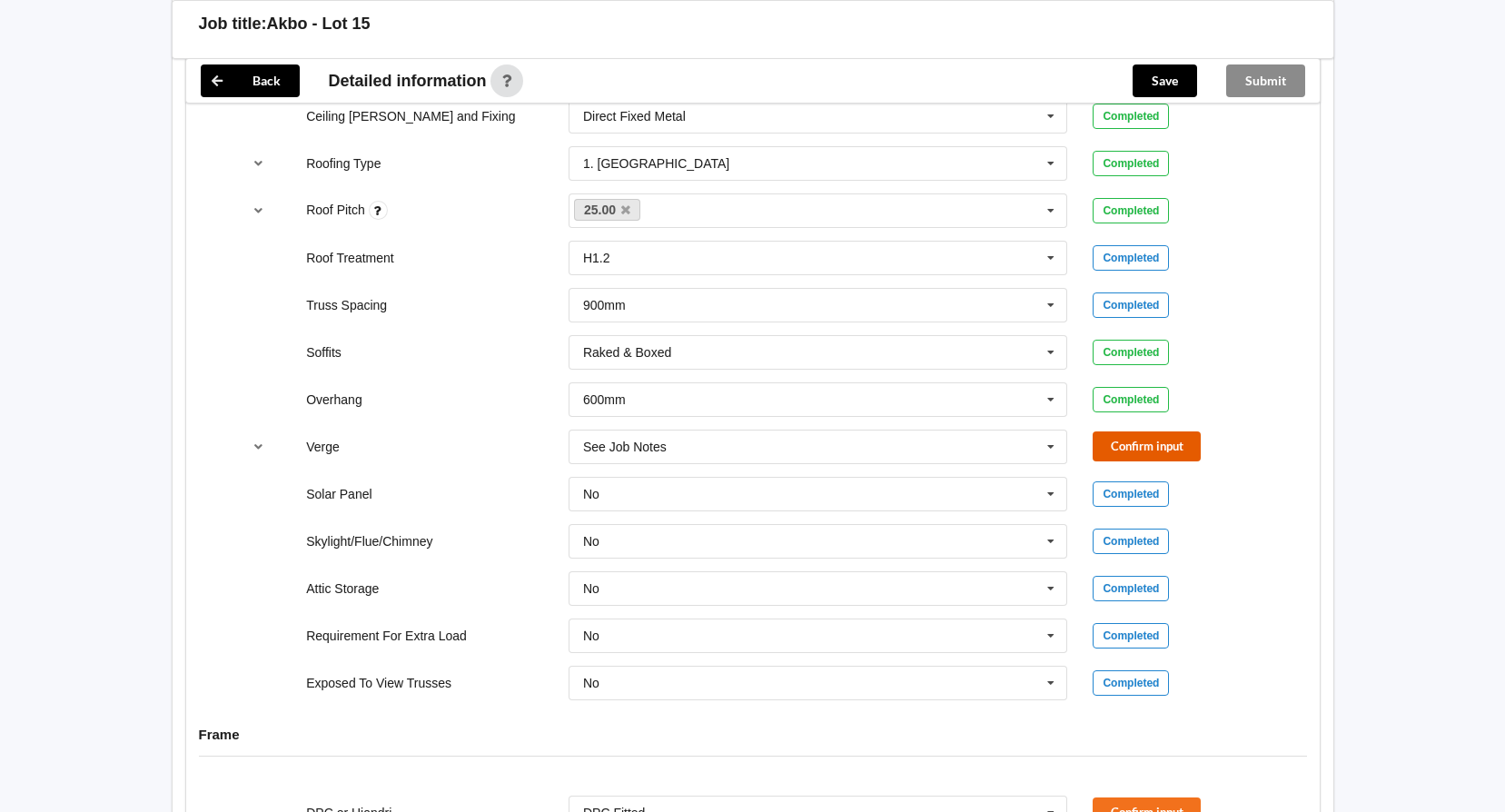
click at [1133, 445] on button "Confirm input" at bounding box center [1147, 446] width 109 height 30
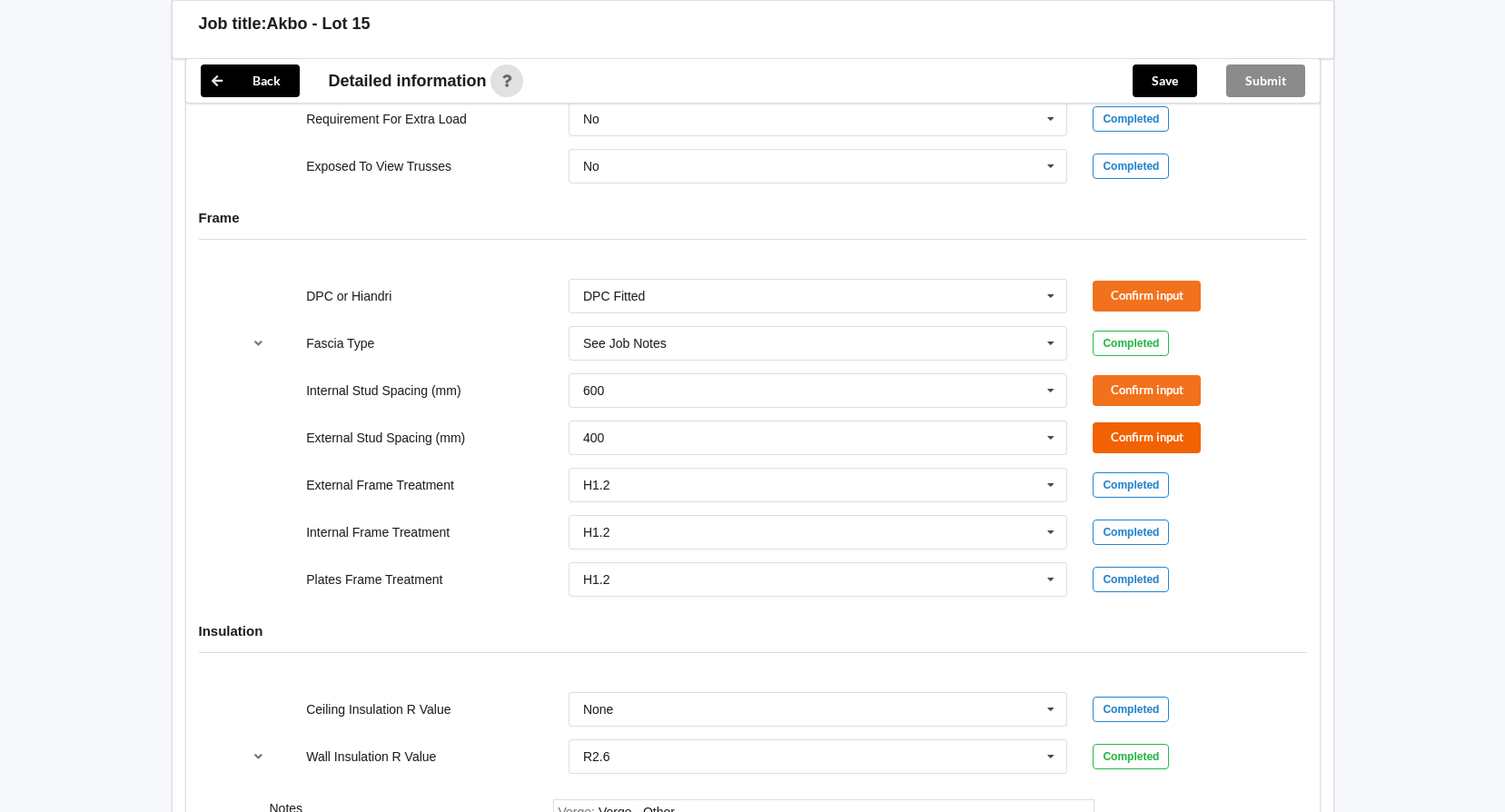
scroll to position [1809, 0]
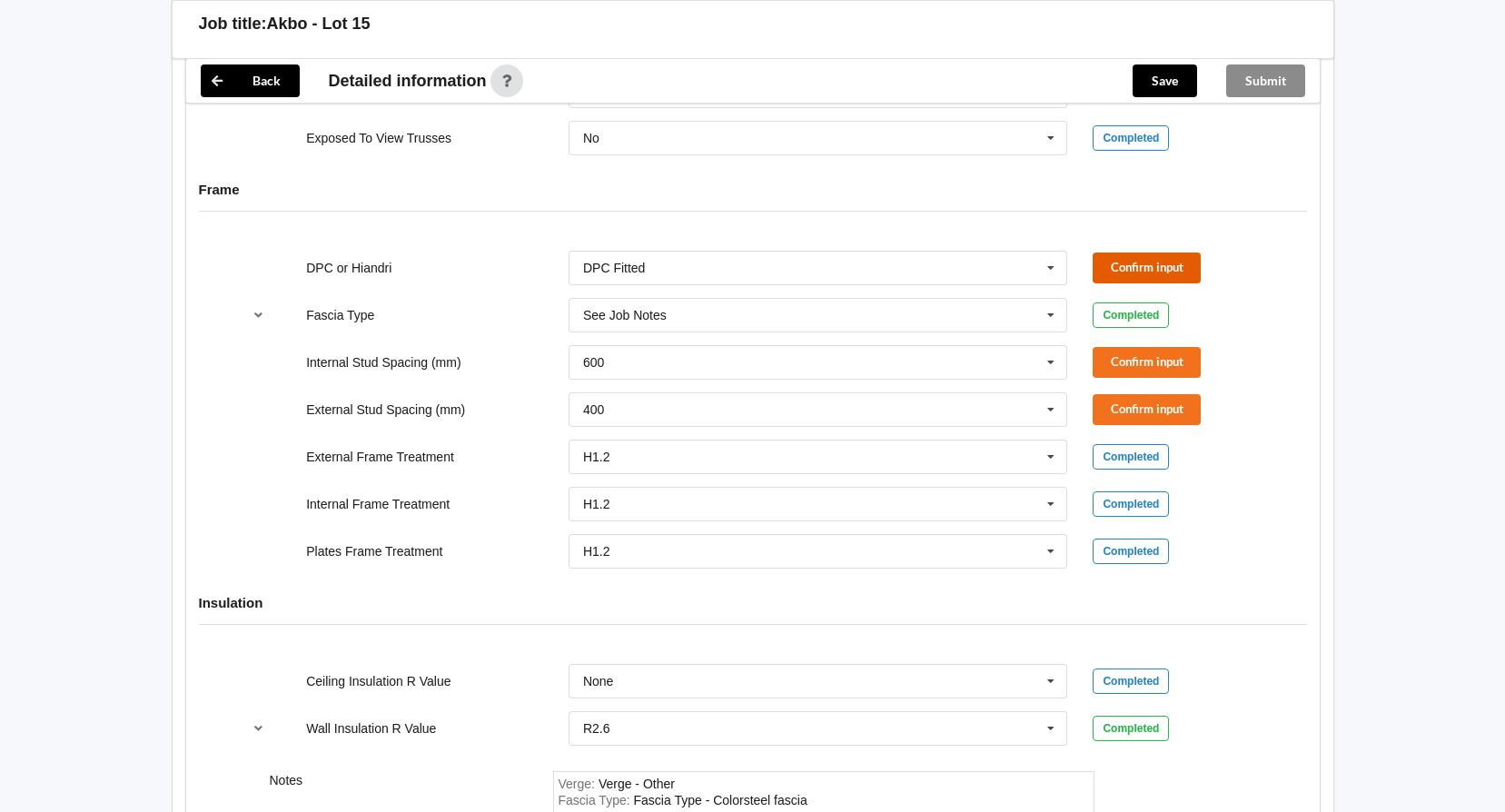
click at [1131, 263] on button "Confirm input" at bounding box center [1147, 267] width 109 height 30
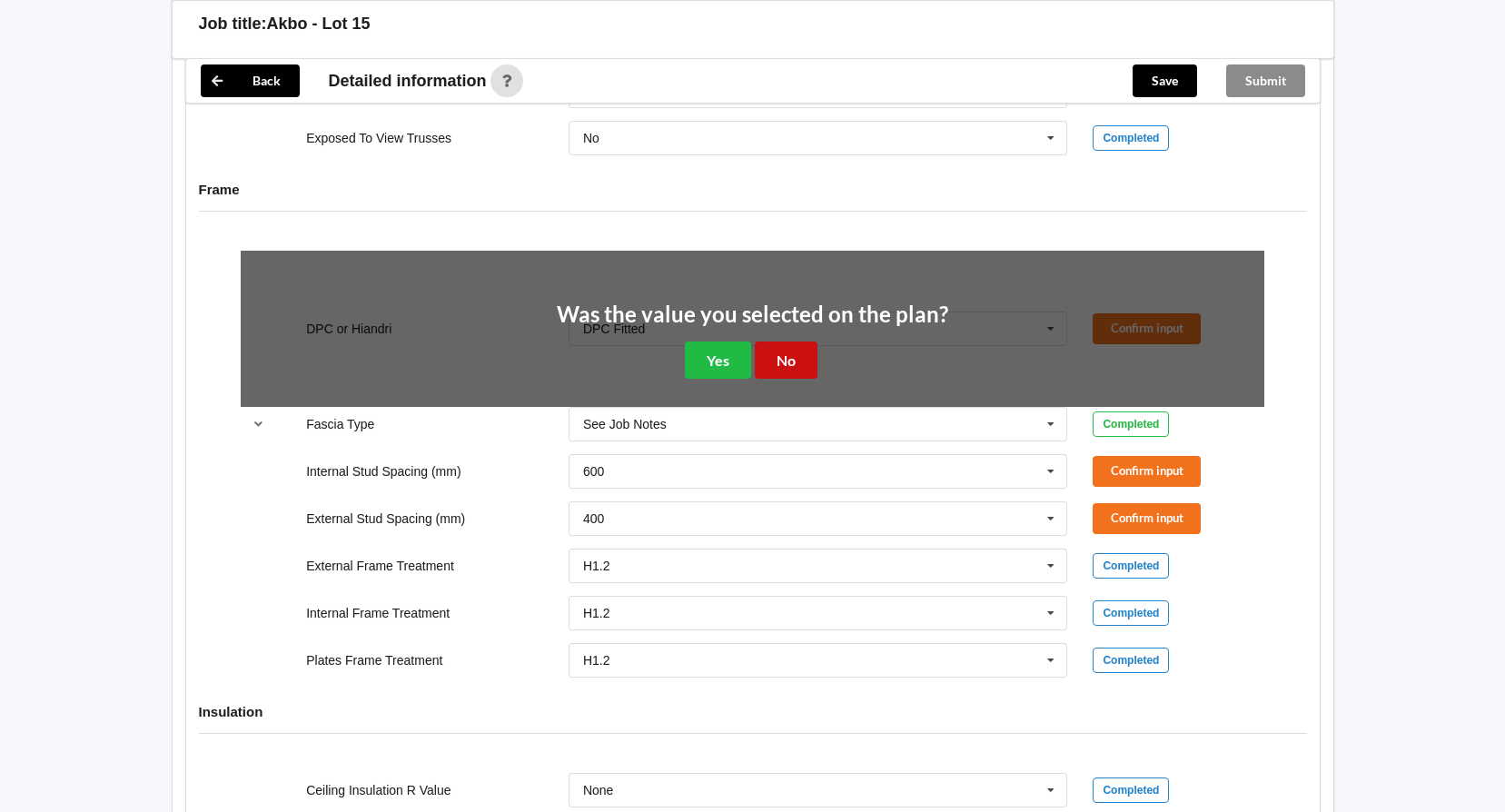
click at [800, 365] on button "No" at bounding box center [786, 360] width 62 height 37
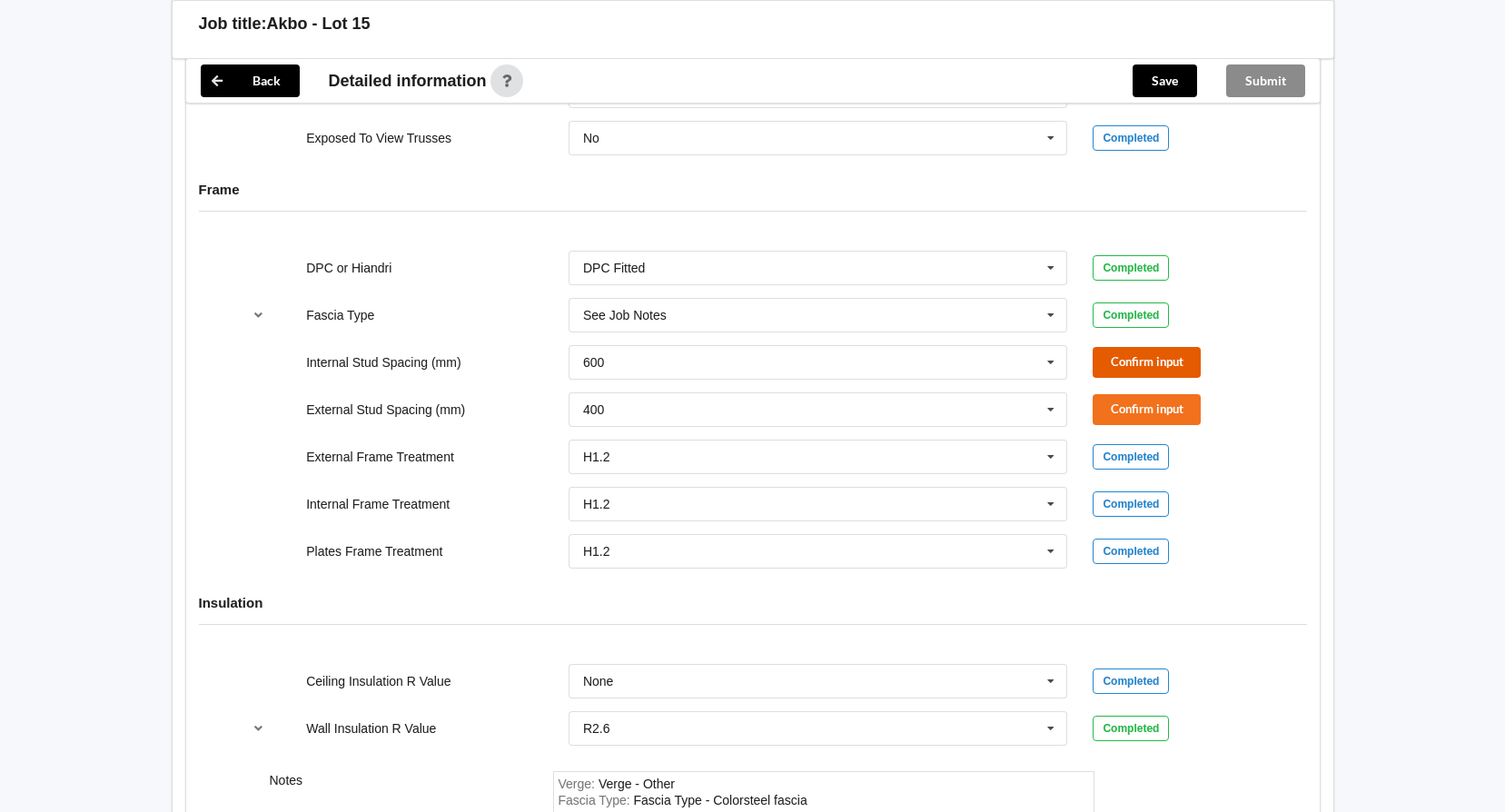
click at [1160, 361] on button "Confirm input" at bounding box center [1147, 362] width 109 height 30
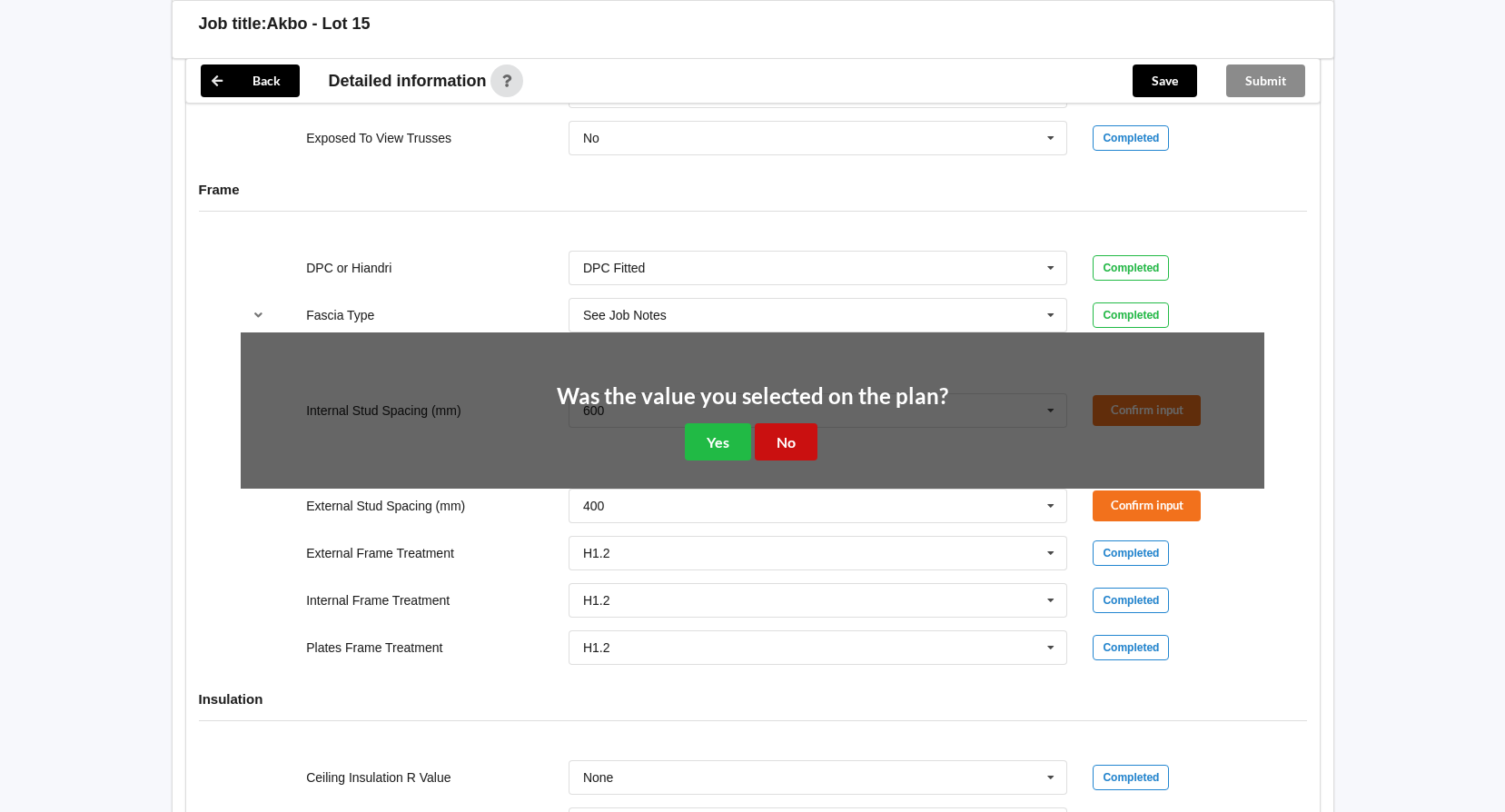
click at [796, 442] on button "No" at bounding box center [786, 442] width 62 height 37
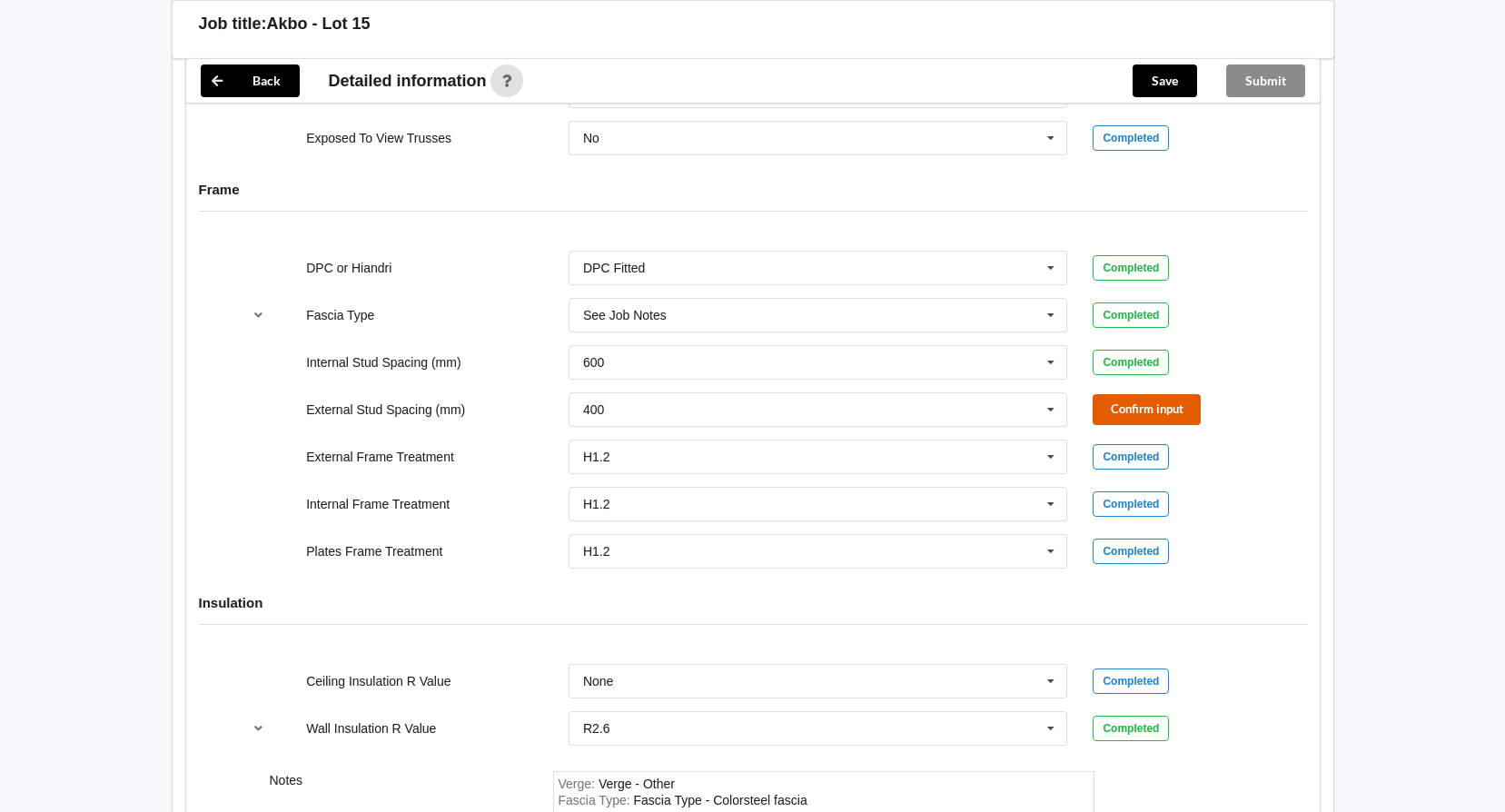
click at [1148, 406] on button "Confirm input" at bounding box center [1147, 408] width 109 height 30
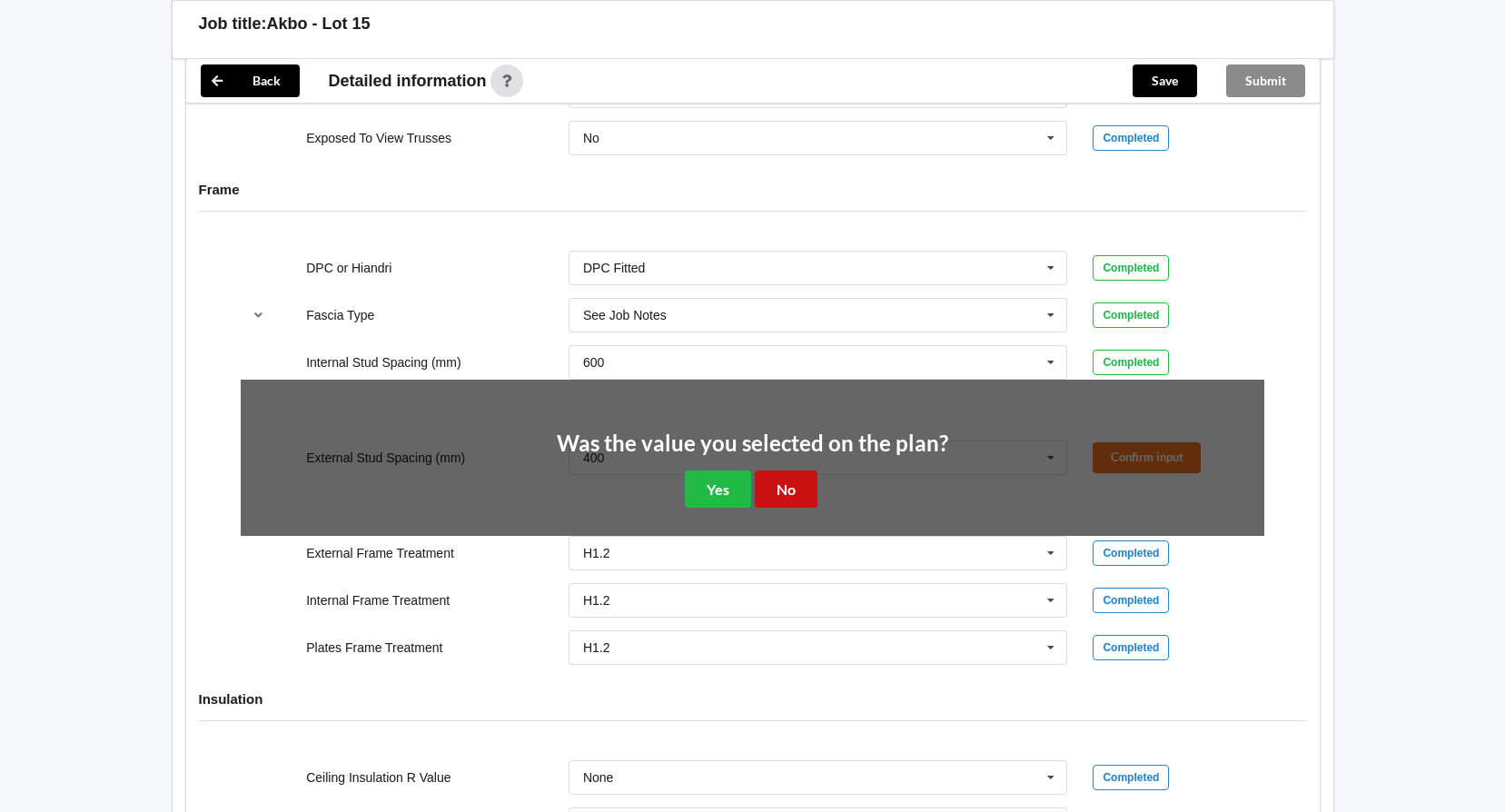
click at [790, 485] on button "No" at bounding box center [786, 489] width 62 height 37
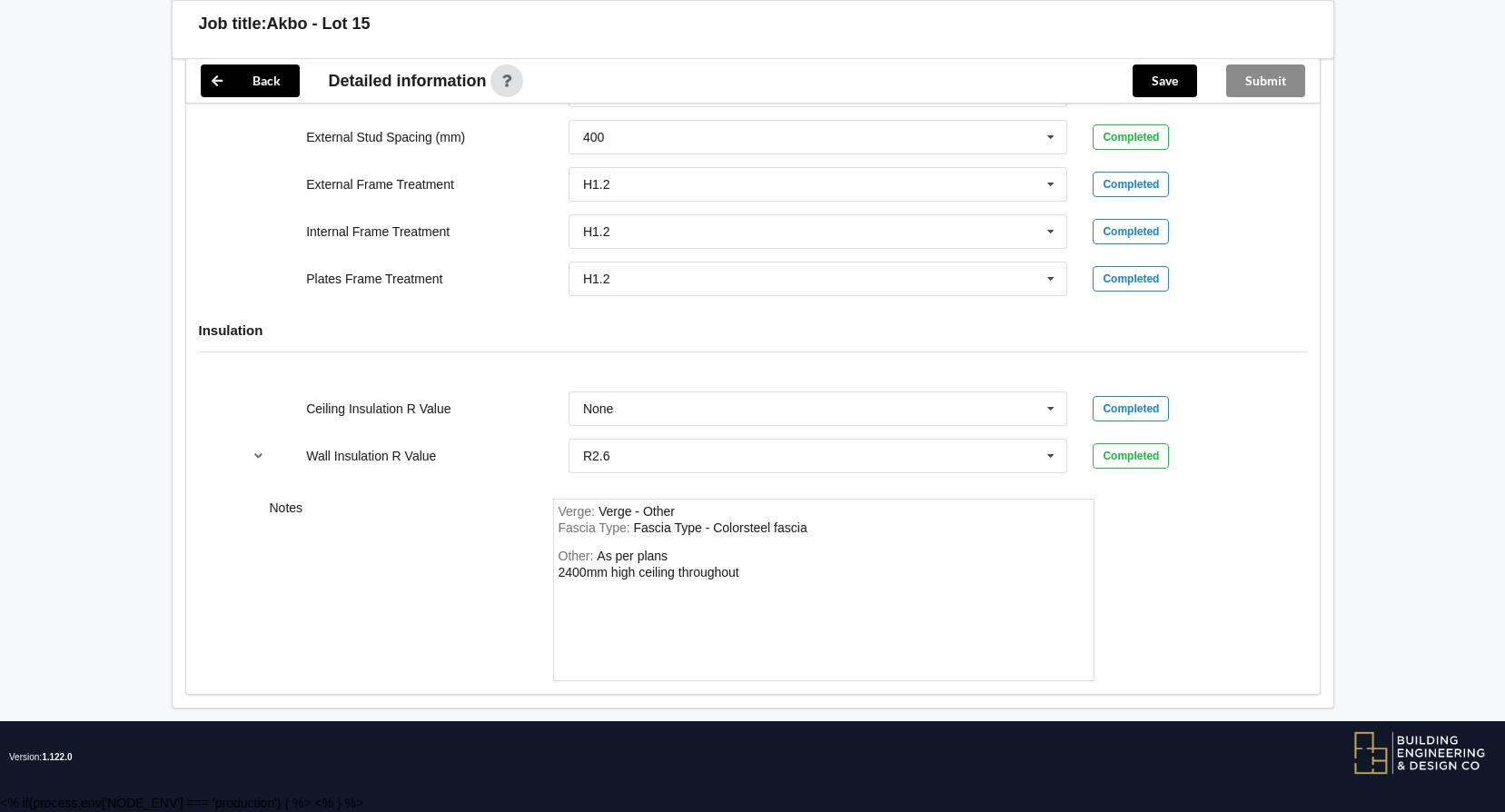
scroll to position [1628, 0]
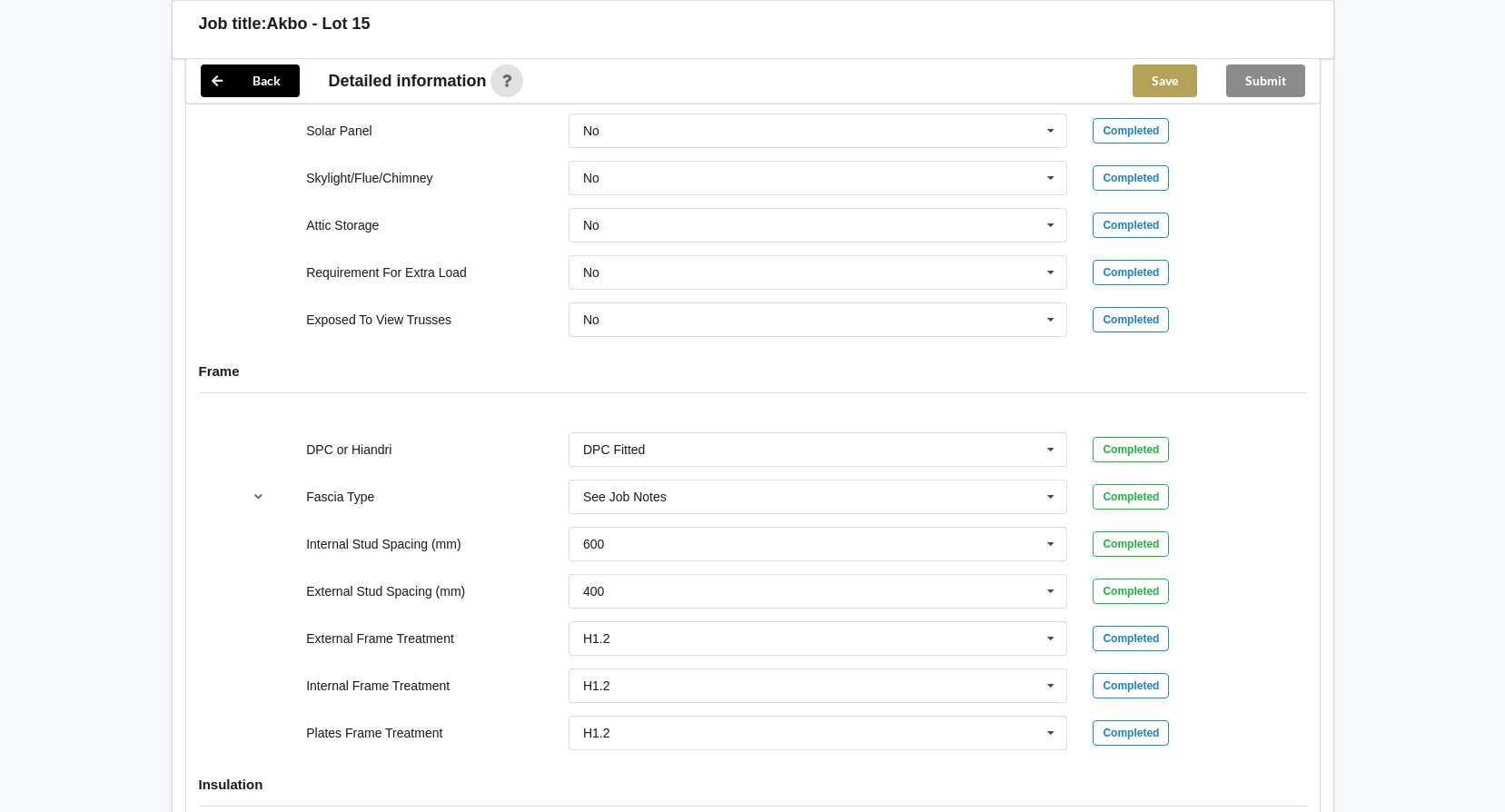
click at [1172, 76] on button "Save" at bounding box center [1165, 80] width 64 height 33
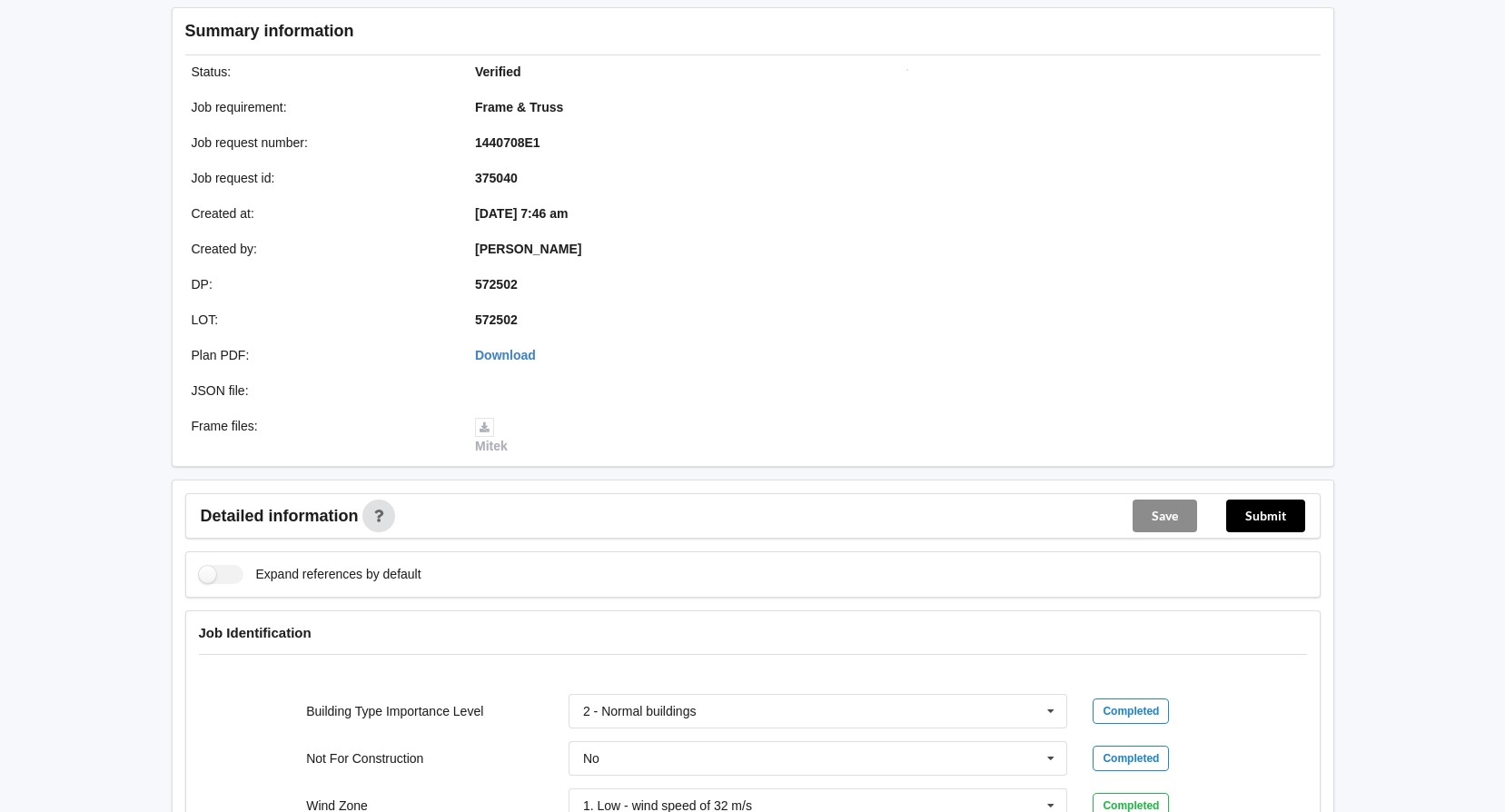
scroll to position [0, 0]
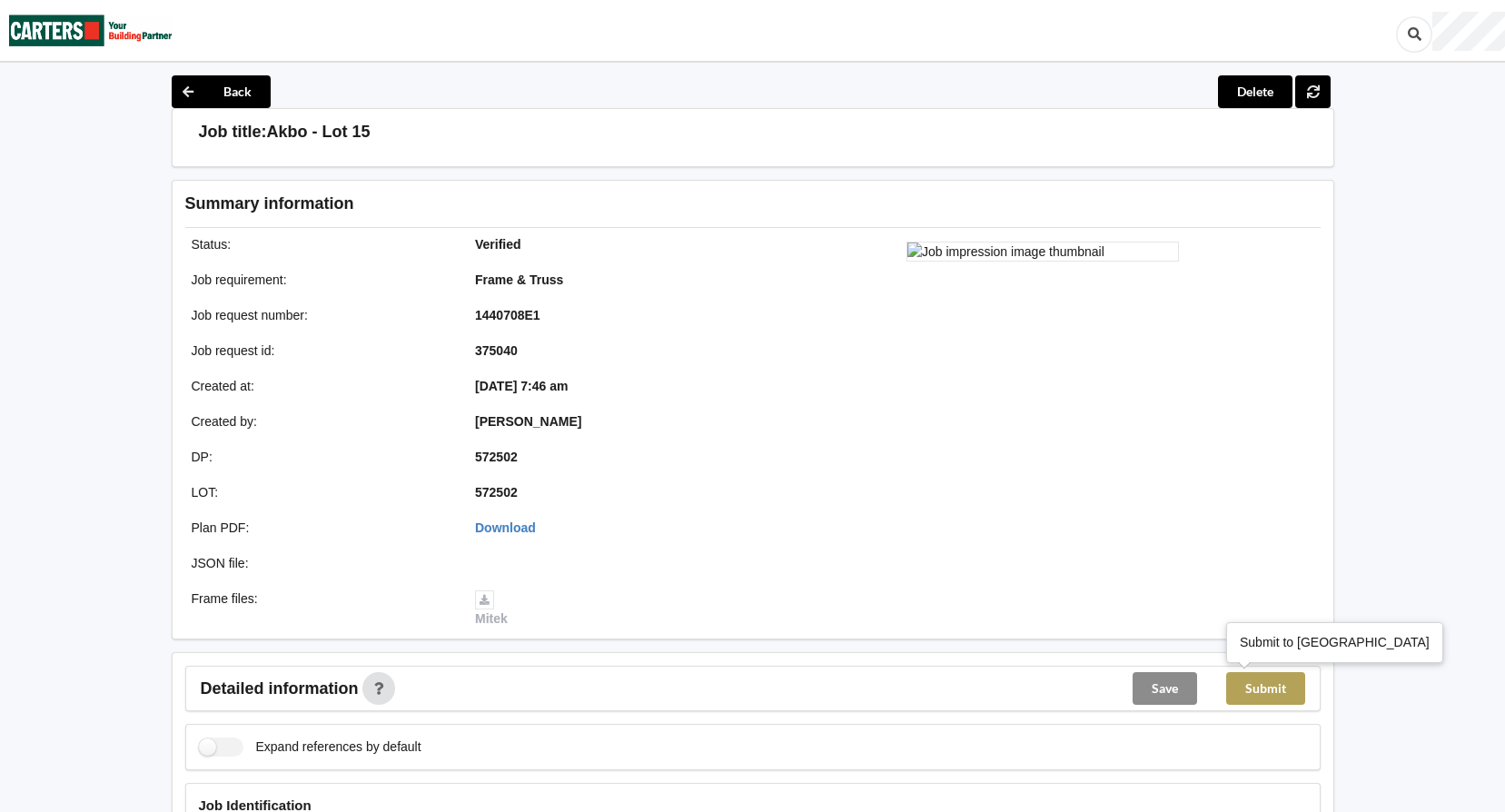
click at [1274, 684] on button "Submit" at bounding box center [1265, 688] width 79 height 33
